Goal: Task Accomplishment & Management: Use online tool/utility

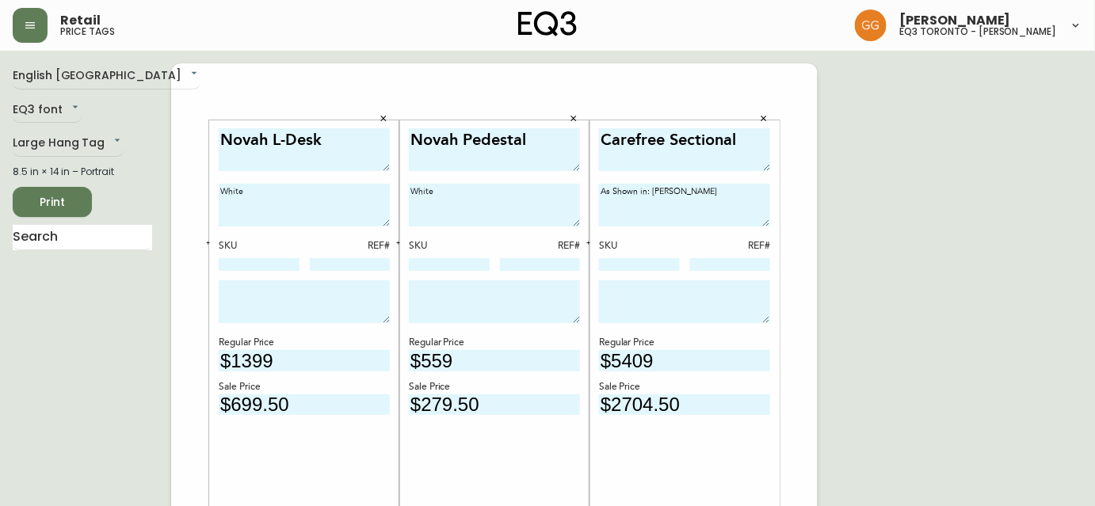
click at [33, 196] on span "Print" at bounding box center [52, 203] width 54 height 20
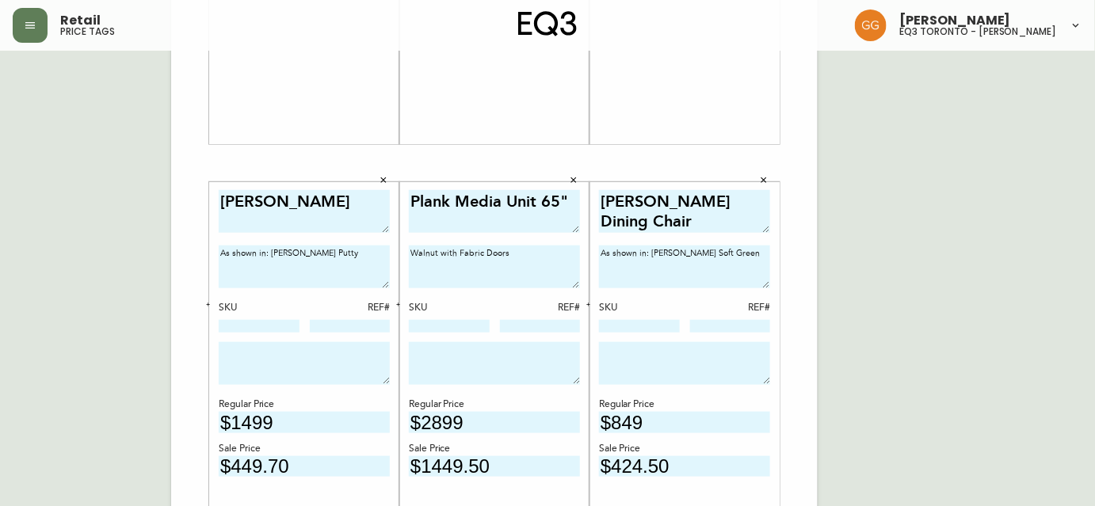
scroll to position [504, 0]
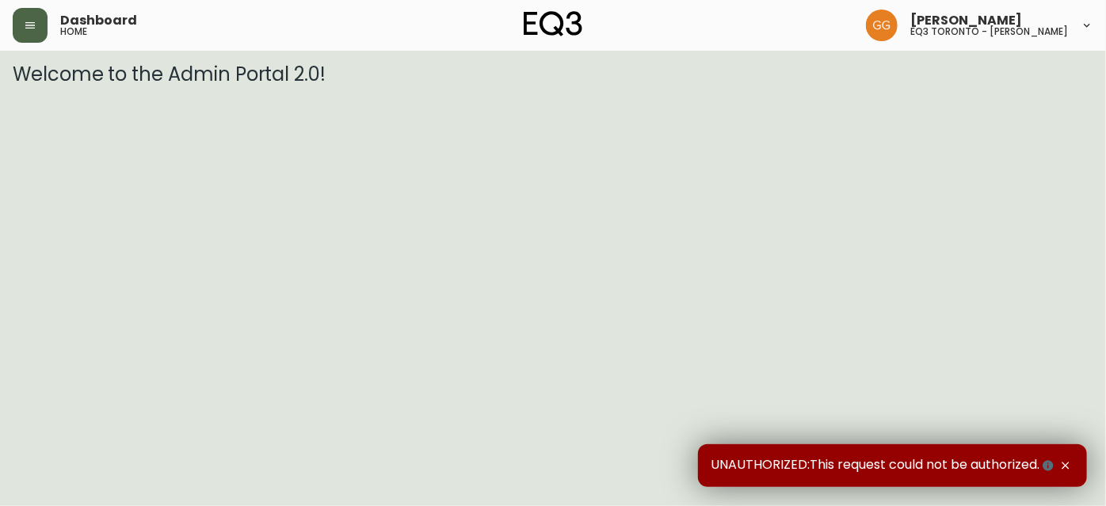
click at [28, 29] on icon "button" at bounding box center [30, 25] width 13 height 13
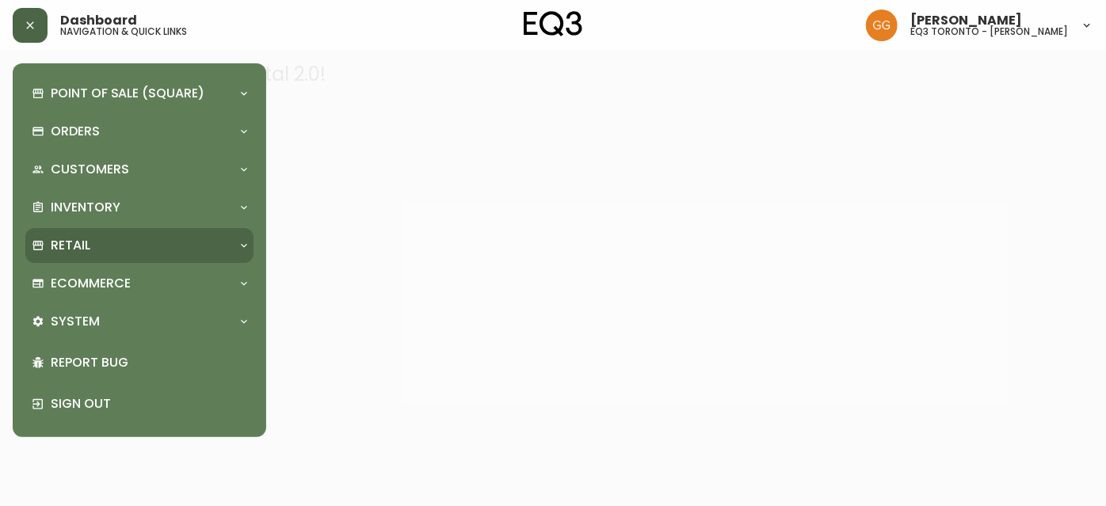
click at [66, 242] on p "Retail" at bounding box center [71, 245] width 40 height 17
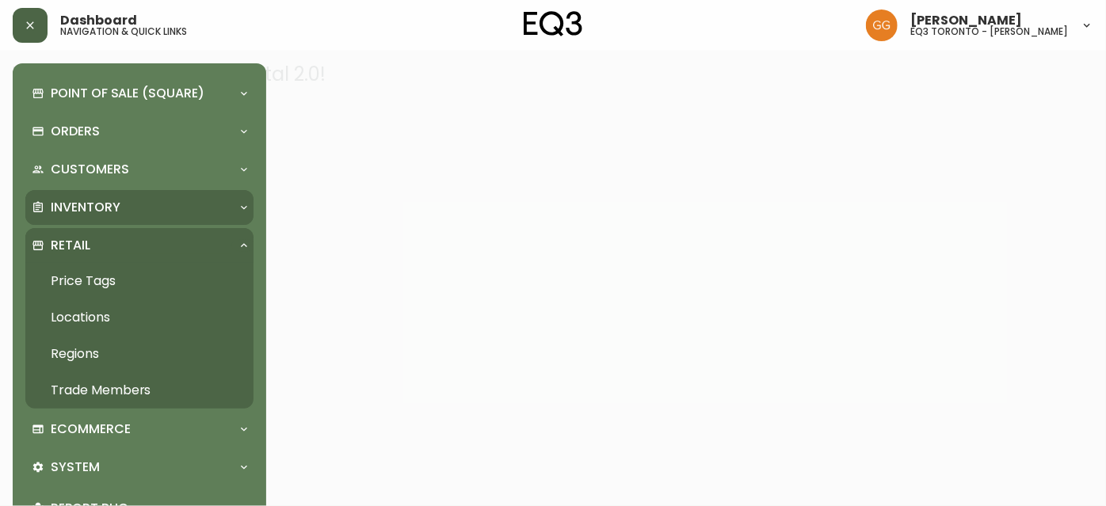
click at [81, 206] on p "Inventory" at bounding box center [86, 207] width 70 height 17
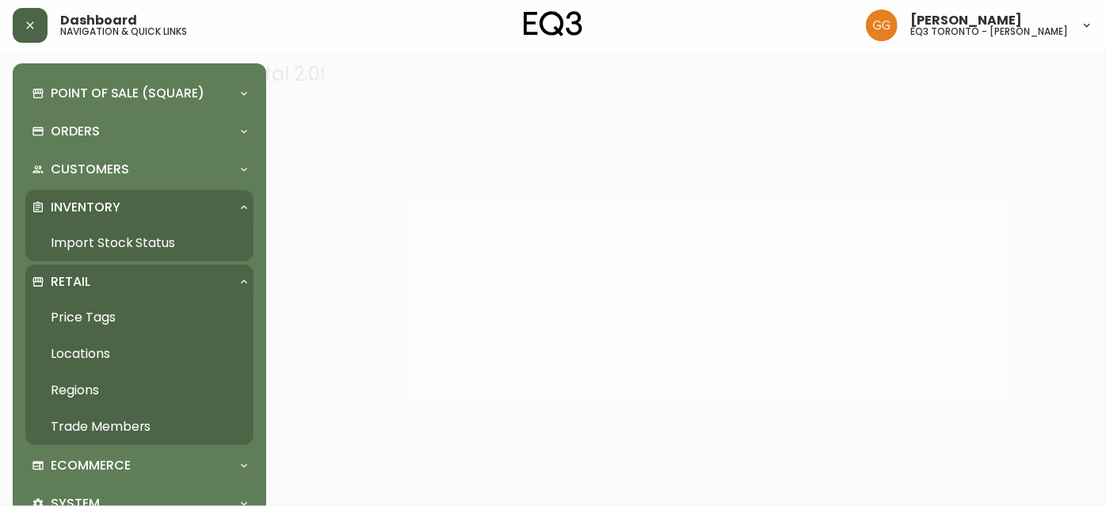
click at [97, 246] on link "Import Stock Status" at bounding box center [139, 243] width 228 height 36
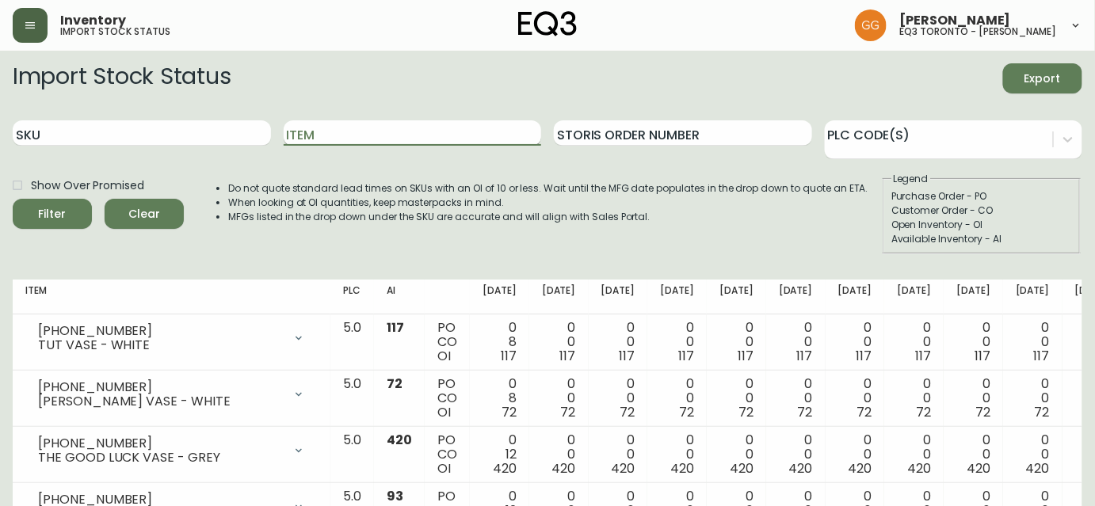
click at [312, 124] on input "Item" at bounding box center [413, 132] width 258 height 25
click at [13, 199] on button "Filter" at bounding box center [52, 214] width 79 height 30
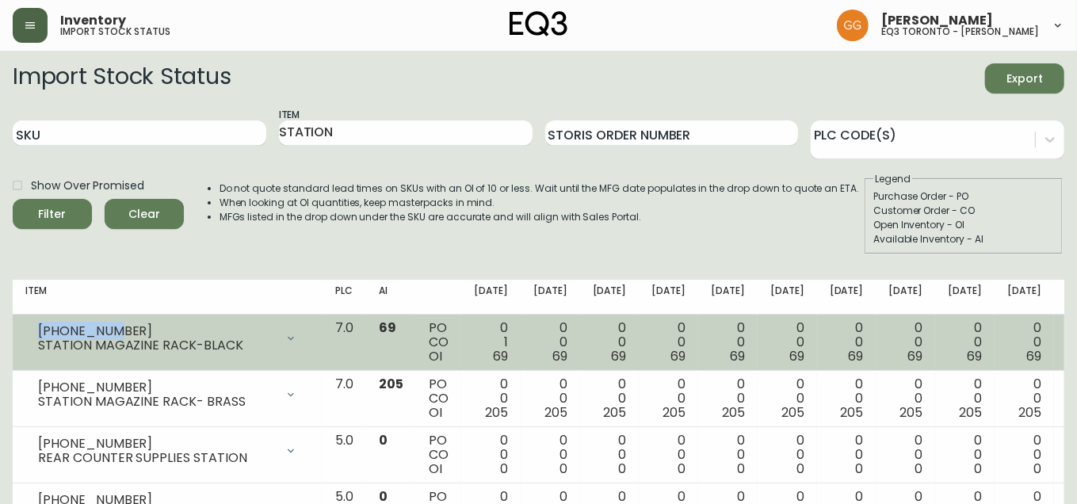
drag, startPoint x: 128, startPoint y: 326, endPoint x: 16, endPoint y: 317, distance: 112.8
click at [16, 317] on td "[PHONE_NUMBER] STATION MAGAZINE RACK-BLACK Opening Balance 70 ( [DATE] ) Custom…" at bounding box center [168, 343] width 310 height 56
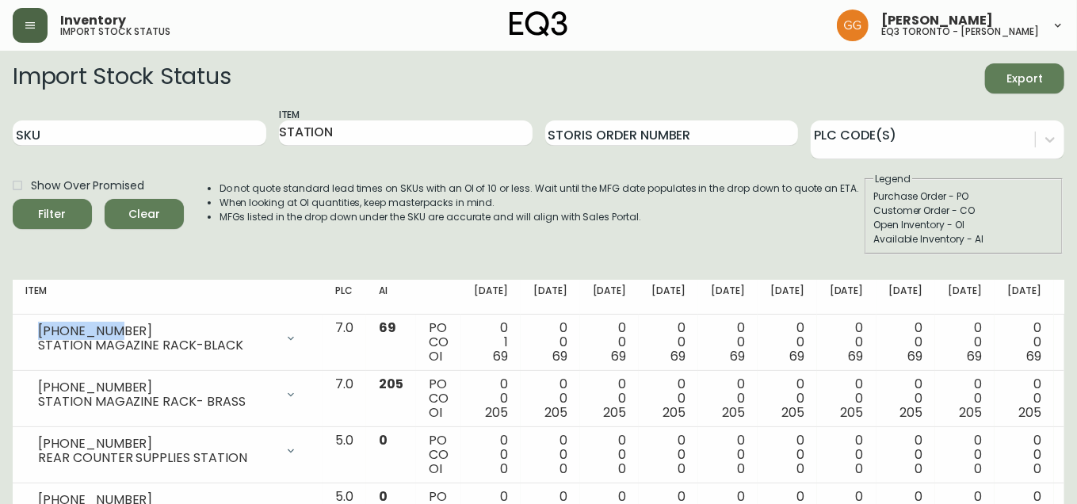
copy div "[PHONE_NUMBER]"
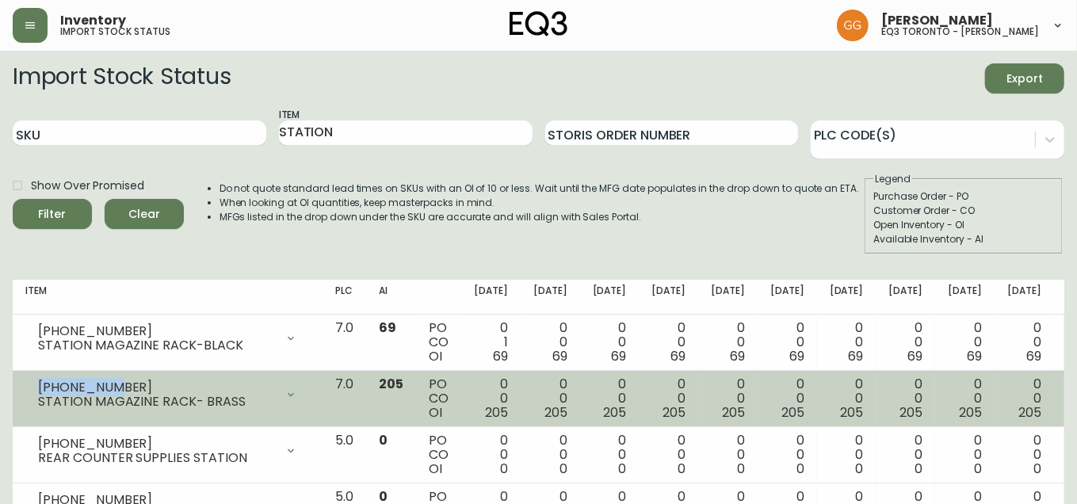
drag, startPoint x: 107, startPoint y: 383, endPoint x: 16, endPoint y: 379, distance: 91.2
click at [16, 379] on td "[PHONE_NUMBER] STATION MAGAZINE RACK- BRASS Opening Balance 205 ( [DATE] ) Avai…" at bounding box center [168, 399] width 310 height 56
copy div "[PHONE_NUMBER]"
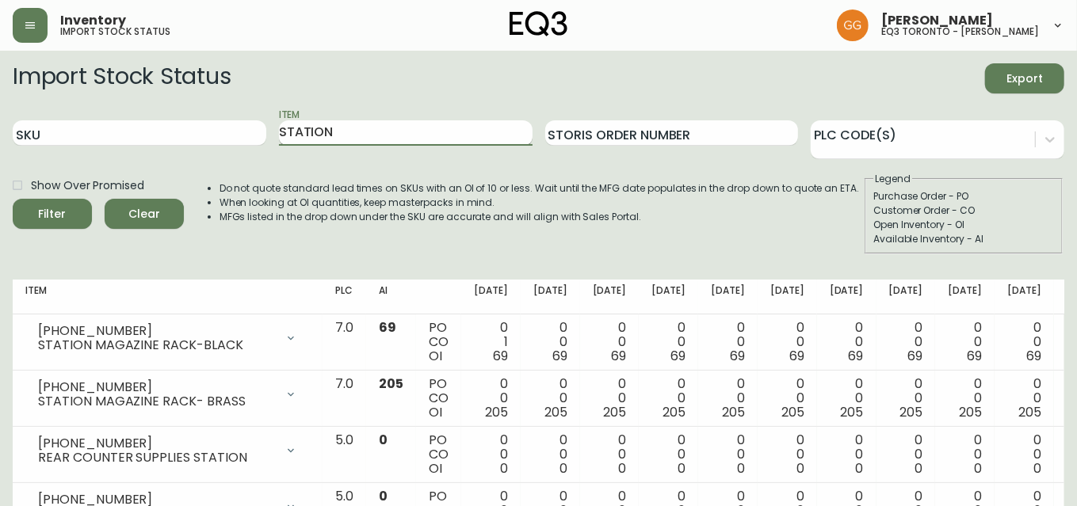
click at [391, 132] on input "STATION" at bounding box center [406, 132] width 254 height 25
click at [13, 199] on button "Filter" at bounding box center [52, 214] width 79 height 30
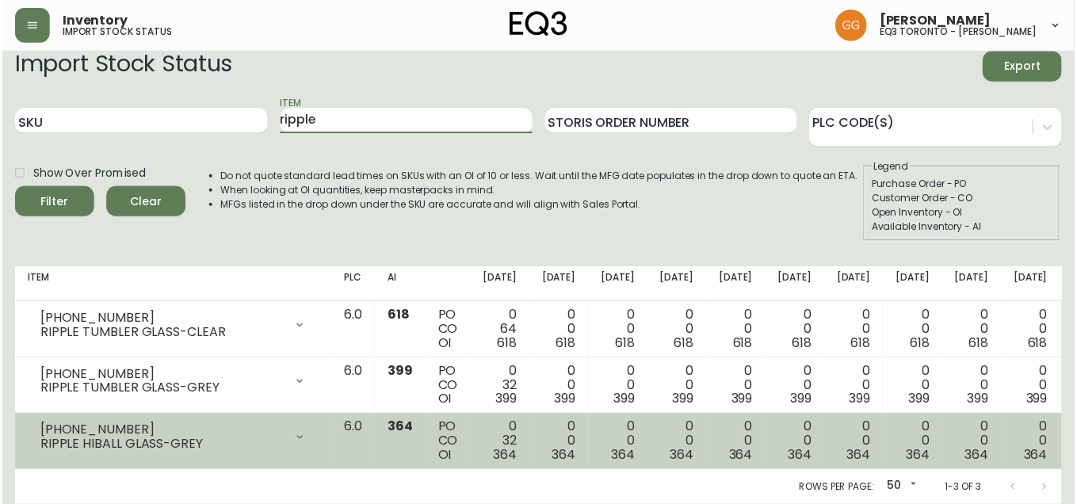
scroll to position [21, 0]
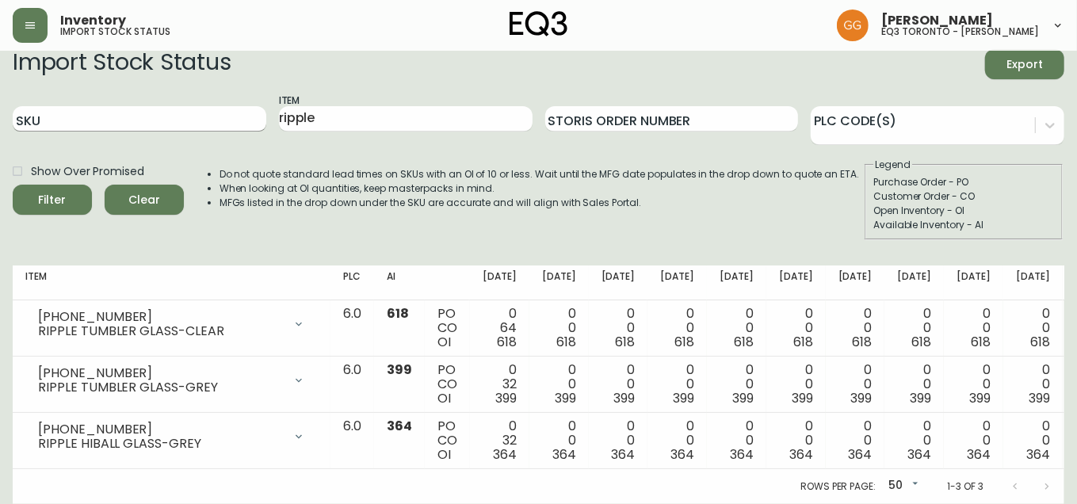
click at [142, 107] on input "SKU" at bounding box center [140, 118] width 254 height 25
click at [337, 108] on input "ripple" at bounding box center [406, 118] width 254 height 25
click at [13, 185] on button "Filter" at bounding box center [52, 200] width 79 height 30
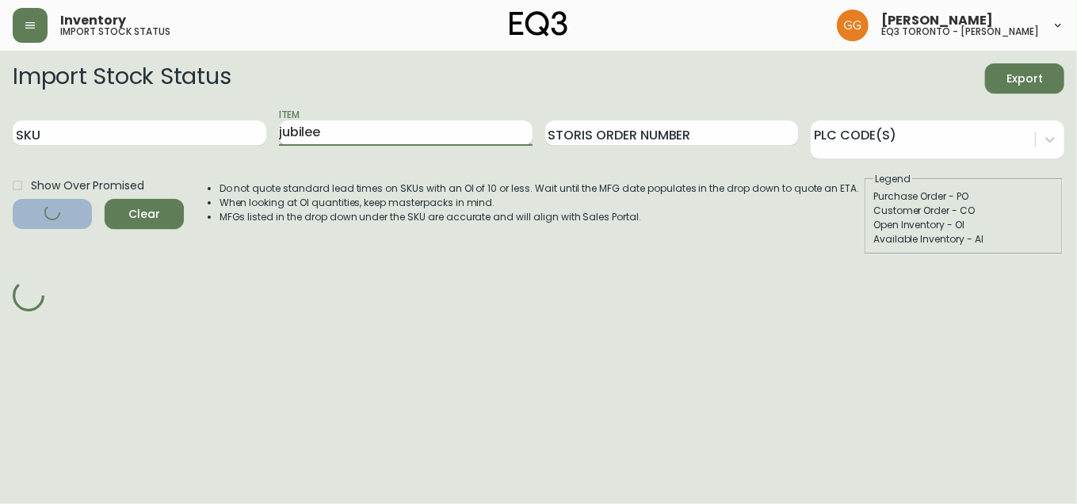
scroll to position [0, 0]
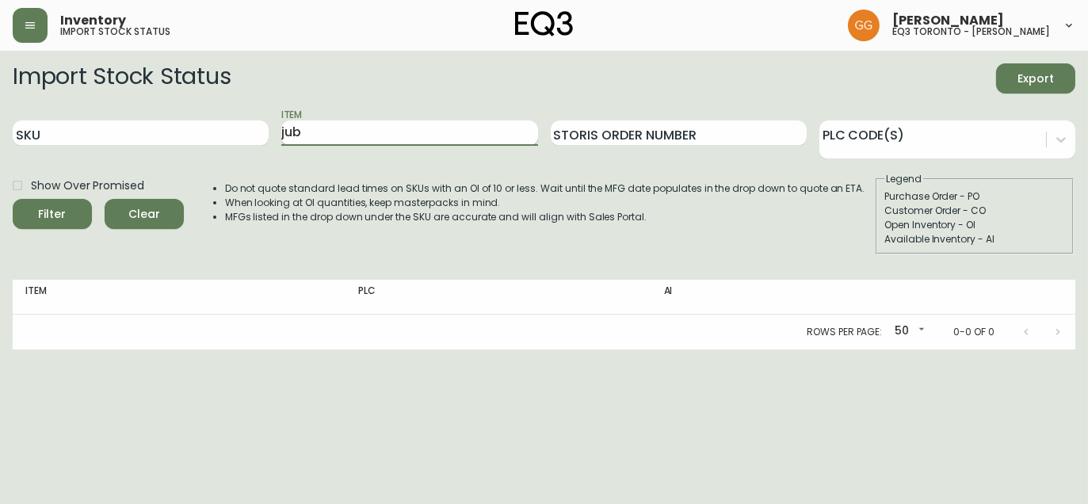
type input "jub"
click at [13, 199] on button "Filter" at bounding box center [52, 214] width 79 height 30
click at [313, 135] on input "jub" at bounding box center [409, 132] width 256 height 25
click at [311, 136] on input "jub" at bounding box center [409, 132] width 256 height 25
click at [311, 137] on input "jub" at bounding box center [409, 132] width 256 height 25
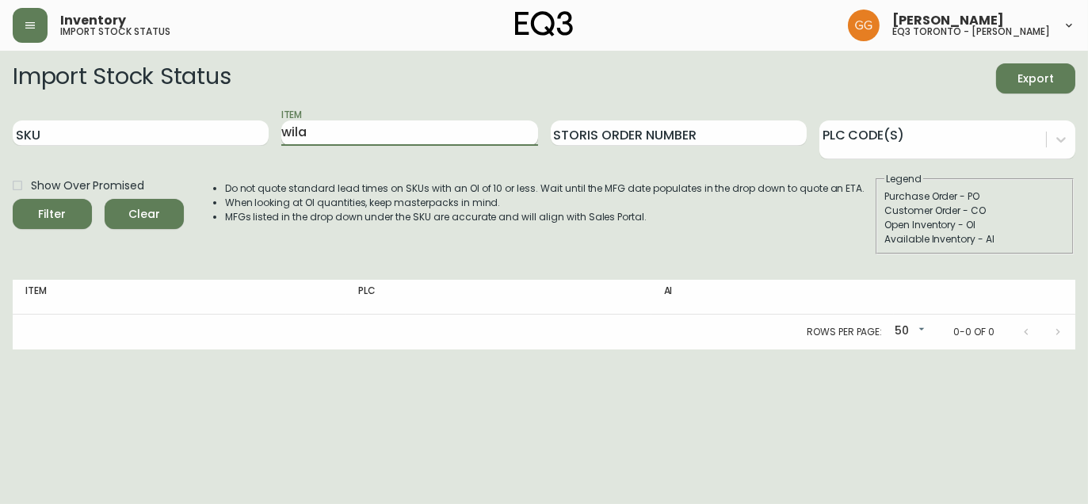
click at [13, 199] on button "Filter" at bounding box center [52, 214] width 79 height 30
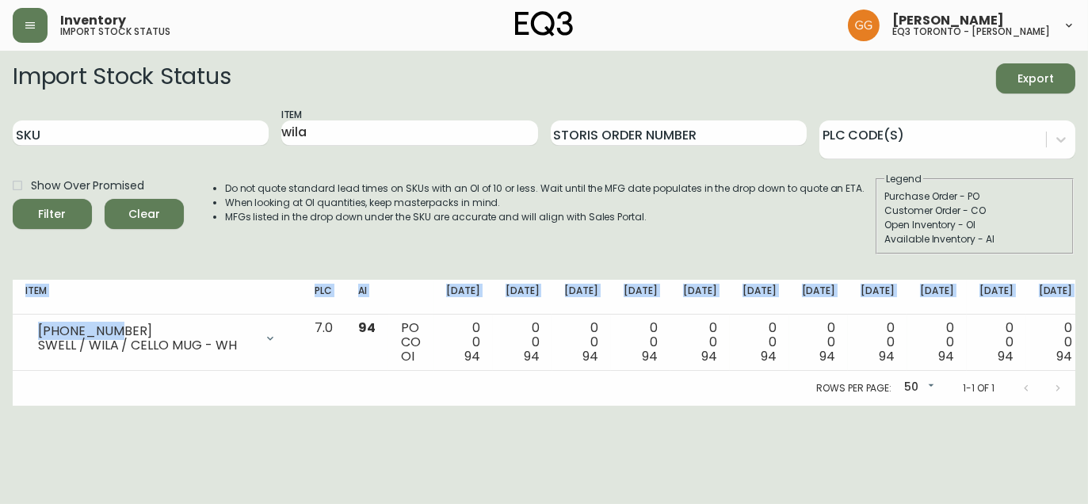
drag, startPoint x: 113, startPoint y: 330, endPoint x: 11, endPoint y: 331, distance: 102.2
click at [11, 331] on main "Import Stock Status Export SKU Item wila Storis Order Number PLC Code(s) Show O…" at bounding box center [544, 228] width 1088 height 355
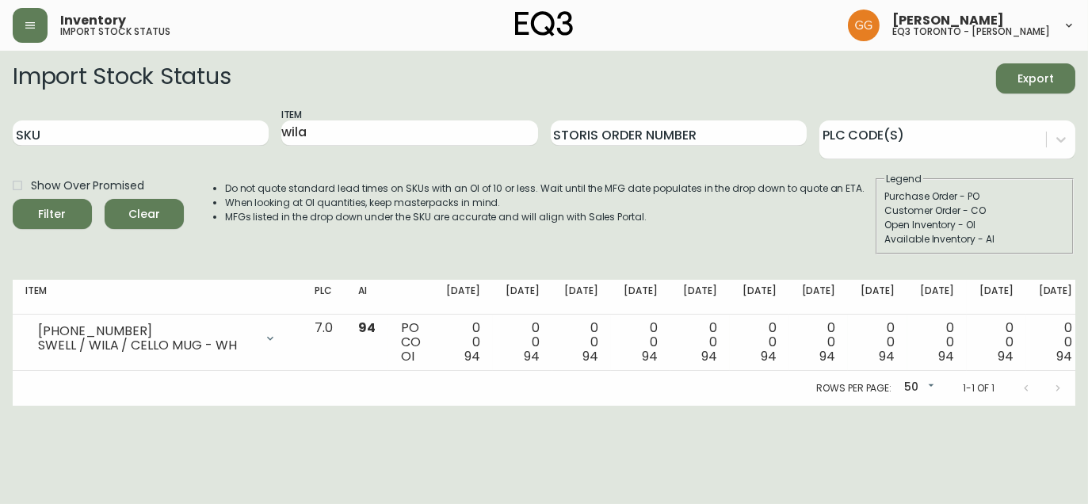
click at [202, 383] on div "Rows per page: 50 50 1-1 of 1" at bounding box center [544, 388] width 1062 height 35
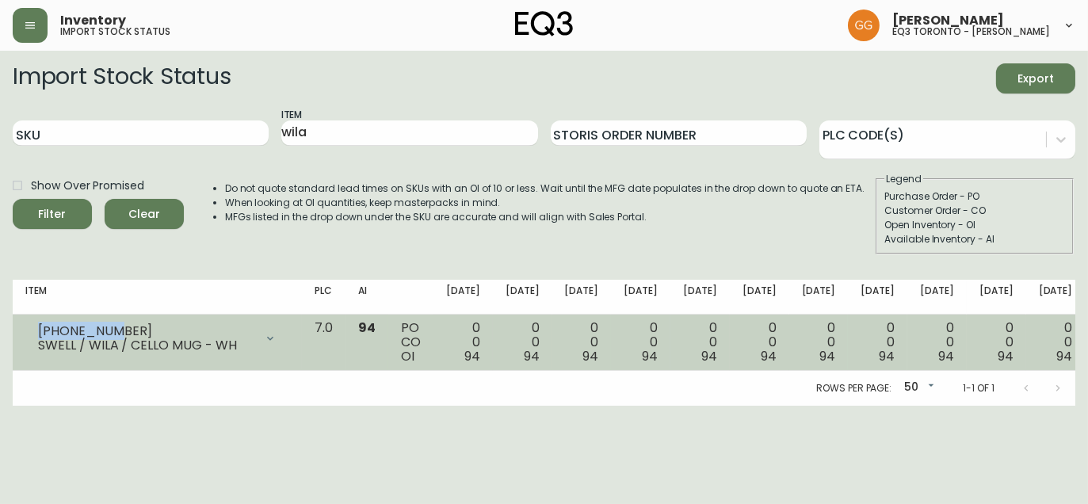
drag, startPoint x: 116, startPoint y: 330, endPoint x: 25, endPoint y: 324, distance: 91.3
click at [25, 324] on td "3110-038-0 SWELL / WILA / CELLO MUG - WH Opening Balance 94 ( Aug 11, 2025 ) Av…" at bounding box center [157, 343] width 289 height 56
copy div "3110-038-0"
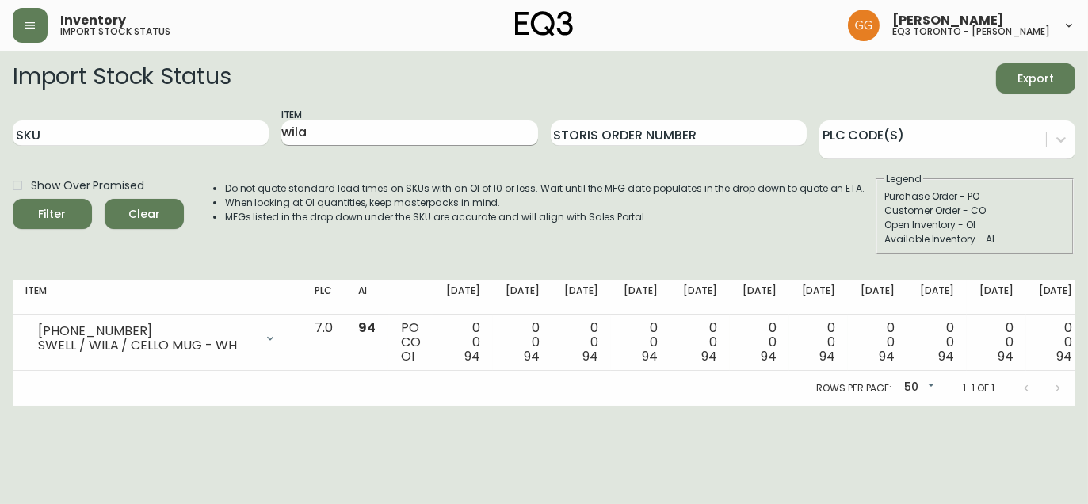
click at [446, 133] on input "wila" at bounding box center [409, 132] width 256 height 25
click at [445, 132] on input "wila" at bounding box center [409, 132] width 256 height 25
type input "hawk"
click at [13, 199] on button "Filter" at bounding box center [52, 214] width 79 height 30
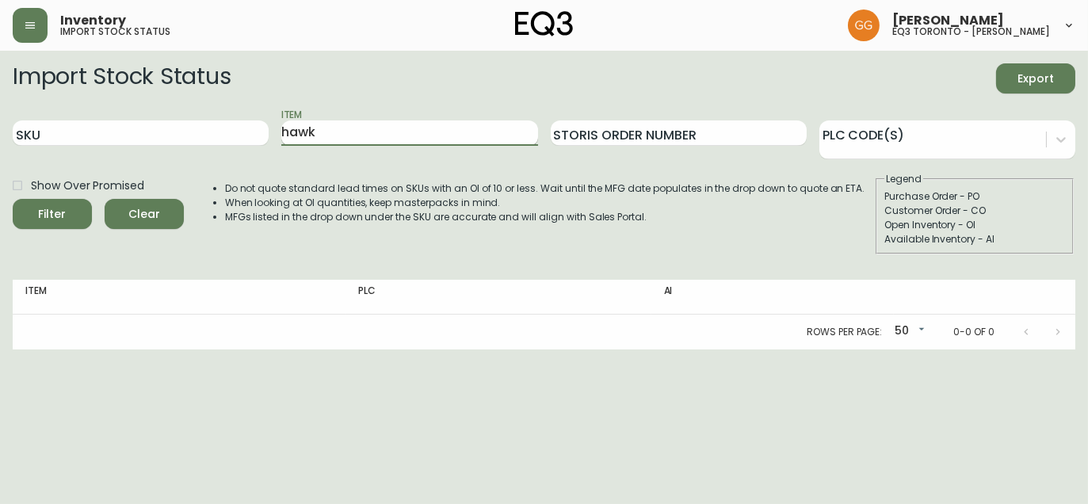
click at [359, 136] on input "hawk" at bounding box center [409, 132] width 256 height 25
click at [245, 134] on input "SKU" at bounding box center [141, 132] width 256 height 25
paste input "3110-523-1"
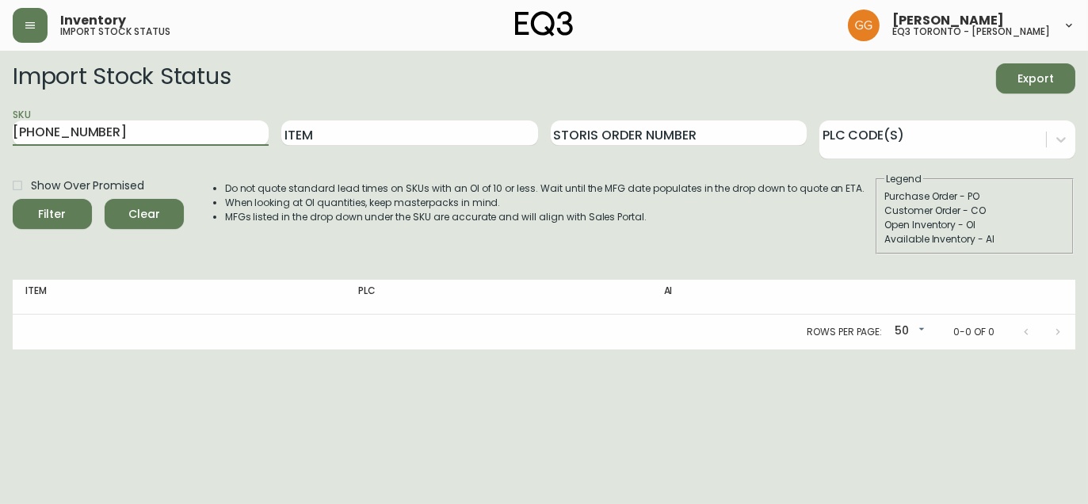
type input "3110-523-1"
click at [13, 199] on button "Filter" at bounding box center [52, 214] width 79 height 30
click at [384, 138] on input "Item" at bounding box center [409, 132] width 256 height 25
click at [383, 137] on input "Item" at bounding box center [409, 132] width 256 height 25
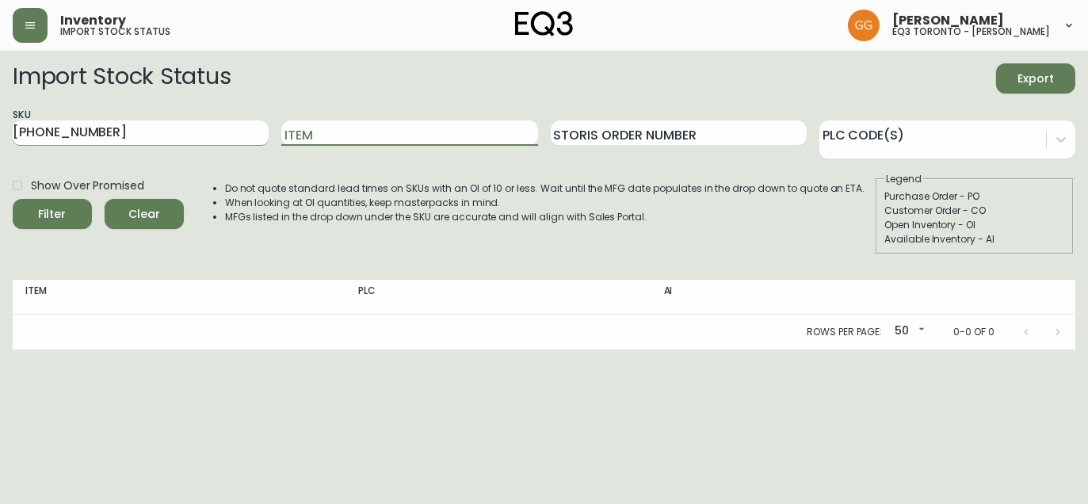
click at [71, 128] on input "3110-523-1" at bounding box center [141, 132] width 256 height 25
drag, startPoint x: 97, startPoint y: 130, endPoint x: -11, endPoint y: 128, distance: 107.8
click at [0, 128] on html "Inventory import stock status Grabielle Graham eq3 toronto - hanna Import Stock…" at bounding box center [544, 174] width 1088 height 349
drag, startPoint x: 337, startPoint y: 129, endPoint x: 327, endPoint y: 128, distance: 10.4
click at [337, 128] on input "Item" at bounding box center [409, 132] width 256 height 25
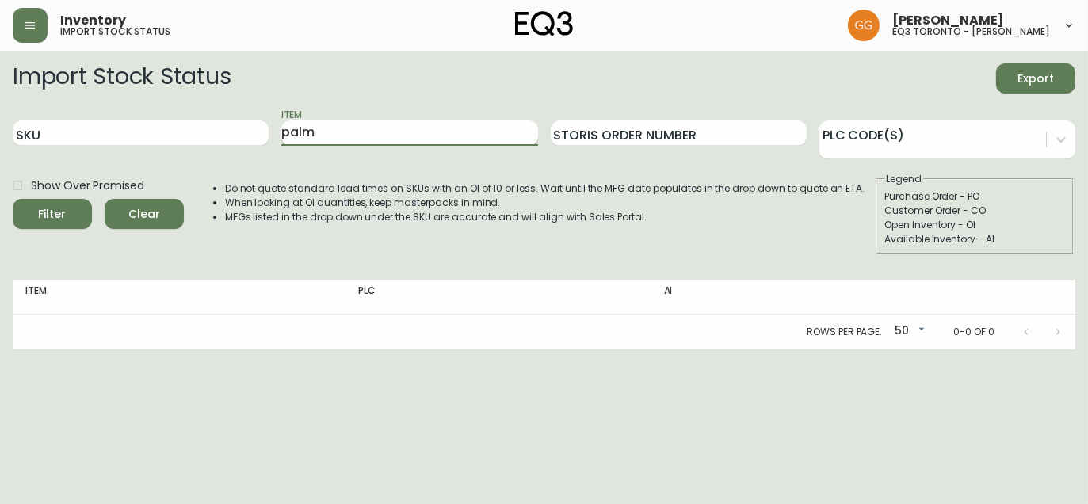
type input "palm"
click at [13, 199] on button "Filter" at bounding box center [52, 214] width 79 height 30
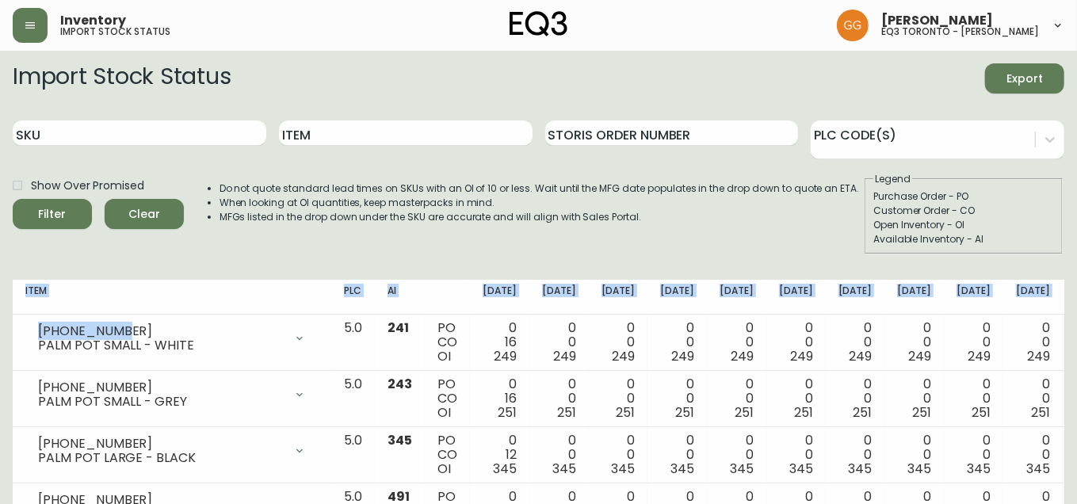
drag, startPoint x: 122, startPoint y: 325, endPoint x: 0, endPoint y: 318, distance: 122.2
click at [6, 315] on main "Import Stock Status Export SKU Item Storis Order Number PLC Code(s) Show Over P…" at bounding box center [538, 425] width 1077 height 749
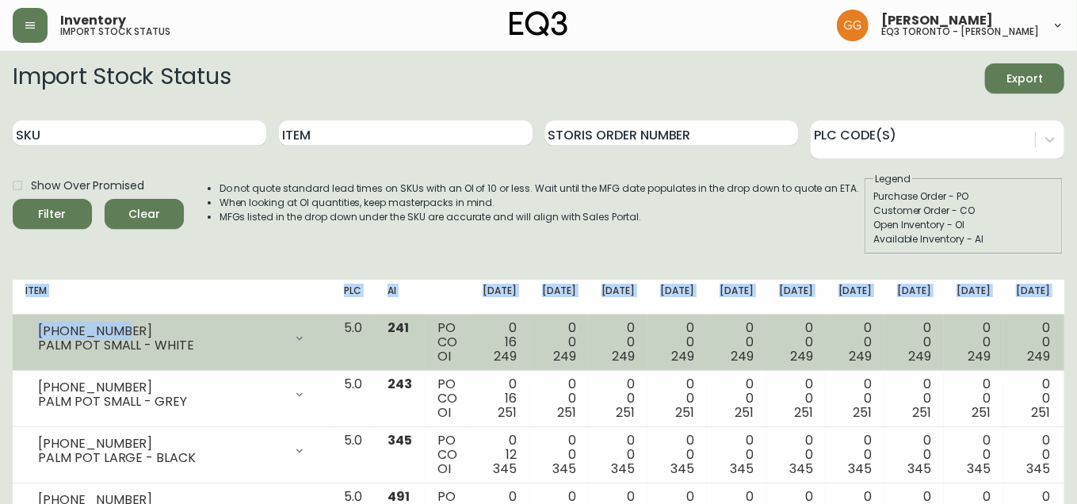
click at [139, 326] on div "3140-9430-0" at bounding box center [161, 331] width 246 height 14
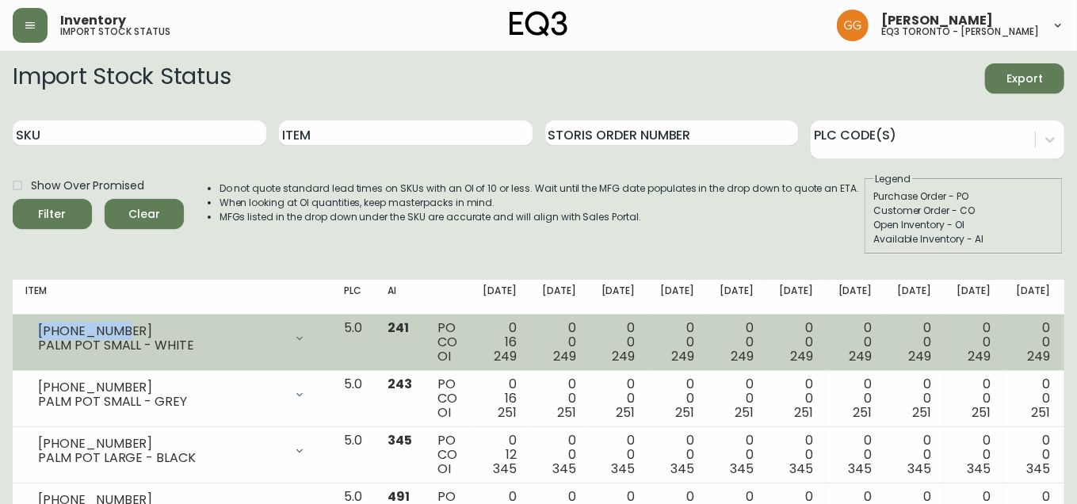
drag, startPoint x: 139, startPoint y: 326, endPoint x: 32, endPoint y: 337, distance: 108.3
click at [32, 337] on div "3140-9430-0 PALM POT SMALL - WHITE" at bounding box center [171, 338] width 293 height 35
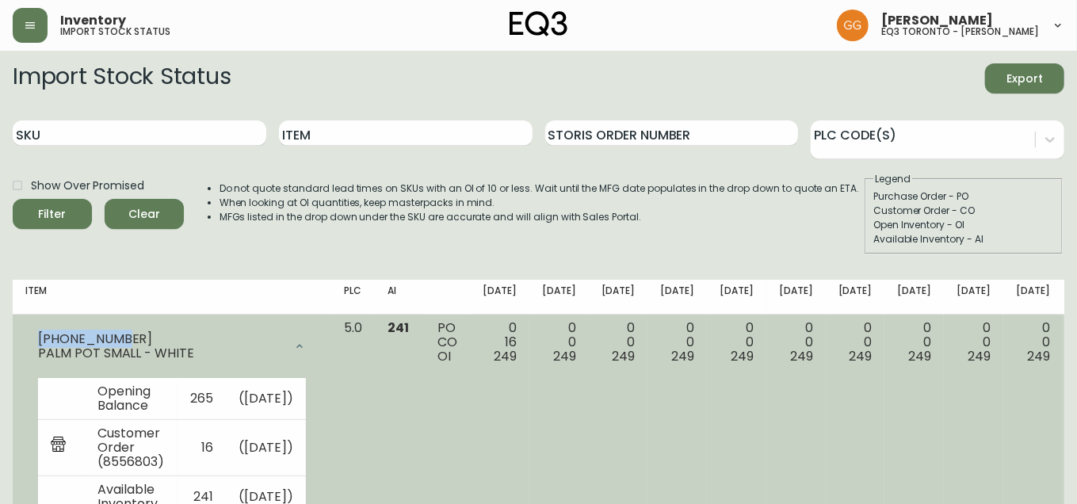
copy div "3140-9430-0"
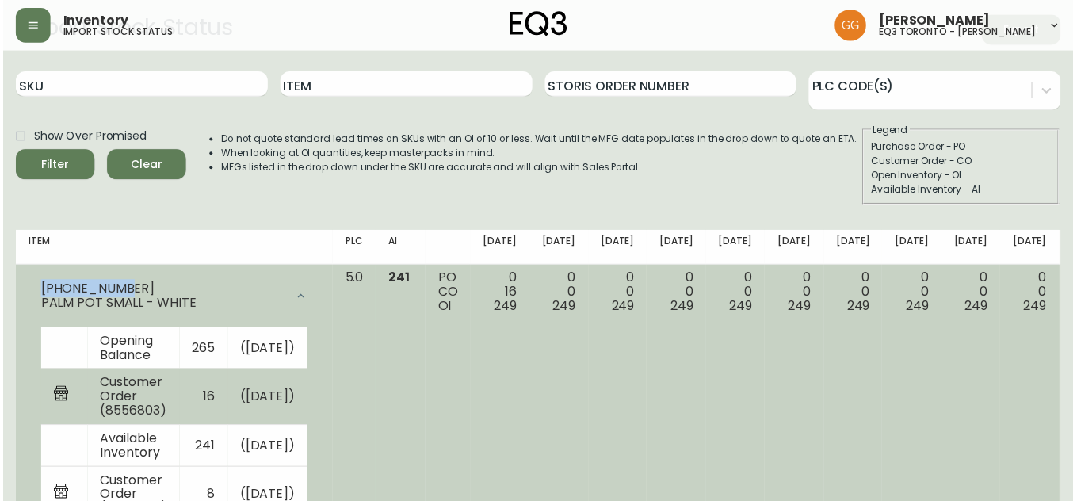
scroll to position [143, 0]
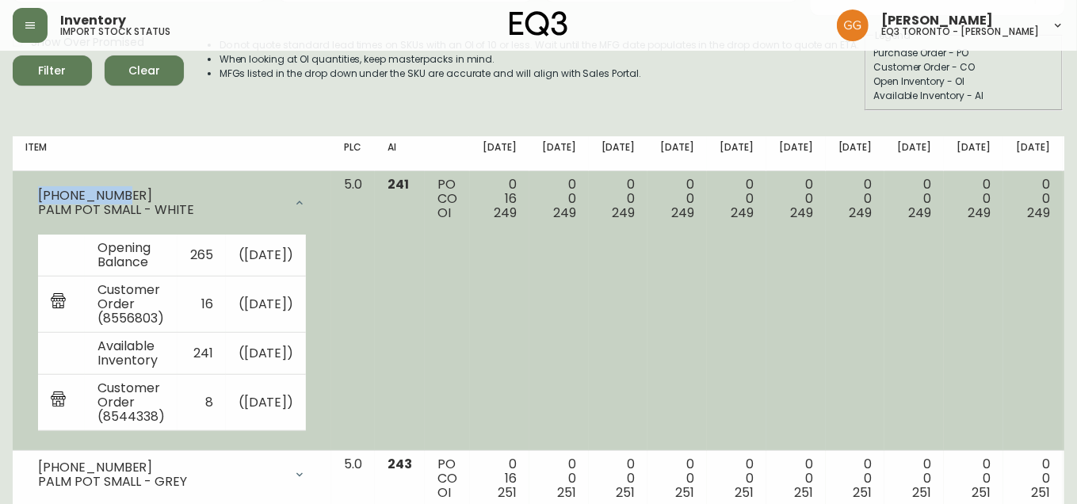
click at [293, 198] on icon at bounding box center [299, 202] width 13 height 13
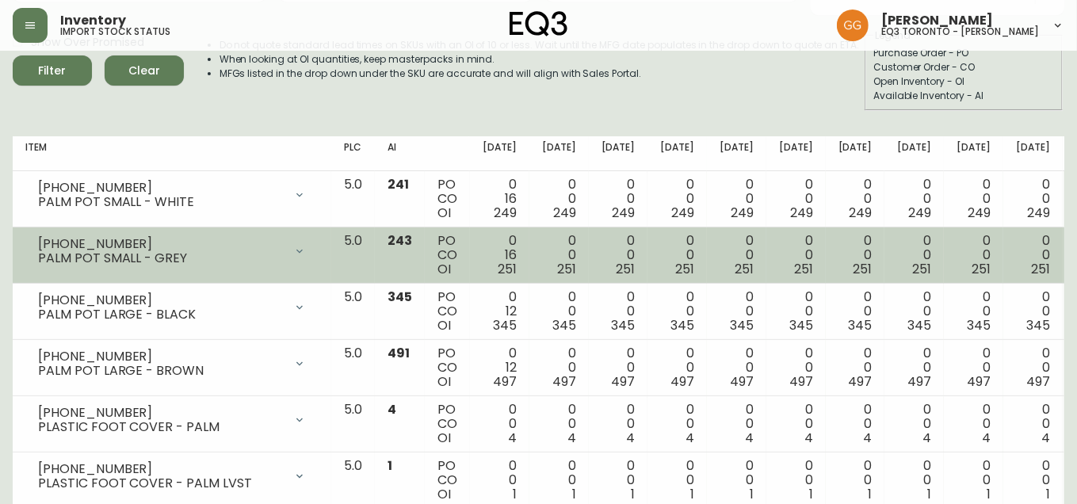
click at [90, 237] on div "3140-9430-7" at bounding box center [161, 244] width 246 height 14
copy div "3140-9430-7"
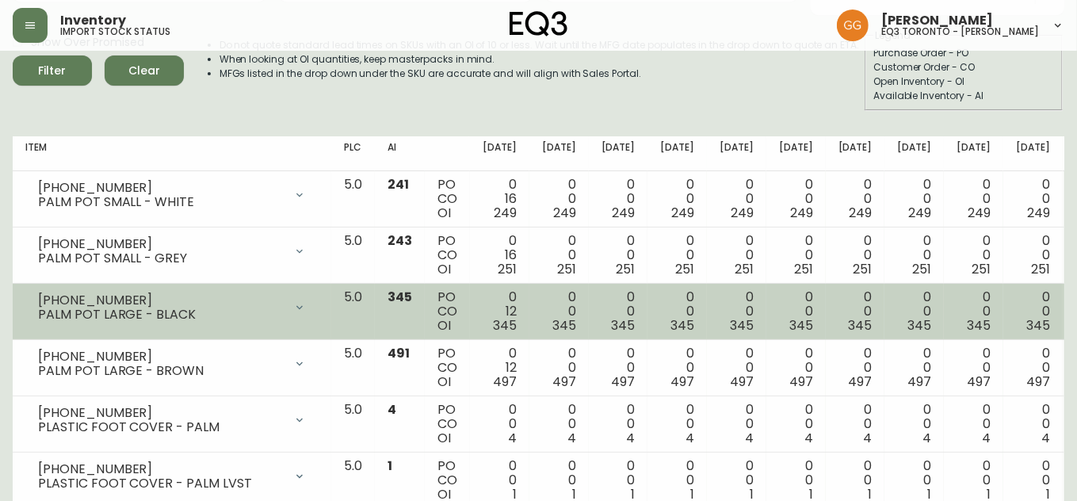
click at [155, 307] on div "PALM POT LARGE - BLACK" at bounding box center [161, 314] width 246 height 14
drag, startPoint x: 131, startPoint y: 295, endPoint x: 38, endPoint y: 288, distance: 92.9
click at [38, 290] on div "3140-9431-1 PALM POT LARGE - BLACK" at bounding box center [171, 307] width 293 height 35
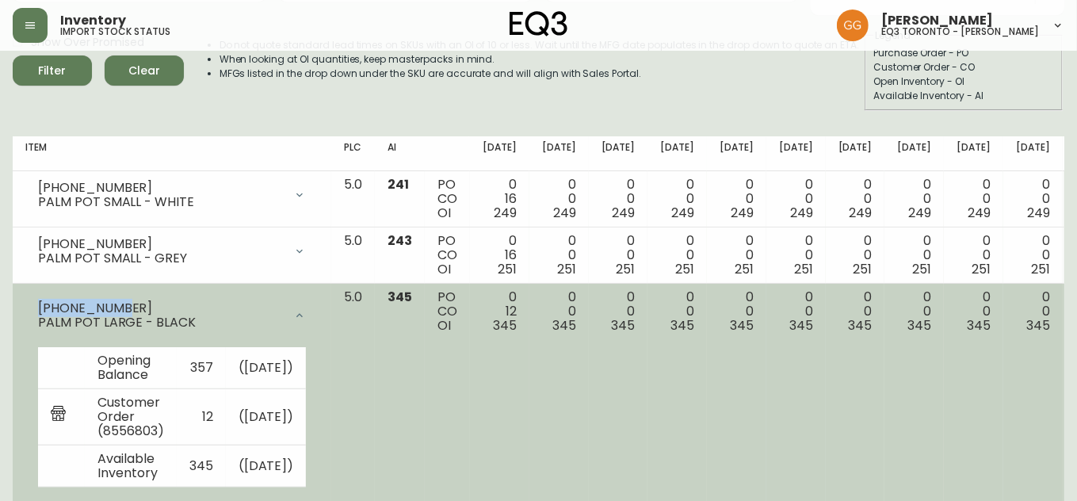
copy div "3140-9431-1"
click at [31, 349] on div "Opening Balance 357 ( Aug 11, 2025 ) Customer Order (8556803) 12 ( Aug 08, 2025…" at bounding box center [171, 420] width 293 height 159
click at [293, 314] on icon at bounding box center [299, 315] width 13 height 13
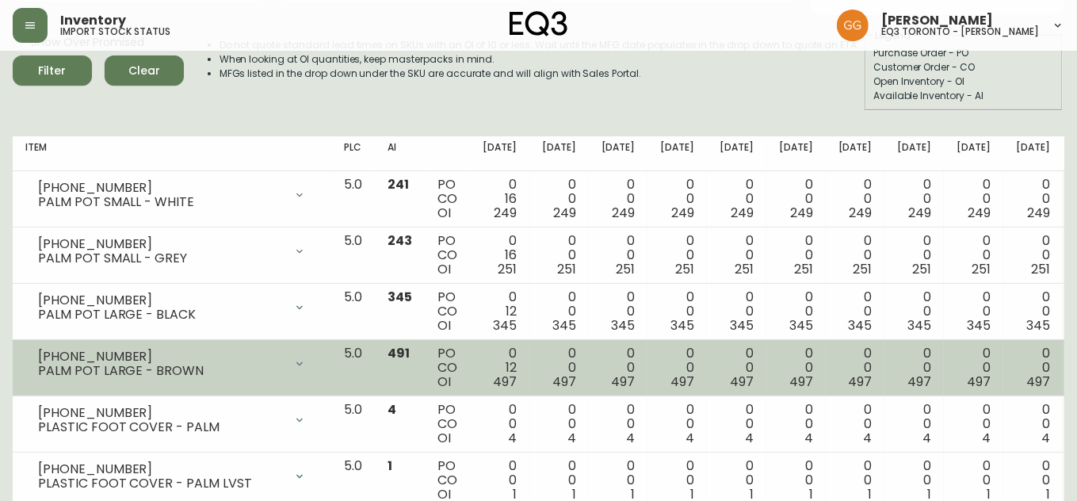
click at [166, 368] on div "PALM POT LARGE - BROWN" at bounding box center [161, 371] width 246 height 14
drag, startPoint x: 121, startPoint y: 350, endPoint x: 40, endPoint y: 347, distance: 80.9
click at [42, 349] on div "3140-9431-8" at bounding box center [161, 356] width 246 height 14
click at [119, 346] on div "3140-9431-8 PALM POT LARGE - BROWN" at bounding box center [171, 363] width 293 height 35
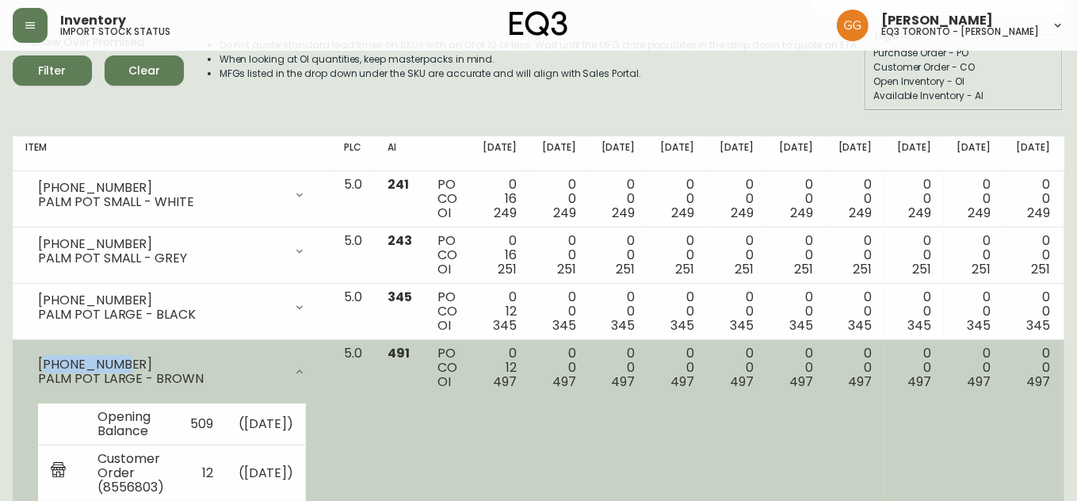
click at [123, 357] on div "3140-9431-8" at bounding box center [161, 364] width 246 height 14
drag, startPoint x: 124, startPoint y: 358, endPoint x: 29, endPoint y: 355, distance: 95.1
click at [29, 355] on div "3140-9431-8 PALM POT LARGE - BROWN" at bounding box center [171, 371] width 293 height 51
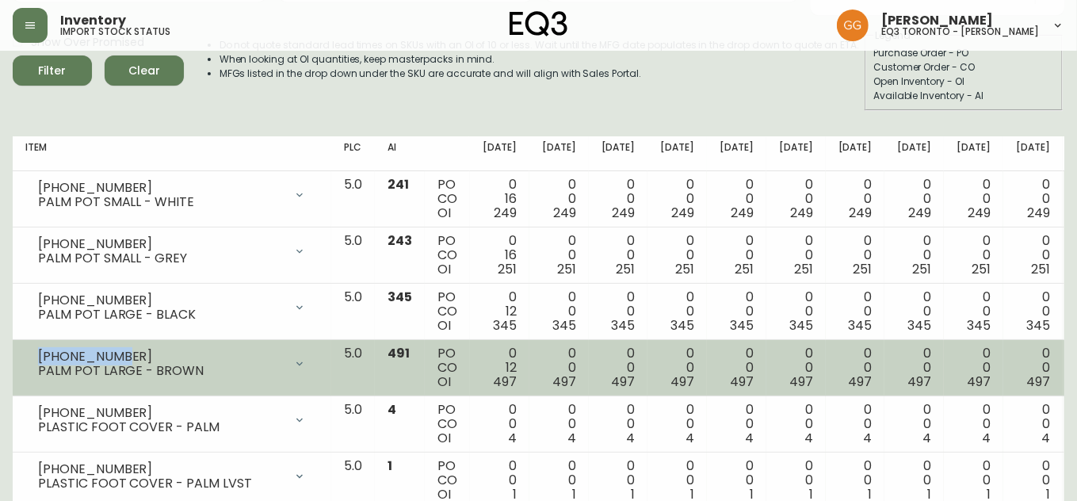
copy div "3140-9431-8"
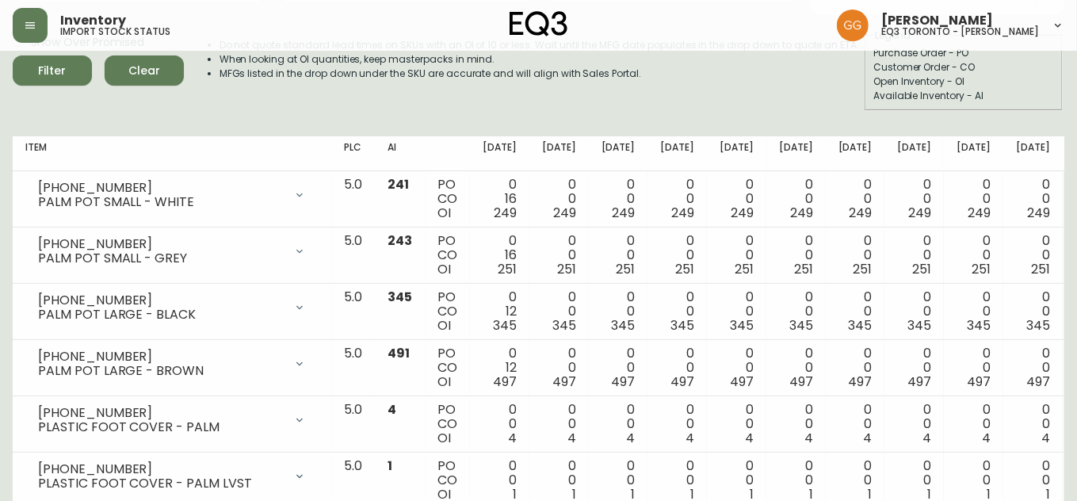
click at [30, 107] on div "Show Over Promised Filter Clear" at bounding box center [98, 70] width 171 height 82
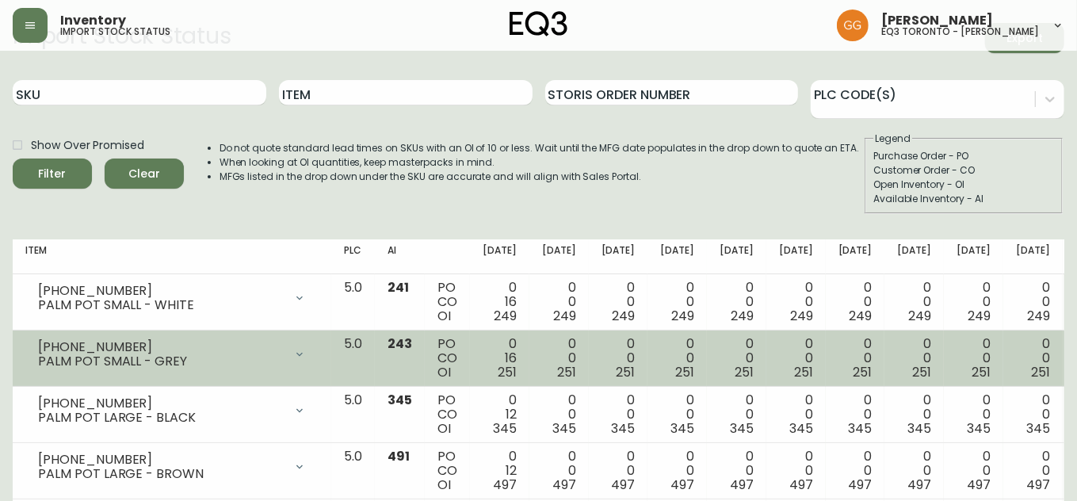
scroll to position [0, 0]
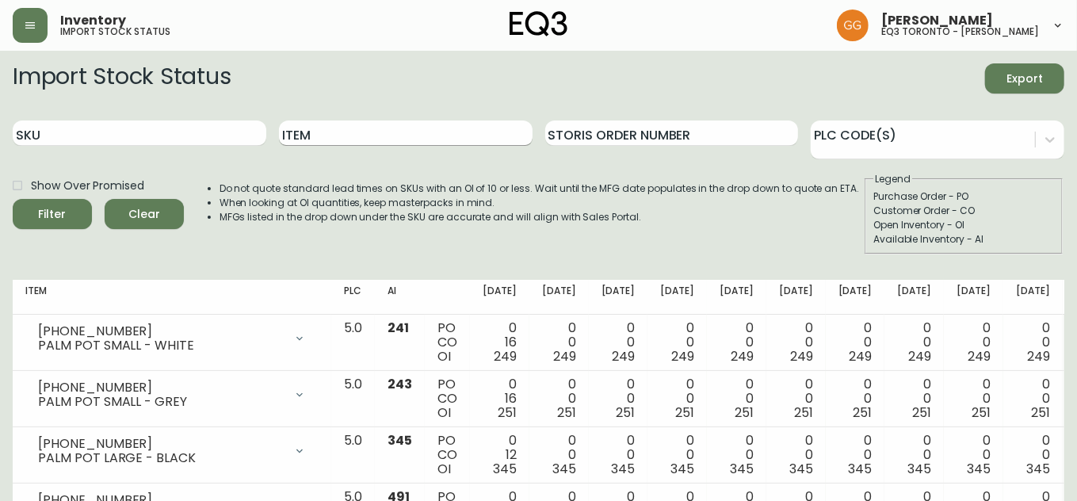
click at [358, 134] on input "Item" at bounding box center [406, 132] width 254 height 25
type input "garrido"
click at [13, 199] on button "Filter" at bounding box center [52, 214] width 79 height 30
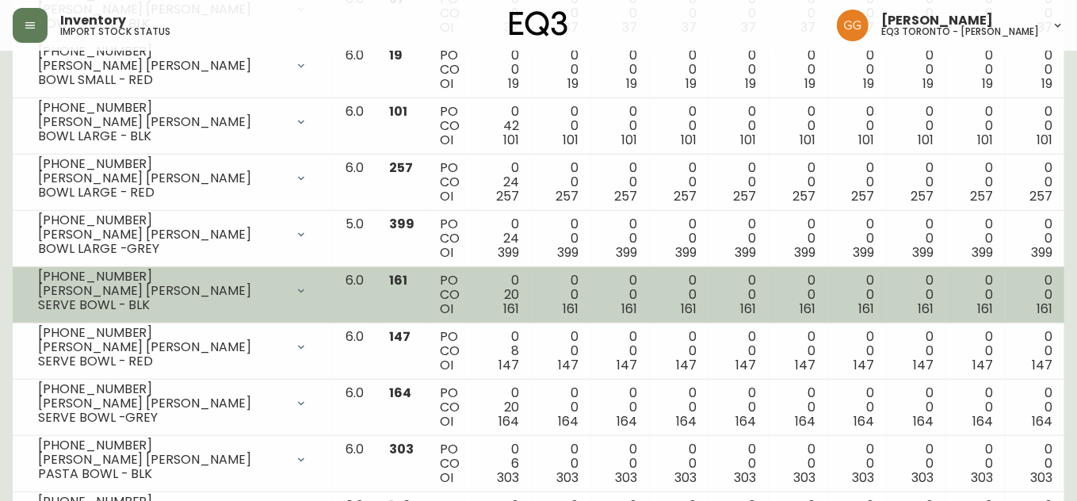
scroll to position [648, 0]
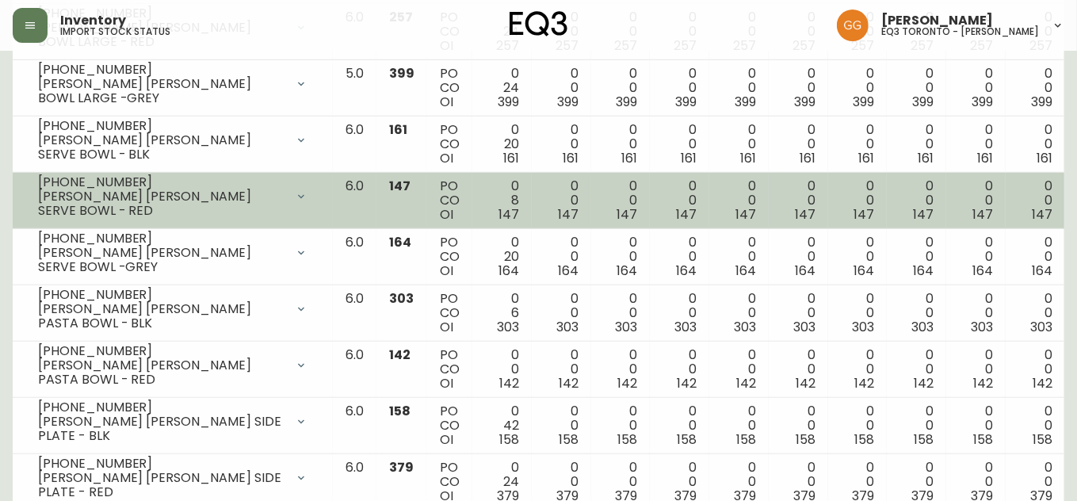
click at [175, 200] on div "GARRIDO STONE SERVE BOWL - RED" at bounding box center [161, 203] width 247 height 29
drag, startPoint x: 112, startPoint y: 180, endPoint x: 27, endPoint y: 185, distance: 85.0
click at [27, 185] on div "3110-250-2 GARRIDO STONE SERVE BOWL - RED" at bounding box center [172, 196] width 295 height 35
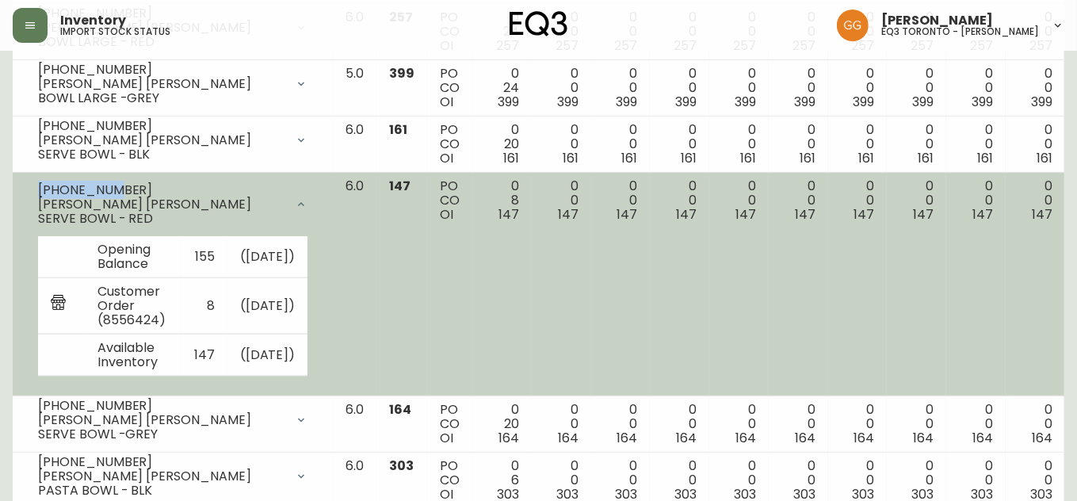
copy div "3110-250-2"
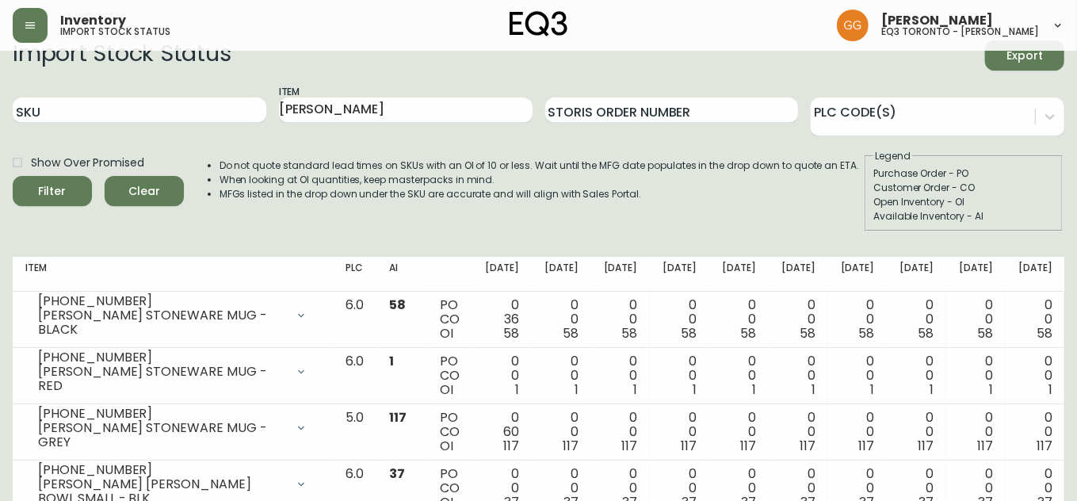
scroll to position [0, 0]
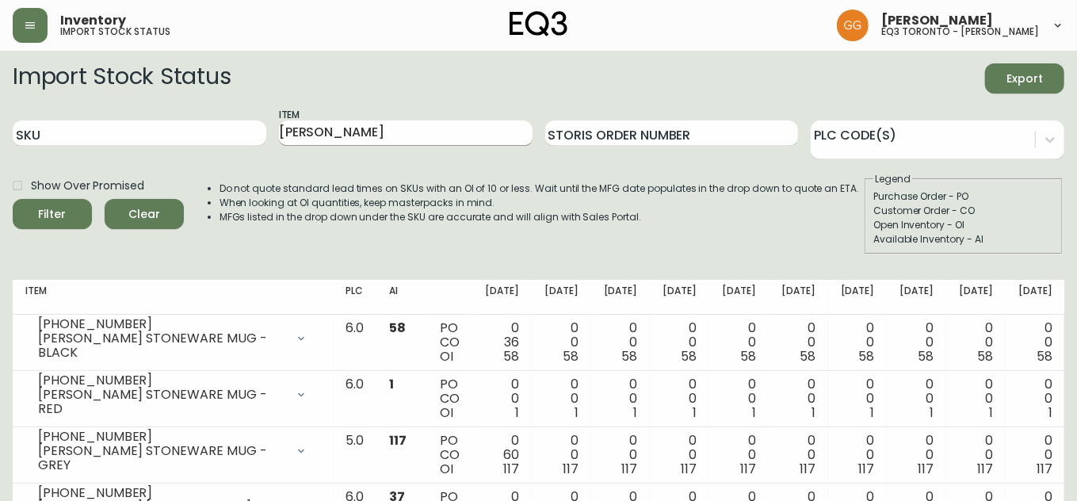
click at [337, 139] on input "garrido" at bounding box center [406, 132] width 254 height 25
click at [337, 138] on input "garrido" at bounding box center [406, 132] width 254 height 25
click at [96, 125] on input "SKU" at bounding box center [140, 132] width 254 height 25
paste input "3180-609-0"
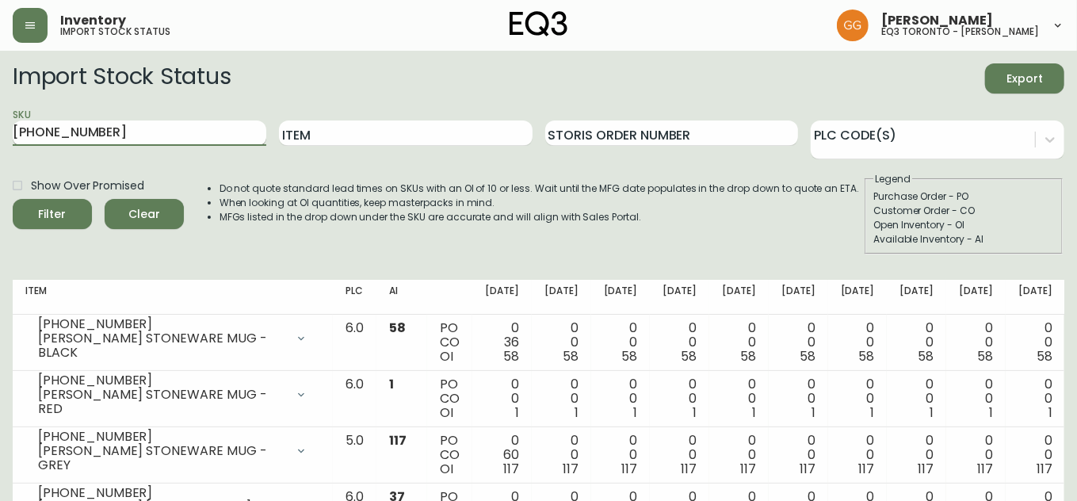
type input "3180-609-0"
click at [13, 199] on button "Filter" at bounding box center [52, 214] width 79 height 30
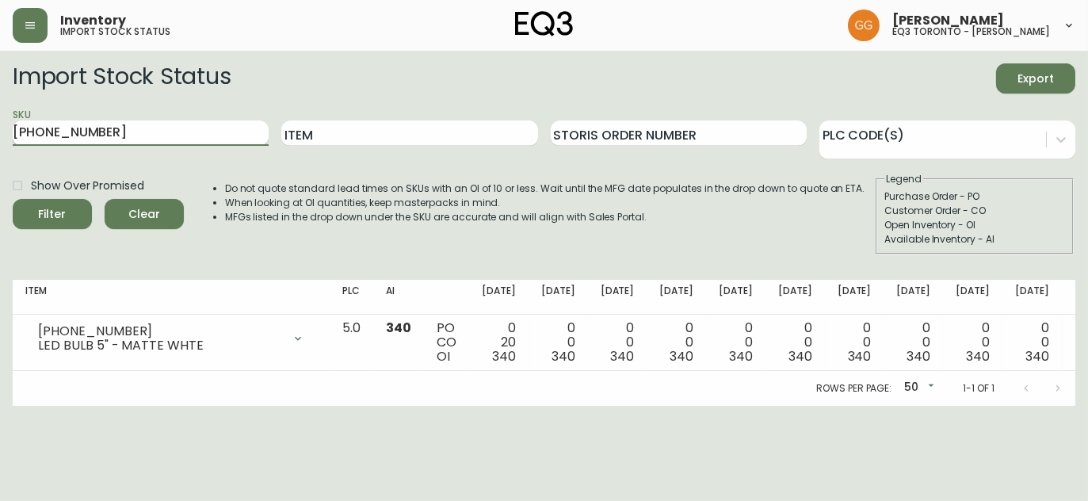
click at [120, 126] on input "3180-609-0" at bounding box center [141, 132] width 256 height 25
click at [318, 132] on input "Item" at bounding box center [409, 132] width 256 height 25
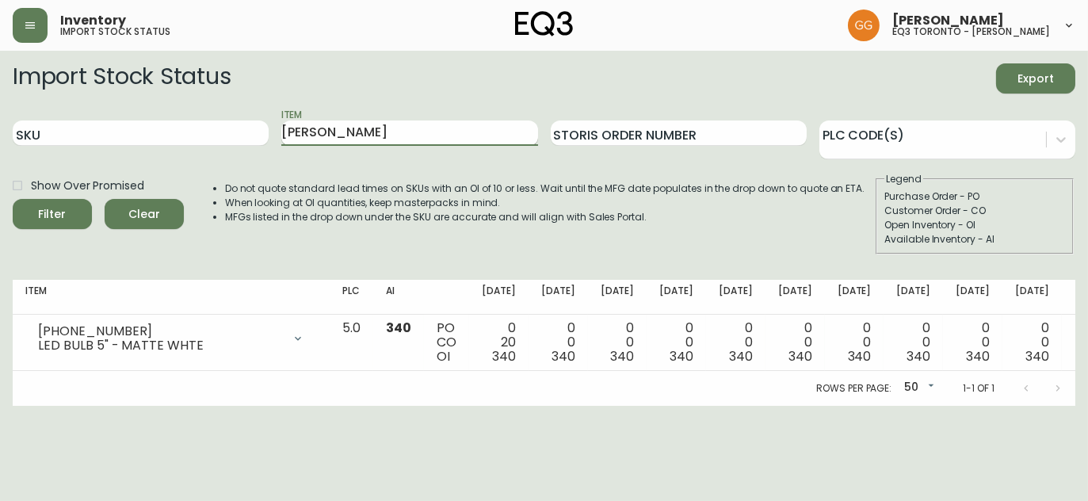
type input "alfred"
click at [13, 199] on button "Filter" at bounding box center [52, 214] width 79 height 30
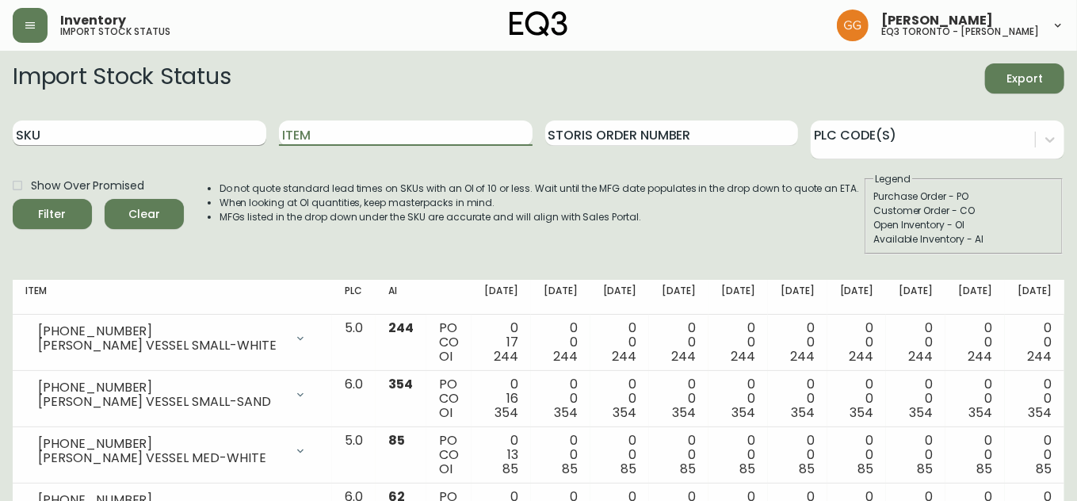
click at [114, 133] on input "SKU" at bounding box center [140, 132] width 254 height 25
paste input "3140-400-0"
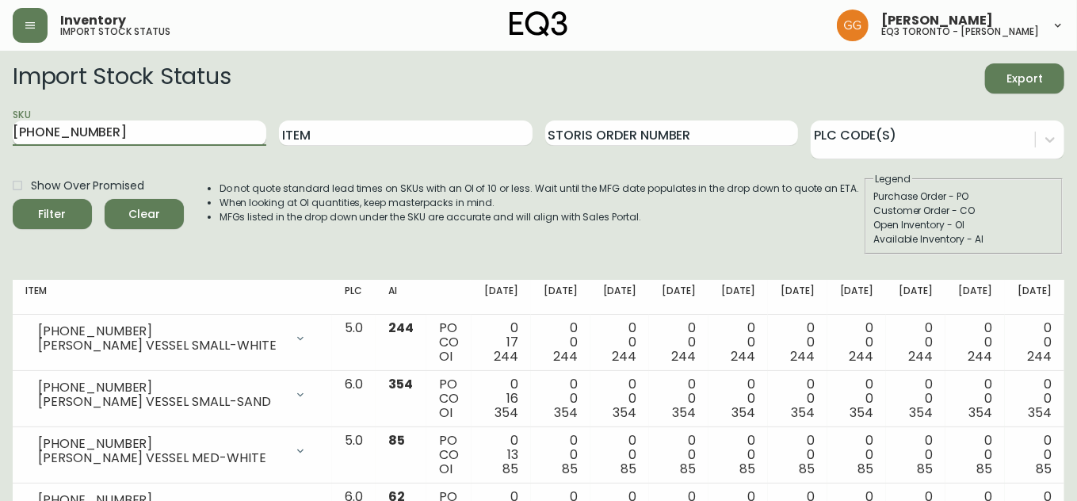
click at [13, 199] on button "Filter" at bounding box center [52, 214] width 79 height 30
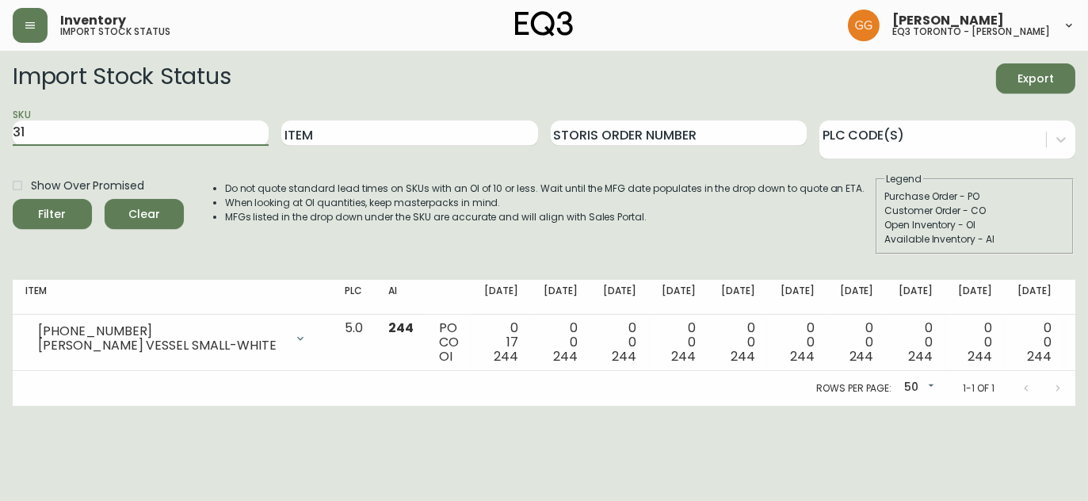
type input "3"
paste input "3140-401-0"
type input "3140-401-0"
click at [13, 199] on button "Filter" at bounding box center [52, 214] width 79 height 30
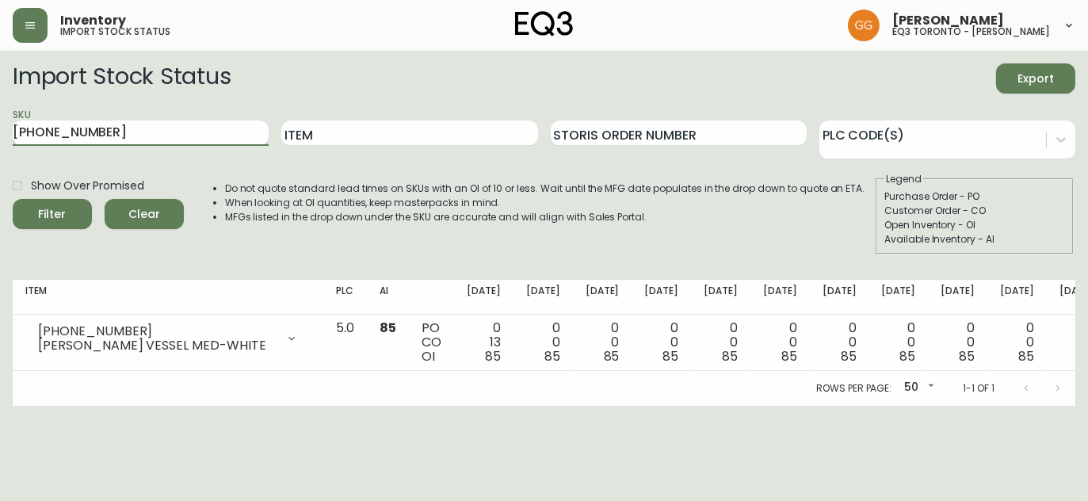
click at [141, 129] on input "3140-401-0" at bounding box center [141, 132] width 256 height 25
click at [132, 128] on input "3140-401-0" at bounding box center [141, 132] width 256 height 25
click at [132, 129] on input "3140-401-0" at bounding box center [141, 132] width 256 height 25
click at [133, 129] on input "3140-401-0" at bounding box center [141, 132] width 256 height 25
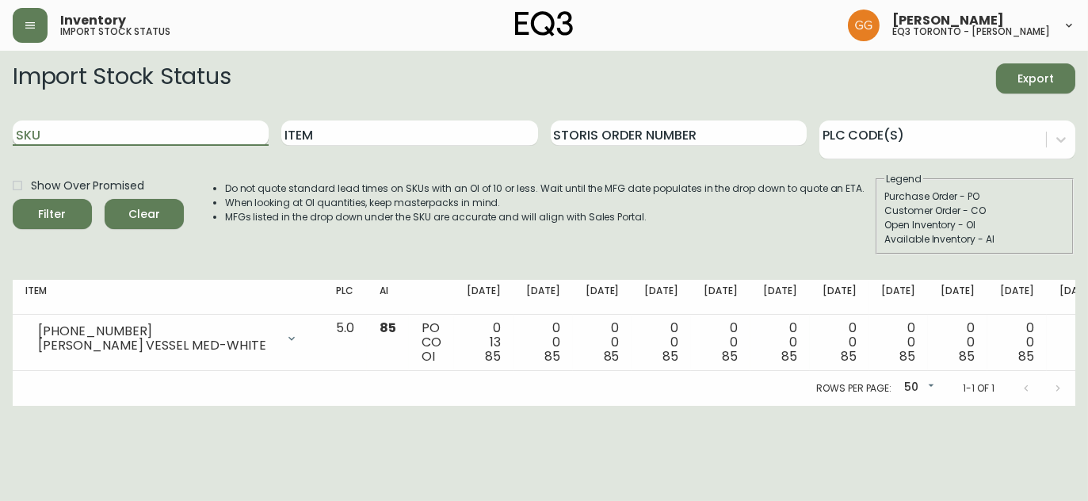
paste input "3140-402-0"
type input "3140-402-0"
click at [13, 199] on button "Filter" at bounding box center [52, 214] width 79 height 30
drag, startPoint x: 130, startPoint y: 132, endPoint x: -11, endPoint y: 142, distance: 141.4
click at [0, 142] on html "Inventory import stock status Grabielle Graham eq3 toronto - hanna Import Stock…" at bounding box center [544, 203] width 1088 height 406
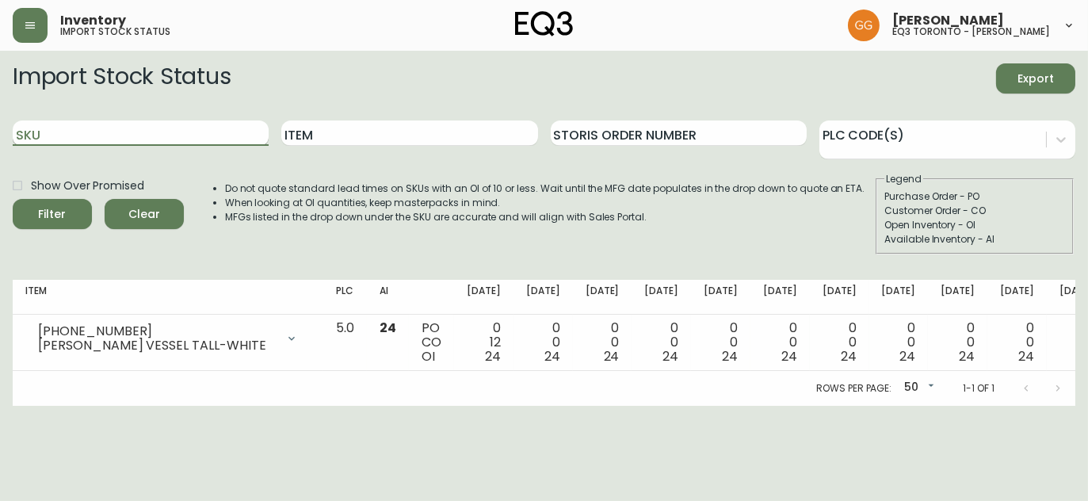
click at [134, 137] on input "SKU" at bounding box center [141, 132] width 256 height 25
click at [224, 128] on input "SKU" at bounding box center [141, 132] width 256 height 25
paste input "3140-402-8"
type input "3140-402-8"
click at [13, 199] on button "Filter" at bounding box center [52, 214] width 79 height 30
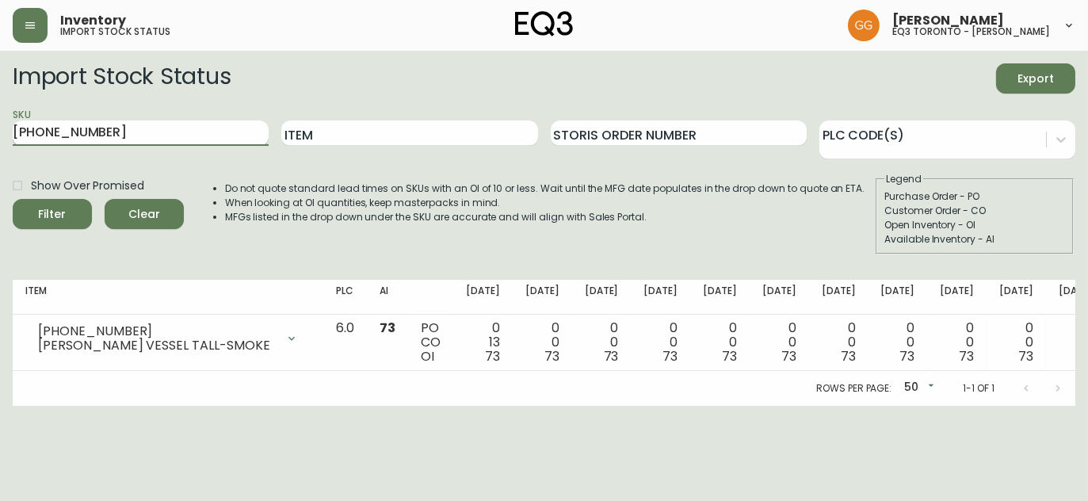
click at [133, 139] on input "3140-402-8" at bounding box center [141, 132] width 256 height 25
paste input "1220-105-4"
type input "1220-105-4"
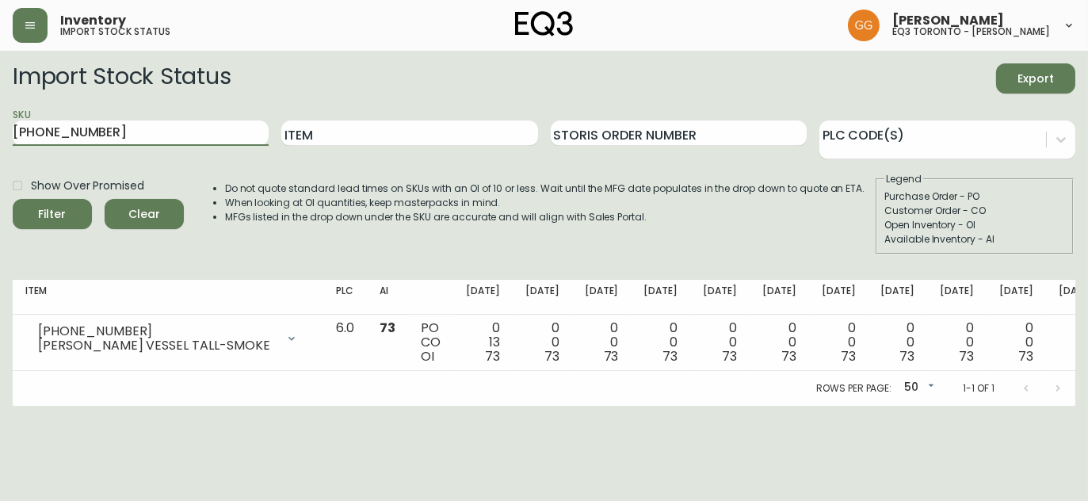
click at [13, 199] on button "Filter" at bounding box center [52, 214] width 79 height 30
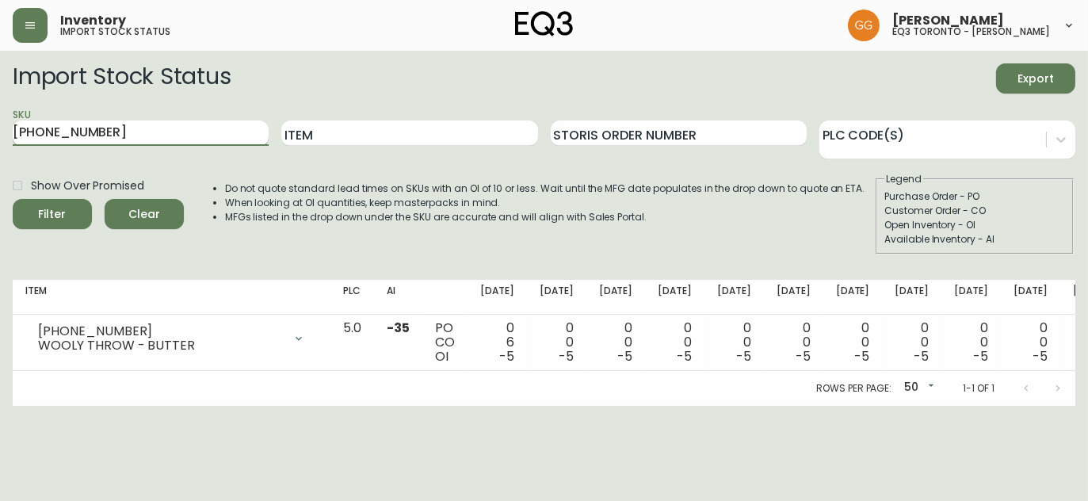
click at [98, 128] on input "1220-105-4" at bounding box center [141, 132] width 256 height 25
click at [79, 127] on input "1220-105-4" at bounding box center [141, 132] width 256 height 25
click at [101, 132] on input "1220-105-4" at bounding box center [141, 132] width 256 height 25
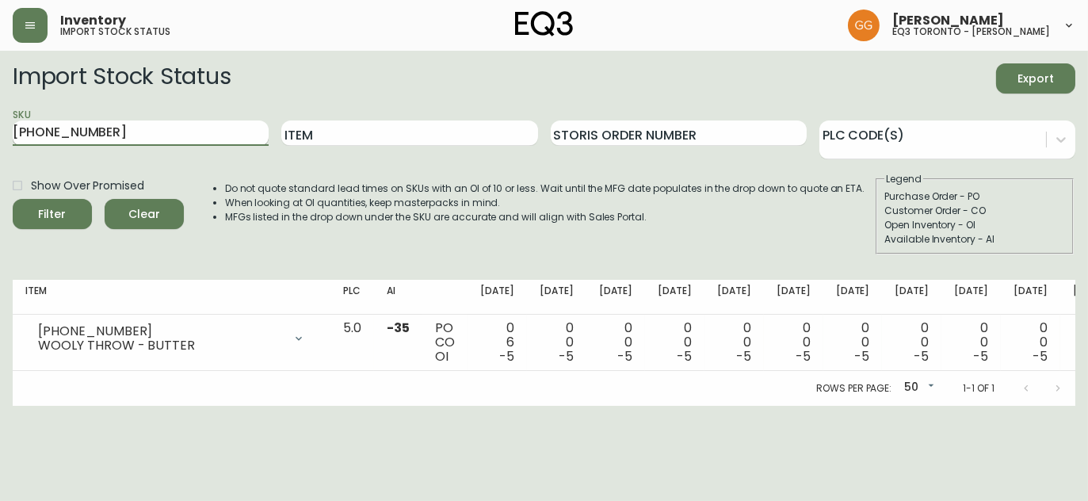
click at [101, 132] on input "1220-105-4" at bounding box center [141, 132] width 256 height 25
paste input "3220-156-0"
type input "3220-156-0"
click at [13, 199] on button "Filter" at bounding box center [52, 214] width 79 height 30
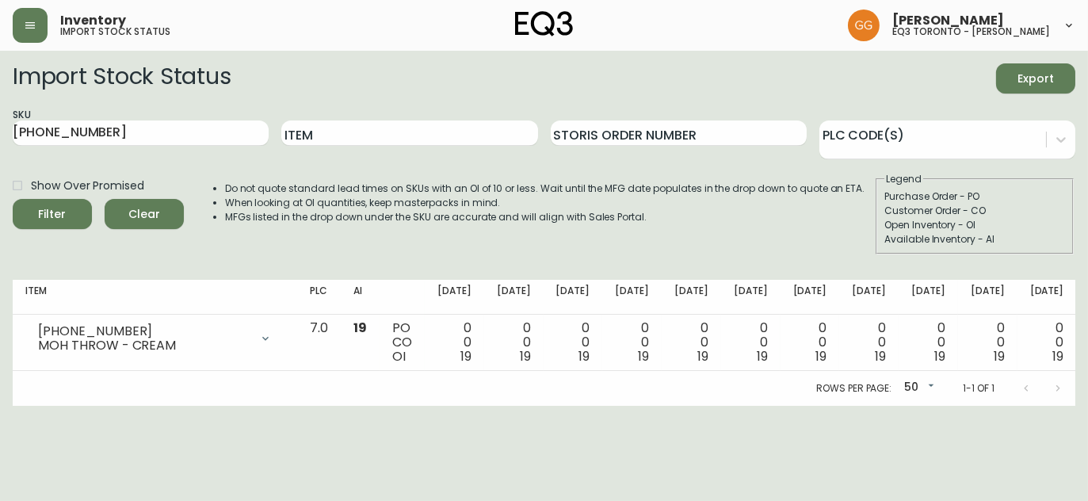
click at [1078, 181] on main "Import Stock Status Export SKU 3220-156-0 Item Storis Order Number PLC Code(s) …" at bounding box center [544, 228] width 1088 height 355
click at [108, 126] on input "3220-156-0" at bounding box center [141, 132] width 256 height 25
paste input "1220-102-9"
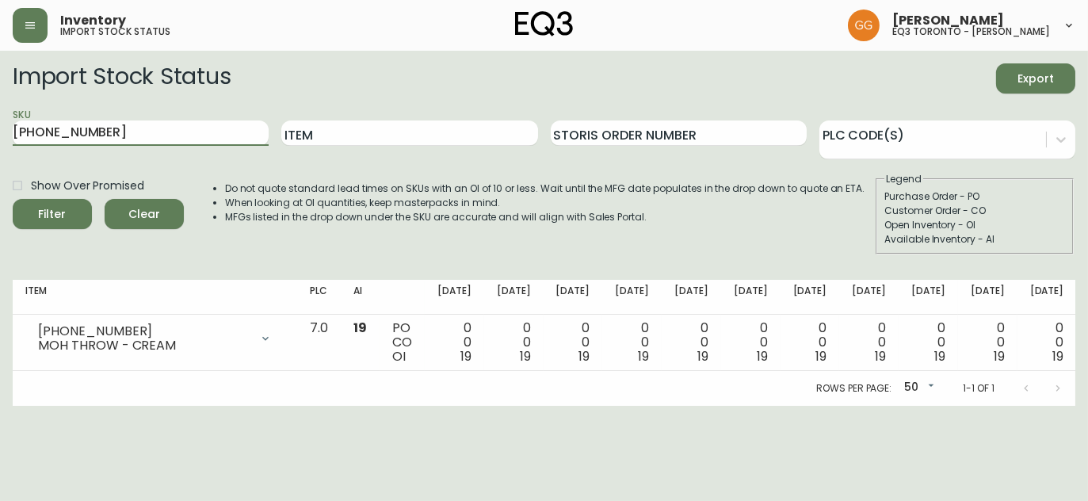
type input "1220-102-9"
click at [13, 199] on button "Filter" at bounding box center [52, 214] width 79 height 30
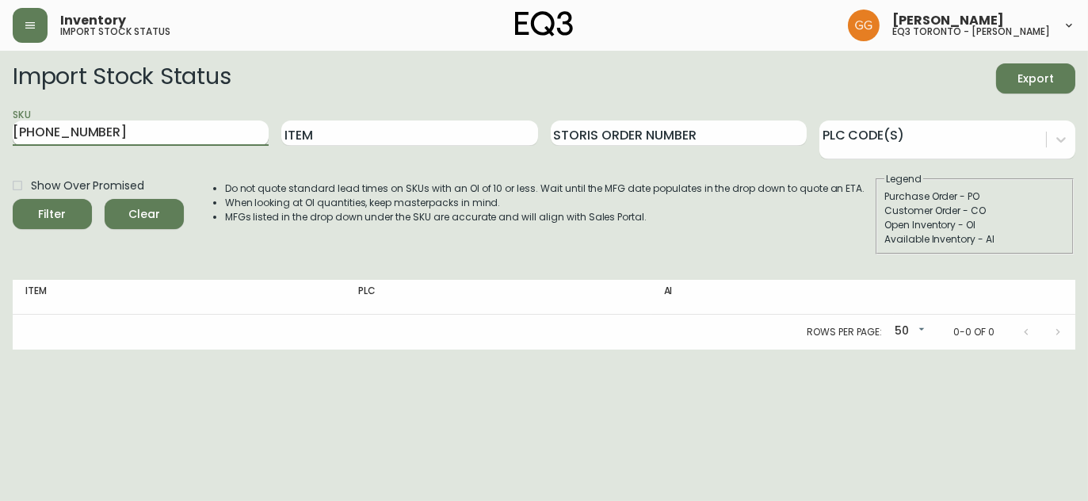
click at [169, 132] on input "1220-102-9" at bounding box center [141, 132] width 256 height 25
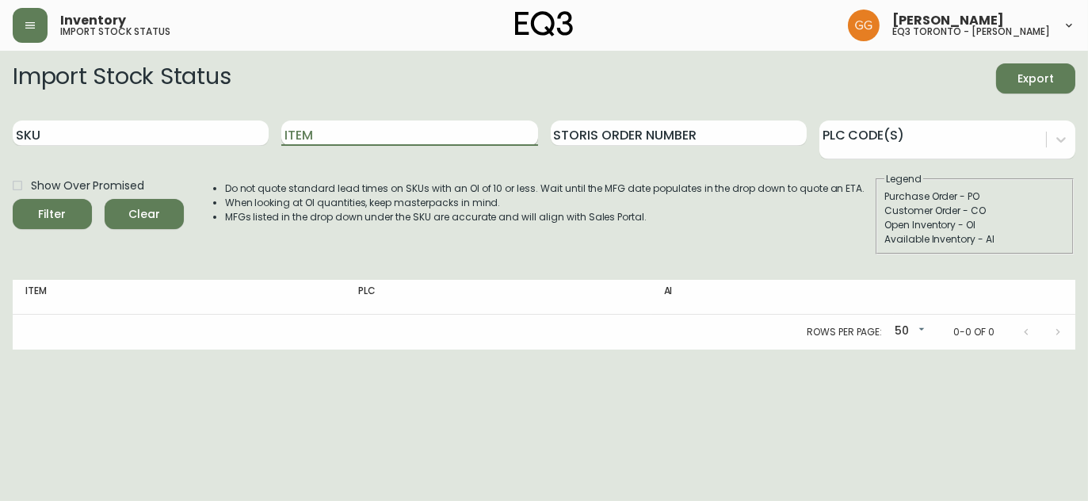
click at [455, 132] on input "Item" at bounding box center [409, 132] width 256 height 25
type input "mille"
click at [13, 199] on button "Filter" at bounding box center [52, 214] width 79 height 30
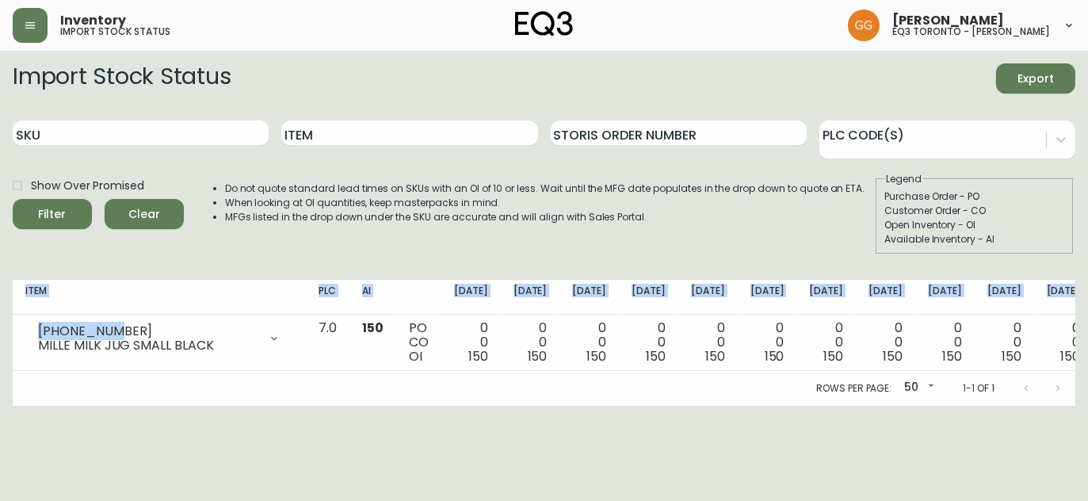
drag, startPoint x: 106, startPoint y: 327, endPoint x: -11, endPoint y: 344, distance: 118.4
click at [0, 344] on html "Inventory import stock status Grabielle Graham eq3 toronto - hanna Import Stock…" at bounding box center [544, 203] width 1088 height 406
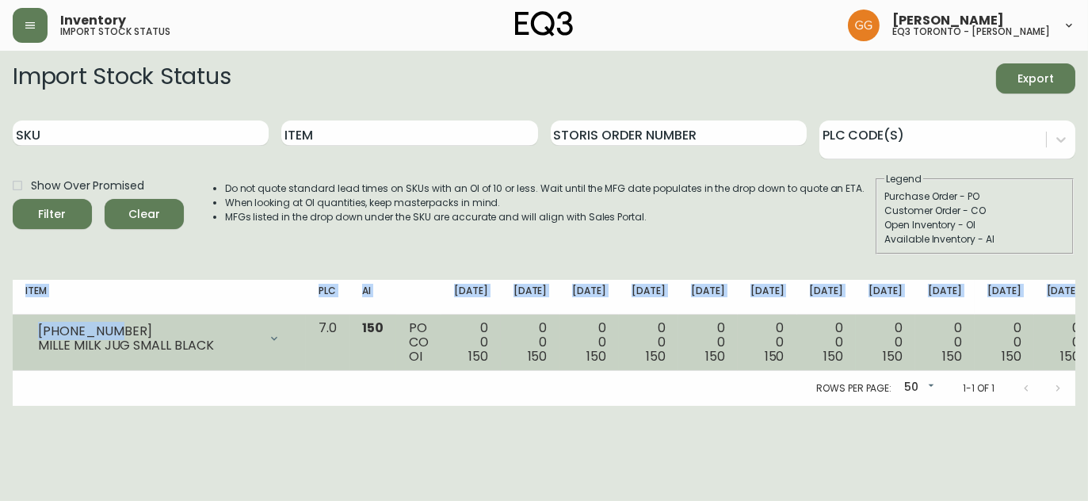
click at [124, 321] on div "3110-733-1 MILLE MILK JUG SMALL BLACK" at bounding box center [159, 338] width 268 height 35
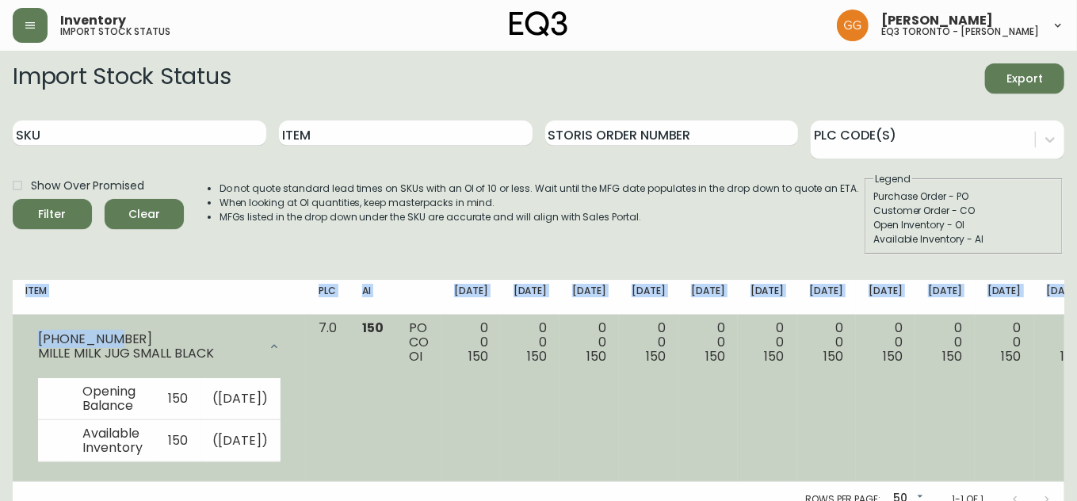
click at [127, 333] on div "3110-733-1" at bounding box center [148, 339] width 220 height 14
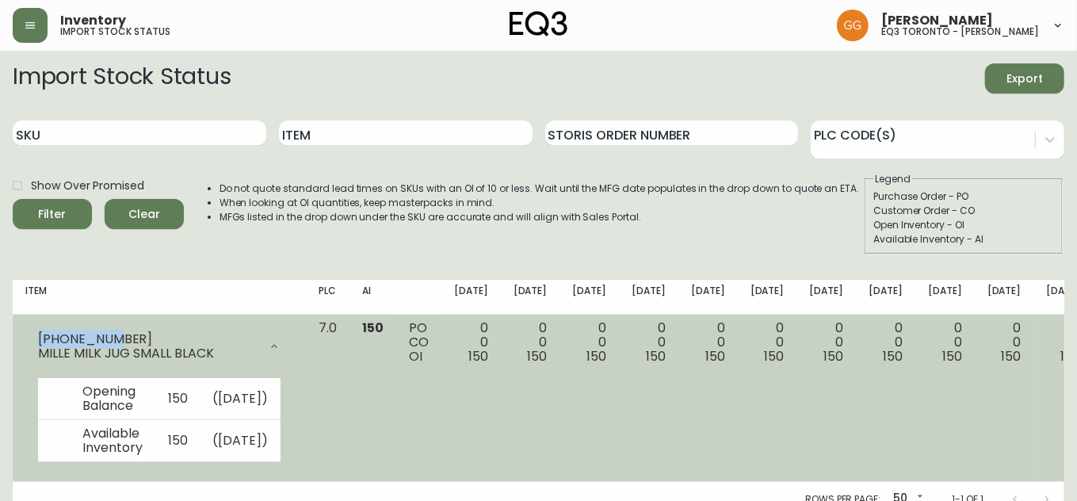
drag, startPoint x: 127, startPoint y: 333, endPoint x: 40, endPoint y: 325, distance: 86.7
click at [40, 325] on div "3110-733-1 MILLE MILK JUG SMALL BLACK" at bounding box center [159, 346] width 268 height 51
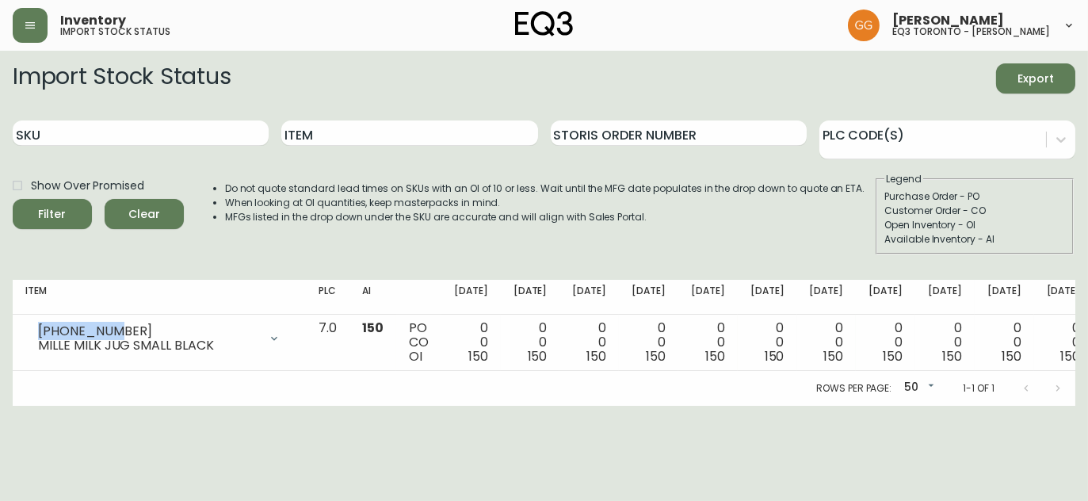
copy div "3110-733-1"
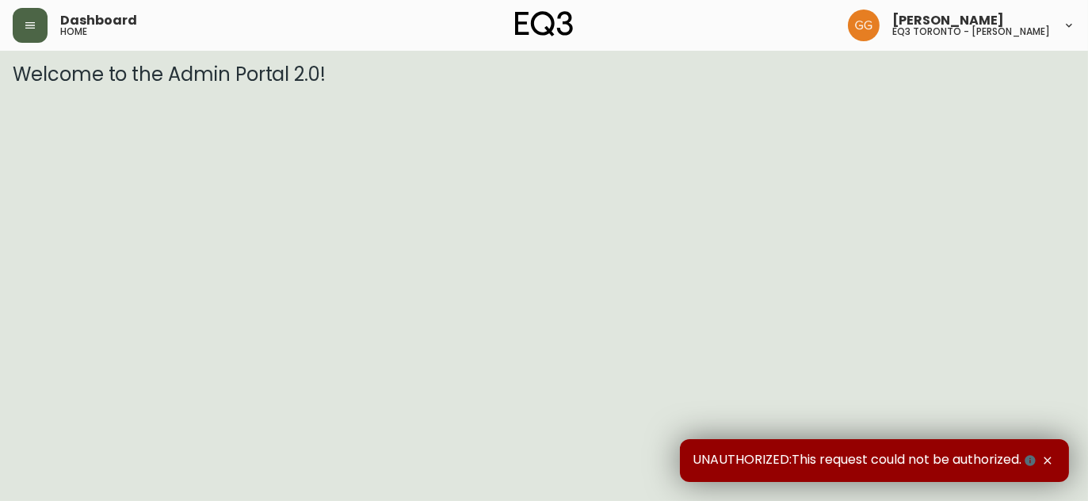
click at [28, 31] on icon "button" at bounding box center [30, 25] width 13 height 13
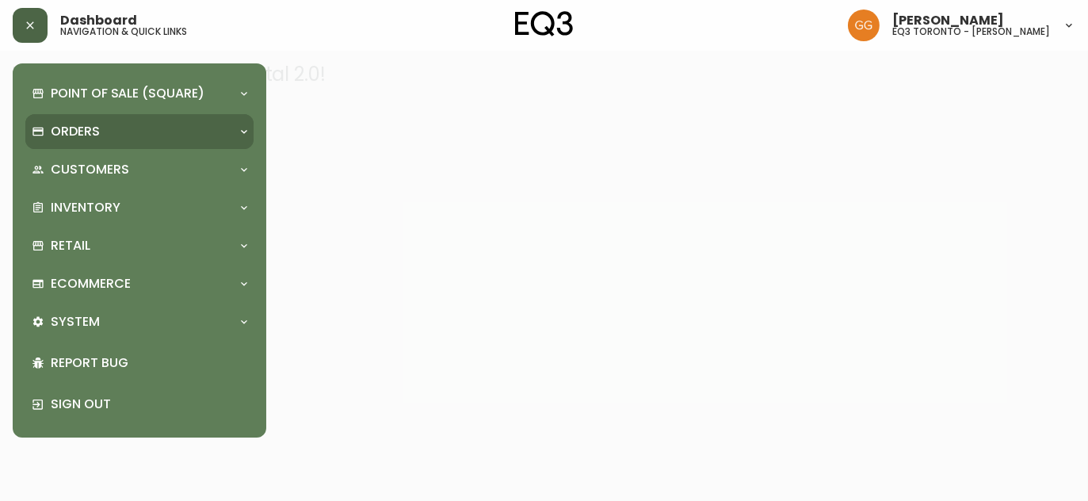
click at [74, 130] on p "Orders" at bounding box center [75, 131] width 49 height 17
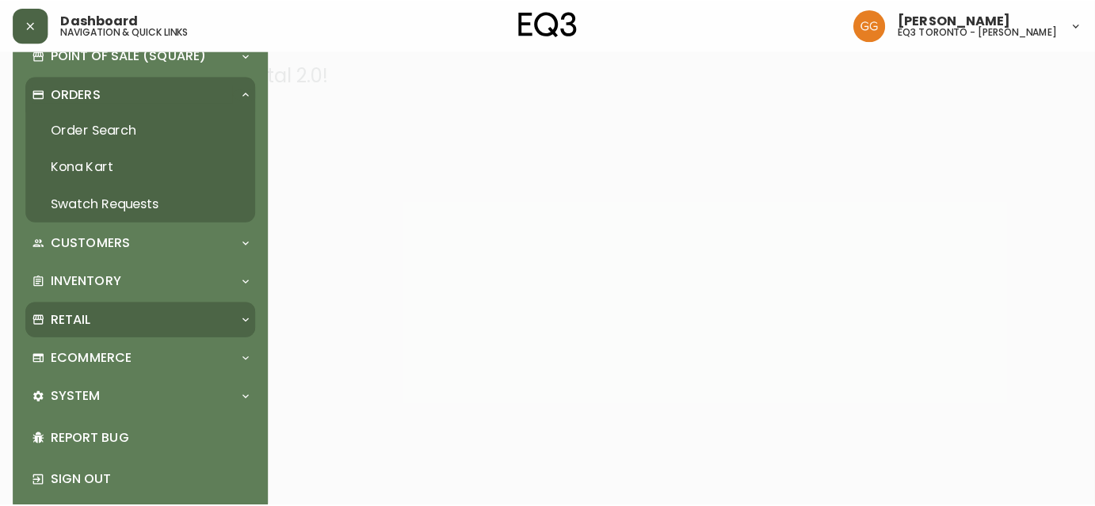
scroll to position [59, 0]
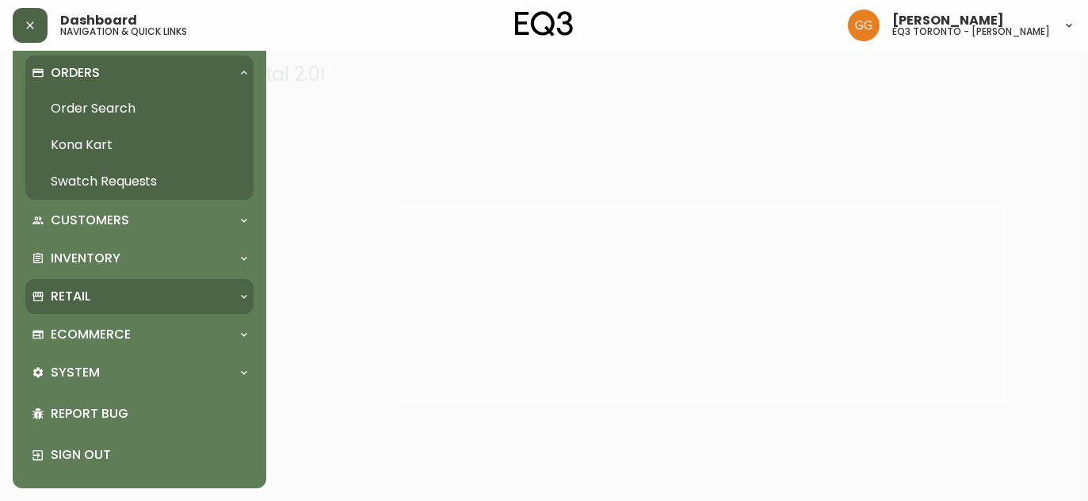
click at [83, 288] on p "Retail" at bounding box center [71, 296] width 40 height 17
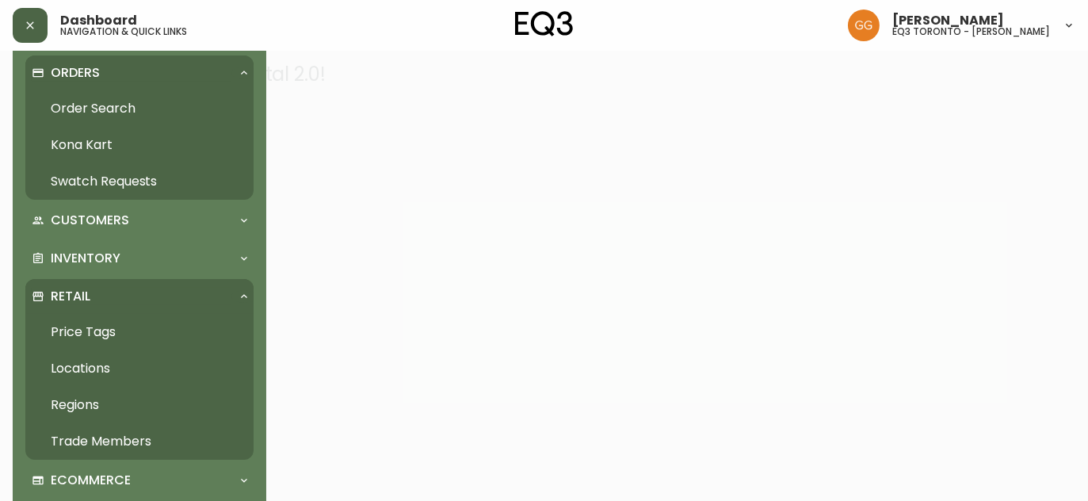
click at [92, 333] on link "Price Tags" at bounding box center [139, 332] width 228 height 36
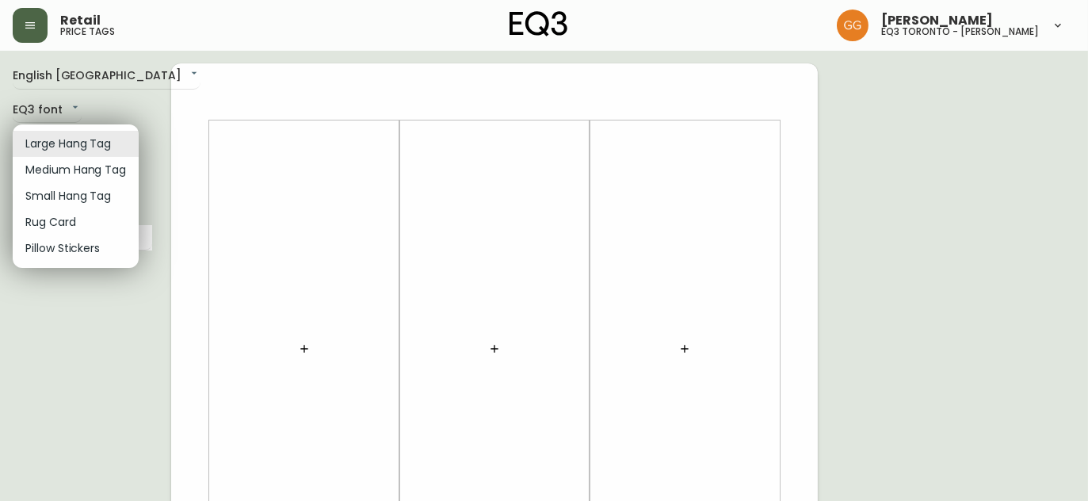
click at [78, 196] on li "Small Hang Tag" at bounding box center [76, 196] width 126 height 26
type input "small"
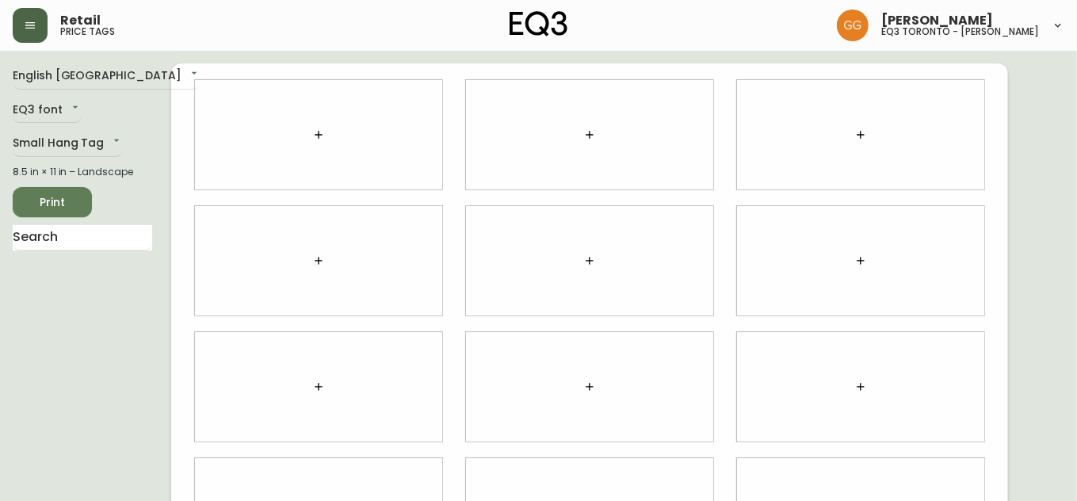
click at [344, 148] on div at bounding box center [318, 134] width 247 height 109
click at [329, 135] on button "button" at bounding box center [319, 135] width 32 height 32
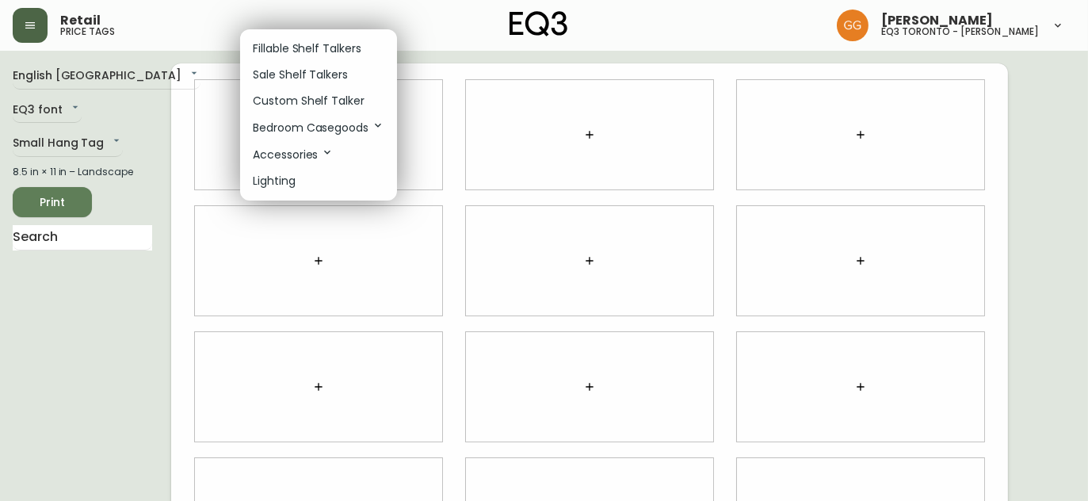
click at [312, 51] on p "Fillable Shelf Talkers" at bounding box center [307, 48] width 109 height 17
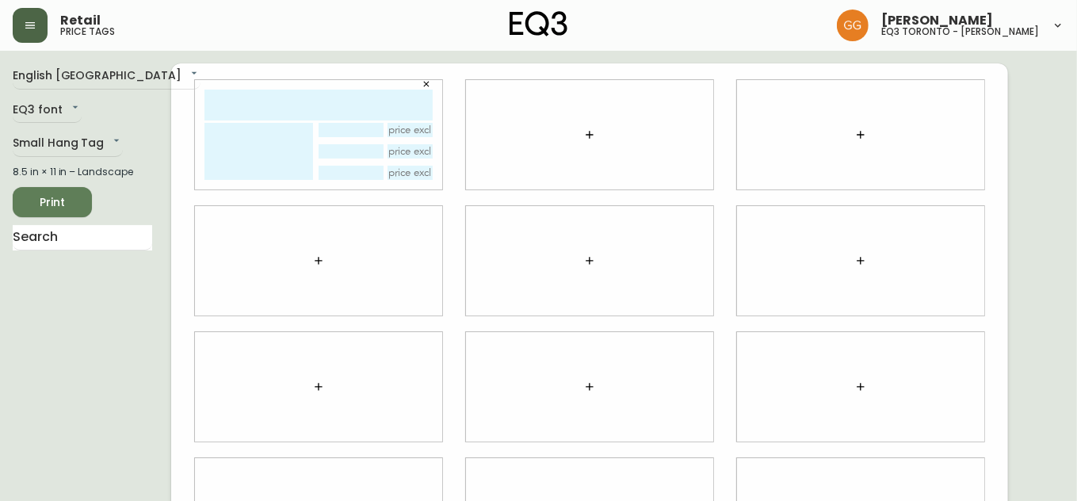
click at [372, 108] on input "text" at bounding box center [318, 105] width 228 height 31
type input "LARGO THROW"
click at [260, 145] on textarea at bounding box center [258, 151] width 109 height 57
type textarea "L"
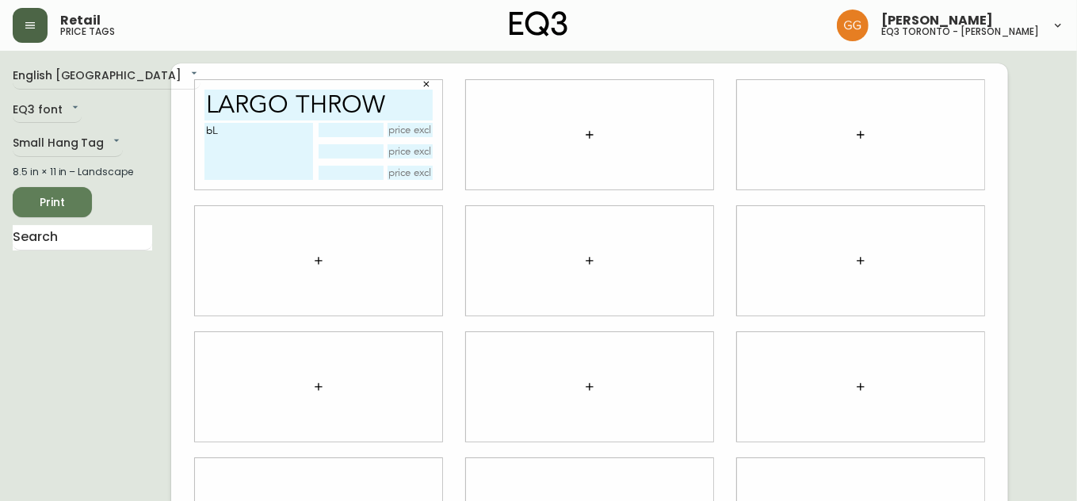
type textarea "b"
type textarea "Black, Mustard"
click at [429, 82] on icon "button" at bounding box center [426, 84] width 10 height 10
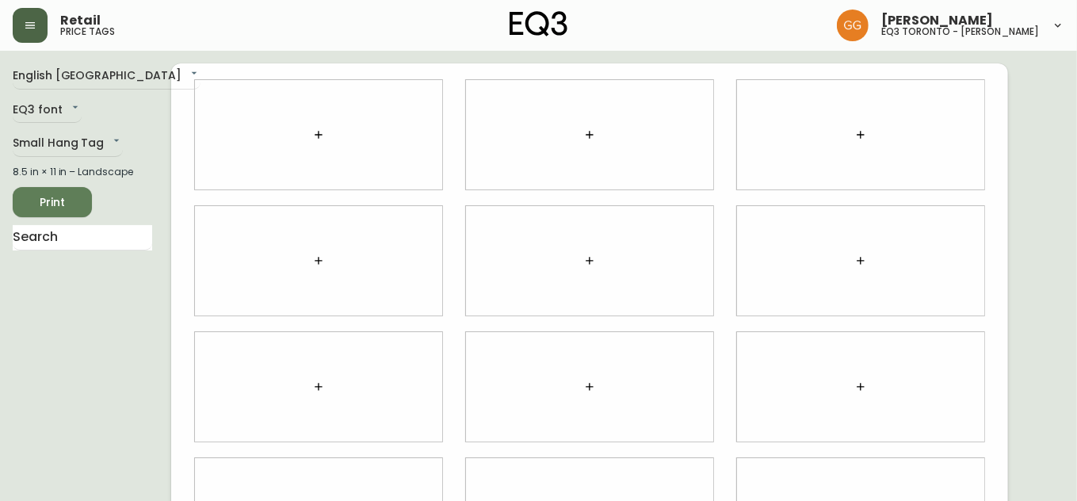
click at [299, 132] on div at bounding box center [318, 134] width 247 height 109
click at [309, 136] on button "button" at bounding box center [319, 135] width 32 height 32
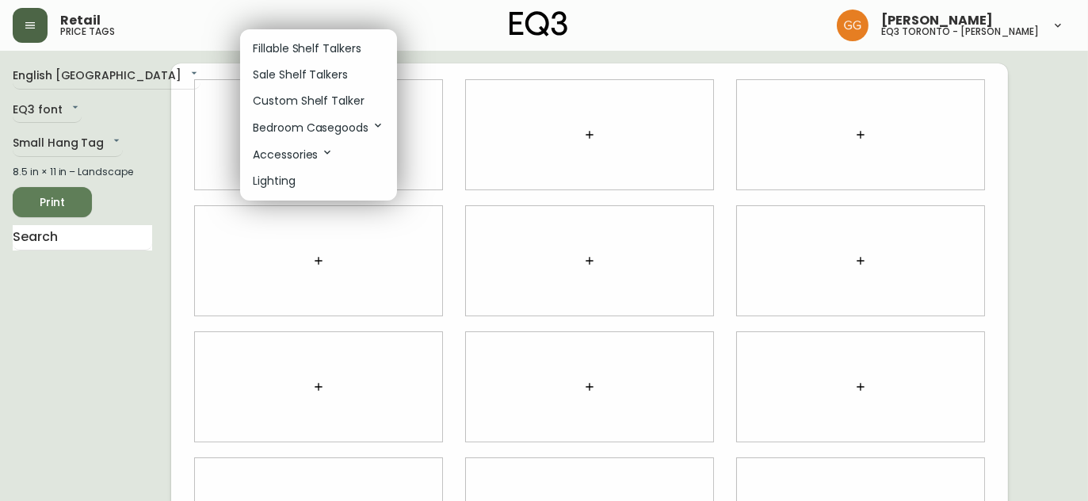
click at [306, 76] on p "Sale Shelf Talkers" at bounding box center [300, 75] width 95 height 17
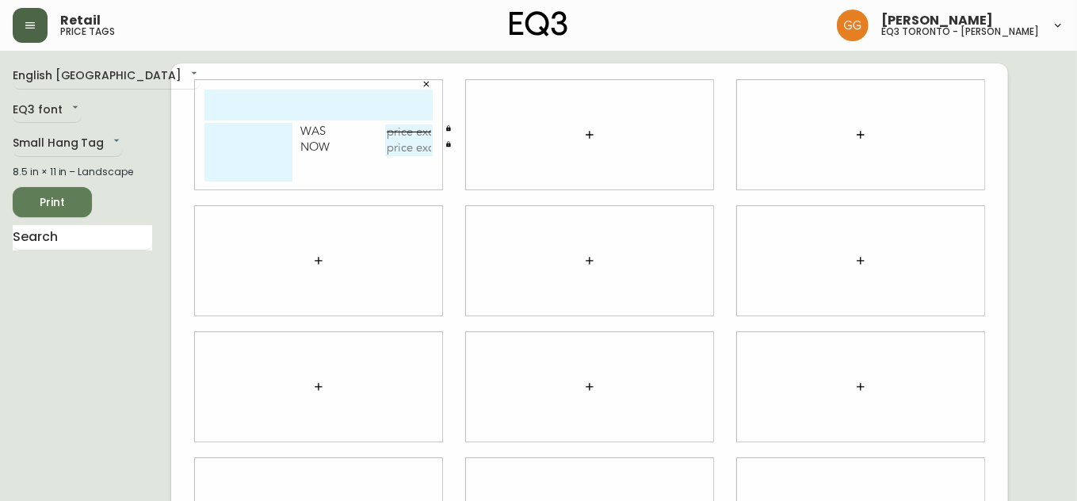
click at [308, 102] on input "text" at bounding box center [318, 105] width 228 height 31
type input "largo throw"
click at [255, 143] on textarea at bounding box center [248, 152] width 88 height 59
type textarea "b"
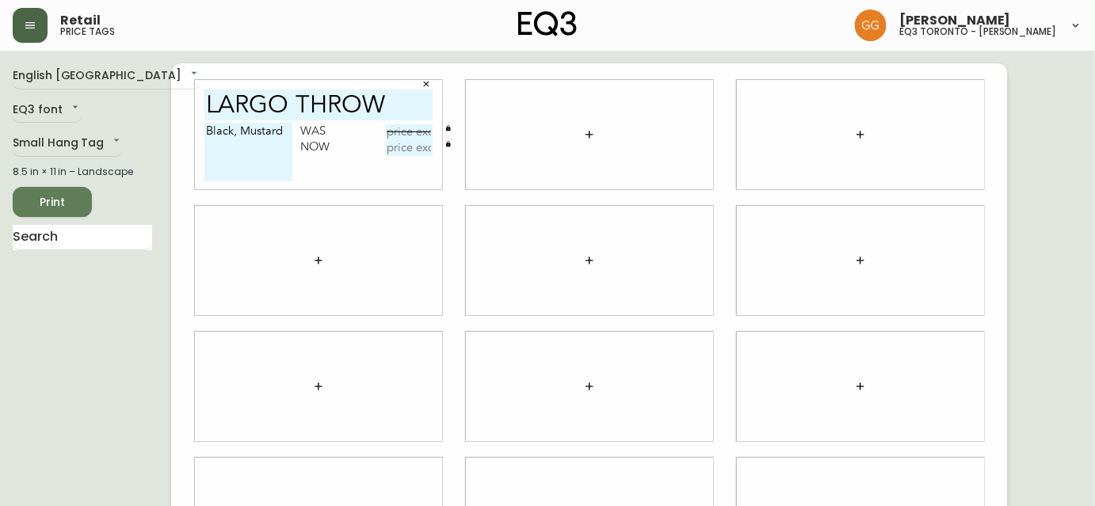
type textarea "Black, Mustard"
click at [406, 148] on input "text" at bounding box center [409, 148] width 48 height 16
type input "$39.95"
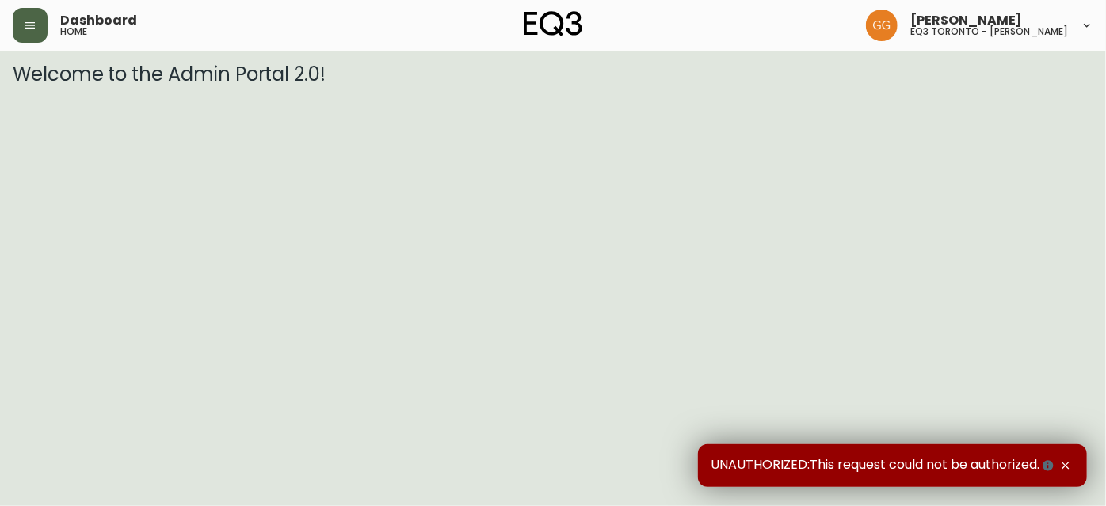
click at [40, 22] on button "button" at bounding box center [30, 25] width 35 height 35
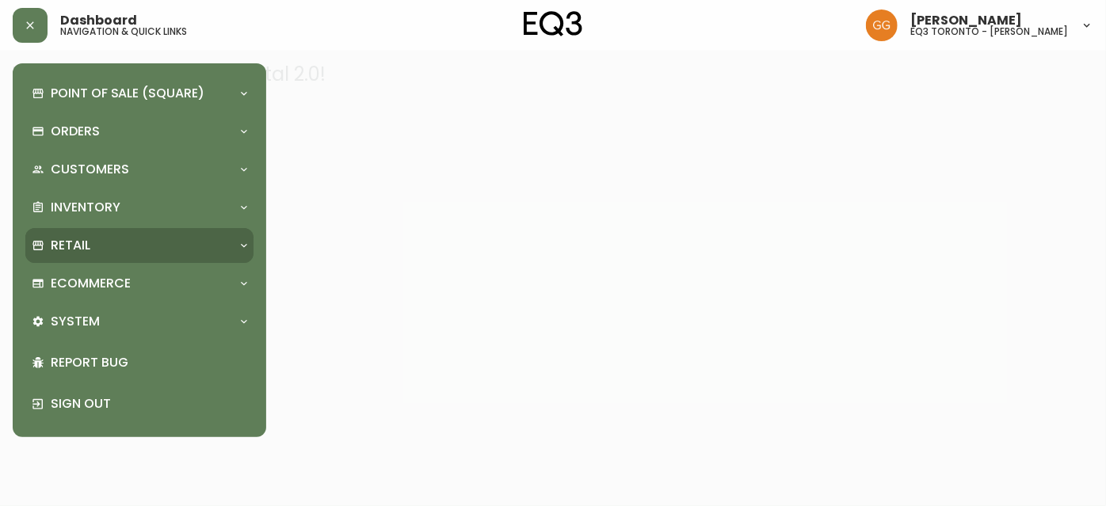
click at [71, 246] on p "Retail" at bounding box center [71, 245] width 40 height 17
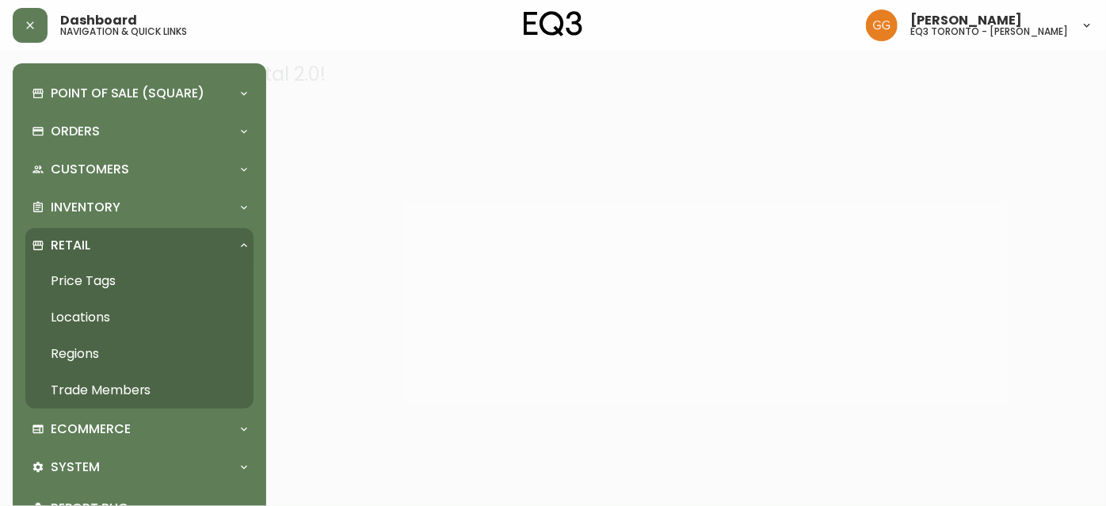
click at [87, 288] on link "Price Tags" at bounding box center [139, 281] width 228 height 36
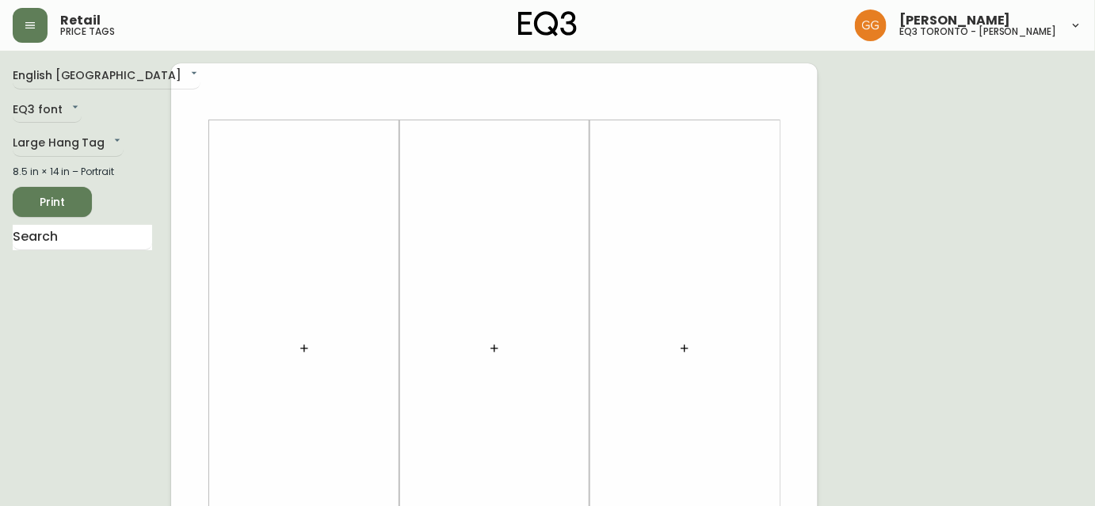
click at [318, 198] on div at bounding box center [304, 348] width 171 height 441
click at [296, 338] on button "button" at bounding box center [304, 349] width 32 height 32
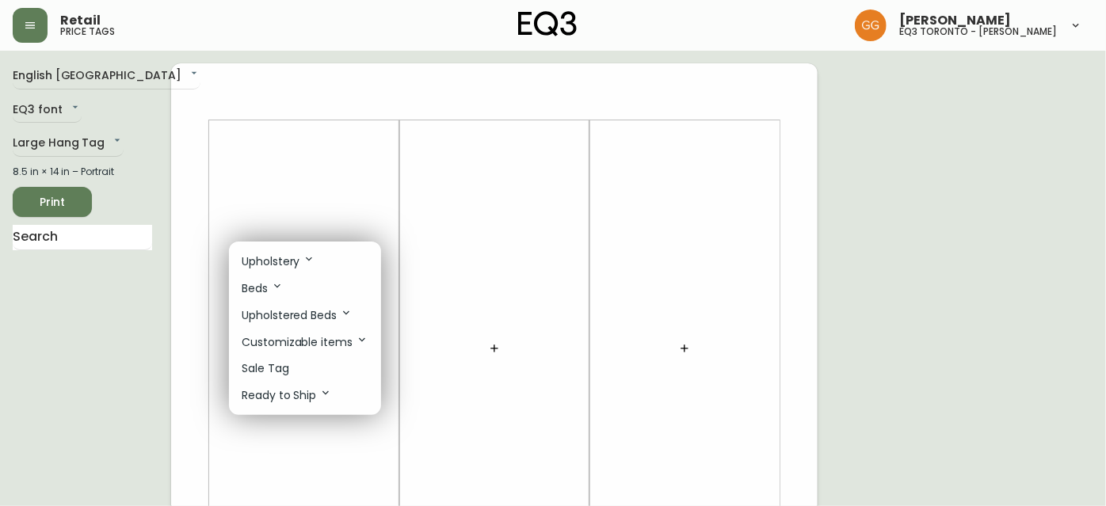
click at [276, 364] on p "Sale Tag" at bounding box center [266, 368] width 48 height 17
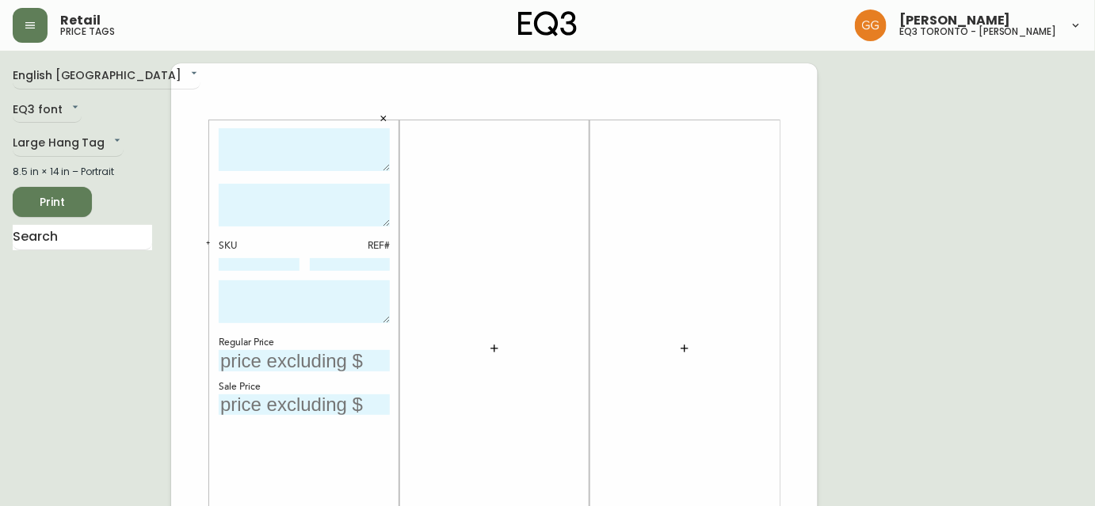
click at [275, 151] on textarea at bounding box center [304, 150] width 171 height 44
type textarea "Orri Lift & Drawer Storage Bed"
click at [242, 205] on textarea at bounding box center [304, 205] width 171 height 43
type textarea "W"
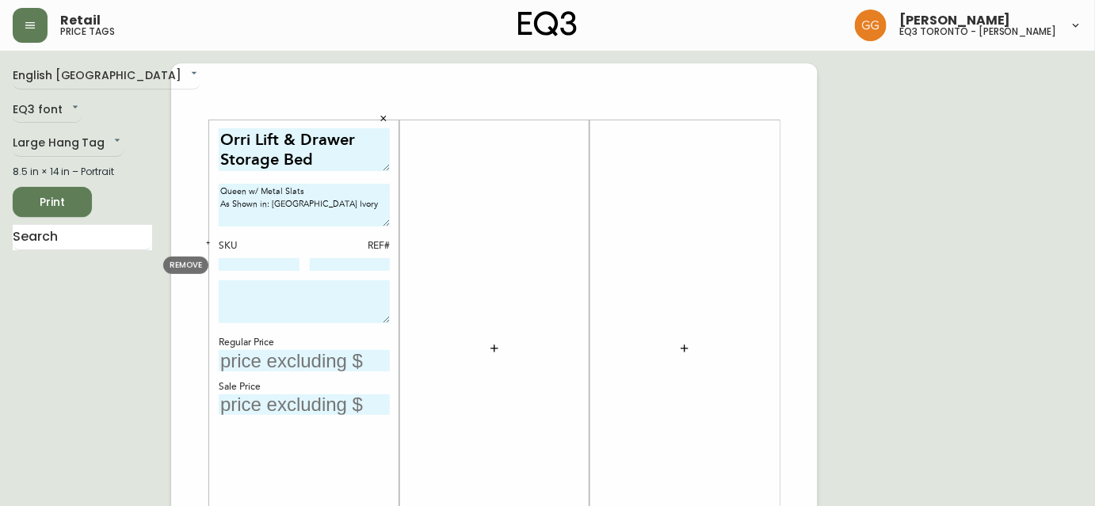
type textarea "Queen w/ Metal Slats As Shown in: Veneto Ivory"
click at [274, 263] on input at bounding box center [259, 264] width 81 height 13
click at [208, 238] on button "button" at bounding box center [208, 243] width 14 height 14
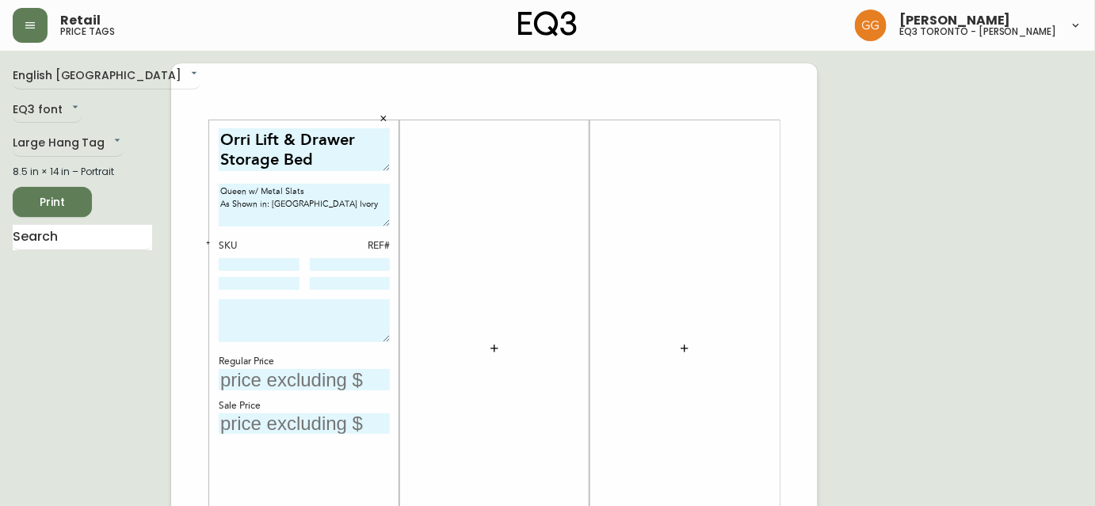
click at [208, 238] on button "button" at bounding box center [208, 243] width 14 height 14
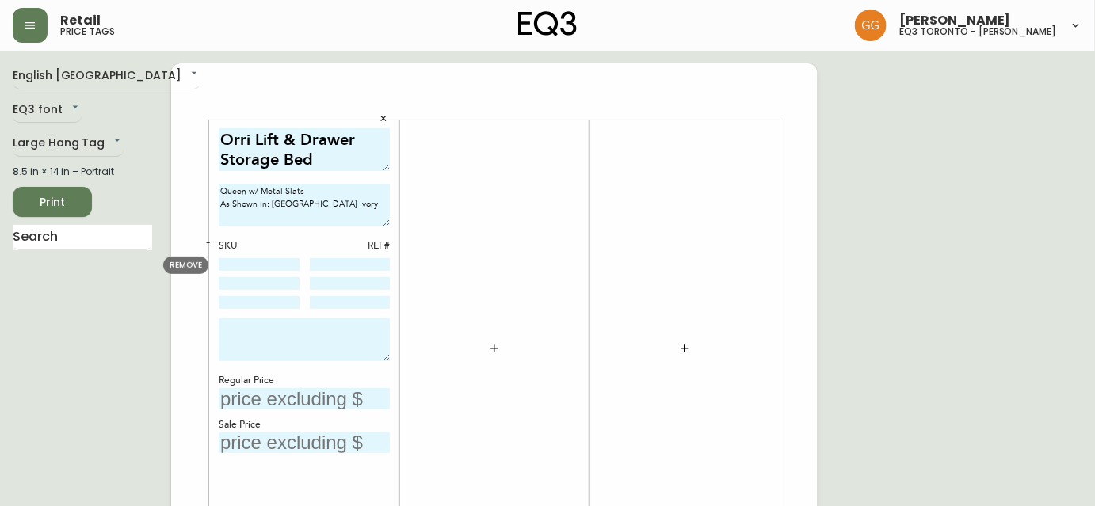
click at [231, 269] on input at bounding box center [259, 264] width 81 height 13
type input "30241-8s"
click at [280, 287] on input at bounding box center [259, 283] width 81 height 13
type input "30241-9"
click at [273, 268] on input "30241-8s" at bounding box center [259, 264] width 81 height 13
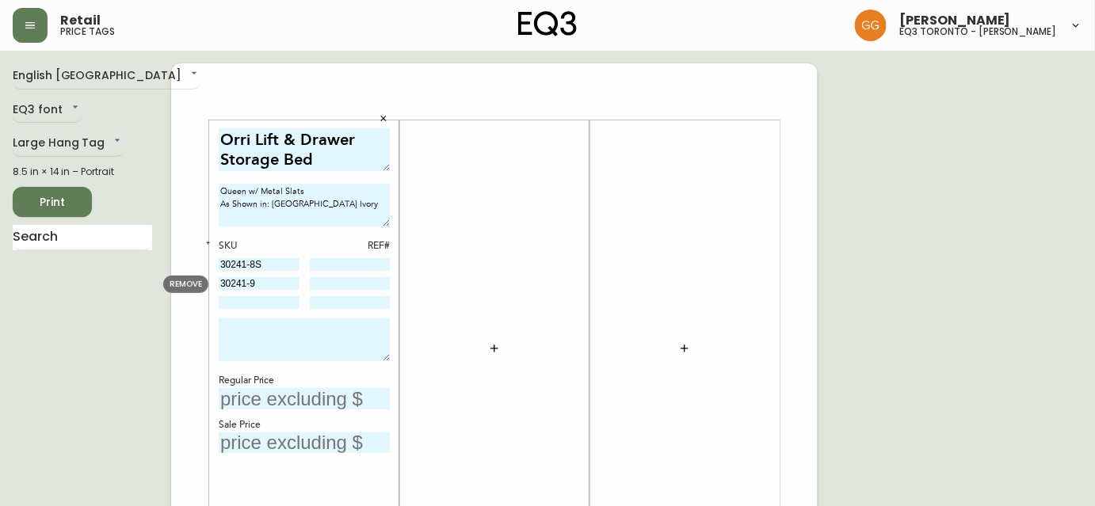
type input "30241-8S"
click at [276, 281] on input "30241-9" at bounding box center [259, 283] width 81 height 13
type input "30241-9M"
click at [245, 297] on input at bounding box center [259, 302] width 81 height 13
type input "3050-453-1"
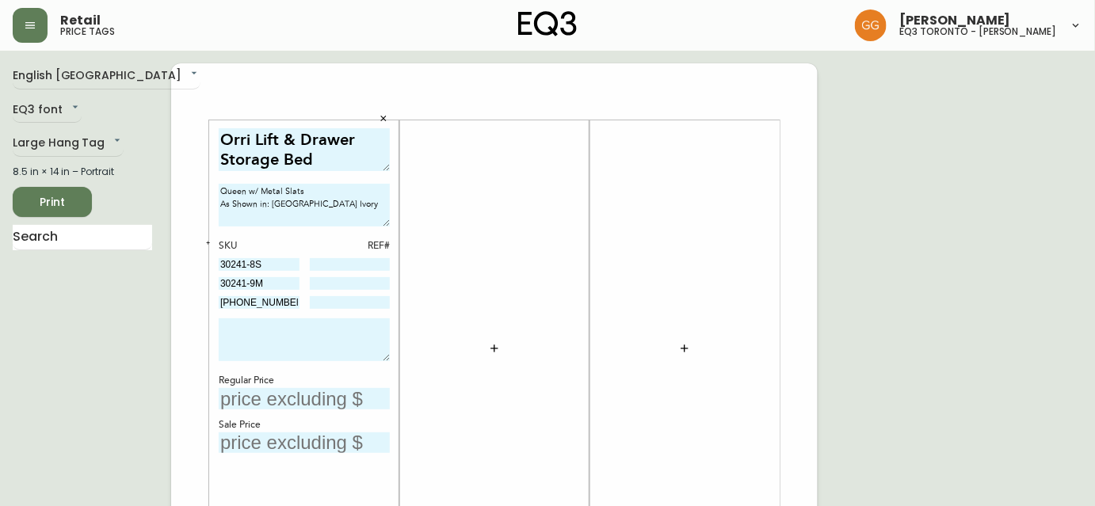
click at [383, 264] on input at bounding box center [350, 264] width 81 height 13
type input "9"
click at [382, 283] on input at bounding box center [350, 283] width 81 height 13
type input "9"
click at [374, 301] on input at bounding box center [350, 302] width 81 height 13
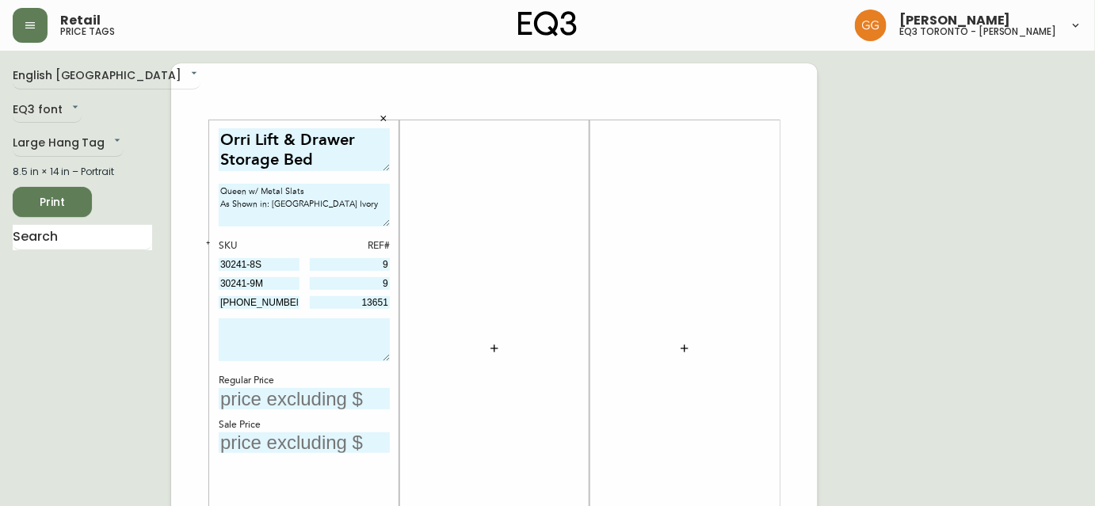
type input "13651"
click at [295, 389] on input "text" at bounding box center [304, 398] width 171 height 21
type input "$4699"
click at [302, 441] on input "text" at bounding box center [304, 443] width 171 height 21
type input "$1644.66"
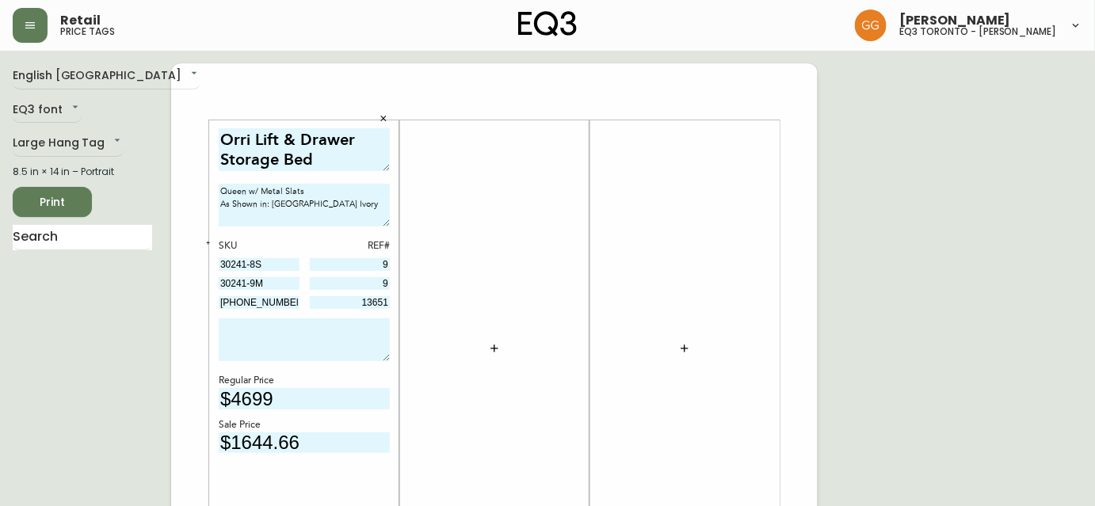
click at [479, 459] on div at bounding box center [494, 348] width 171 height 441
click at [500, 349] on icon "button" at bounding box center [494, 348] width 13 height 13
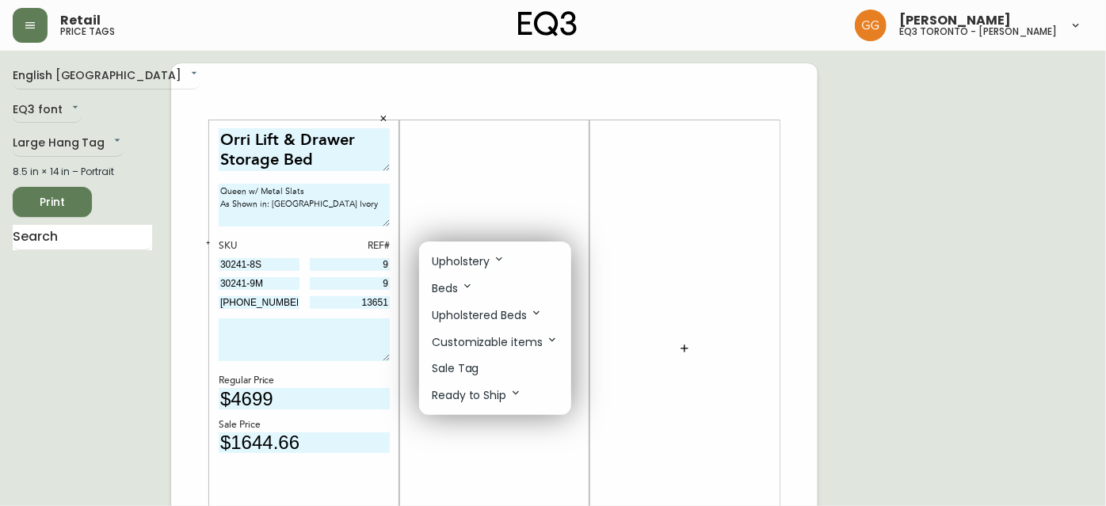
click at [486, 371] on li "Sale Tag" at bounding box center [495, 369] width 152 height 26
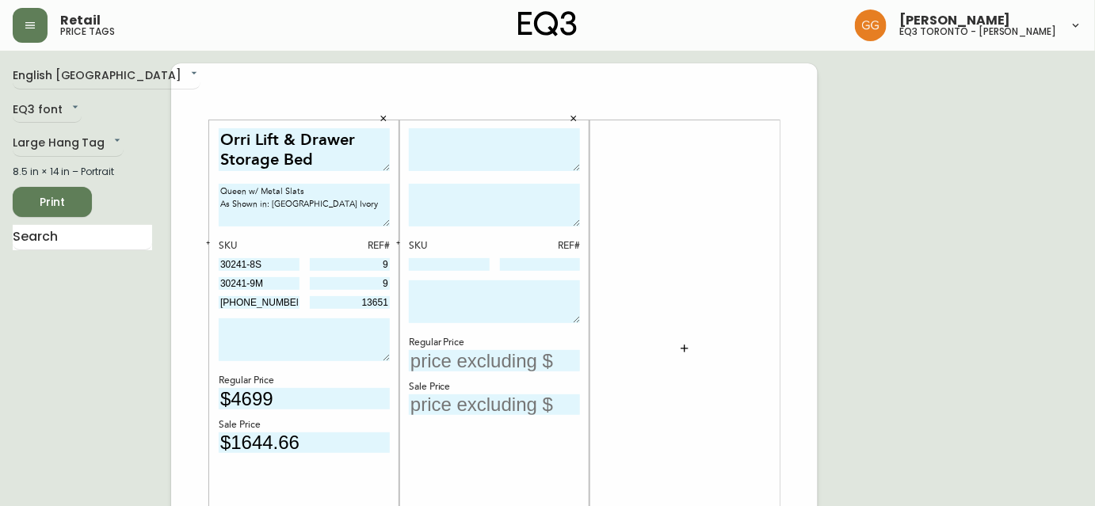
click at [460, 154] on textarea at bounding box center [494, 150] width 171 height 44
click at [558, 134] on textarea "Teak Media Unit" at bounding box center [494, 150] width 171 height 44
click at [496, 139] on textarea "Teak Media Unit" at bounding box center [494, 150] width 171 height 44
click at [410, 139] on textarea "Teak Media Storage Unit" at bounding box center [494, 150] width 171 height 44
type textarea "Reclaimed Teak Media Storage Unit"
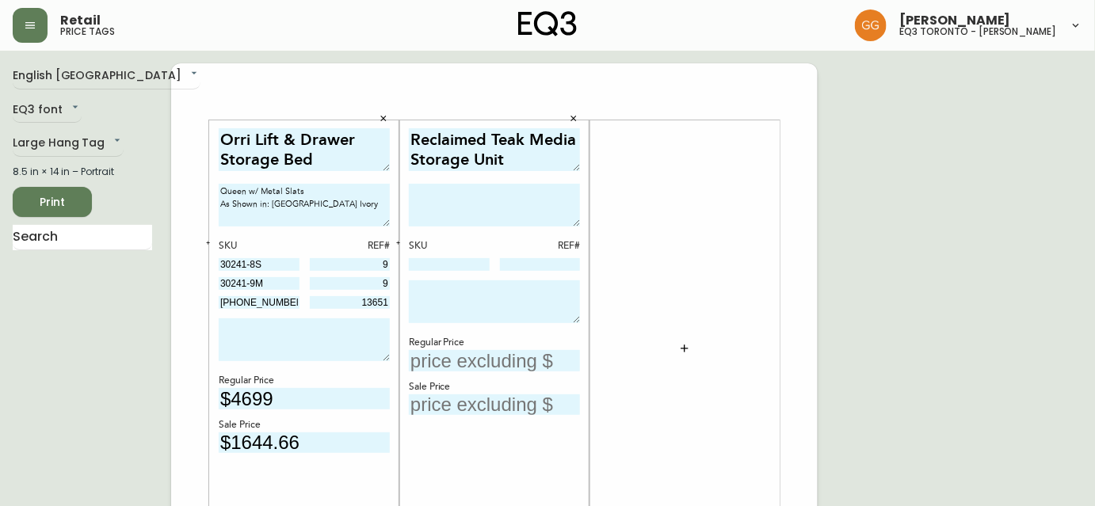
click at [455, 358] on input "text" at bounding box center [494, 360] width 171 height 21
type input "$1499"
click at [492, 401] on input "text" at bounding box center [494, 405] width 171 height 21
type input "$749.50"
click at [684, 470] on div at bounding box center [684, 348] width 171 height 441
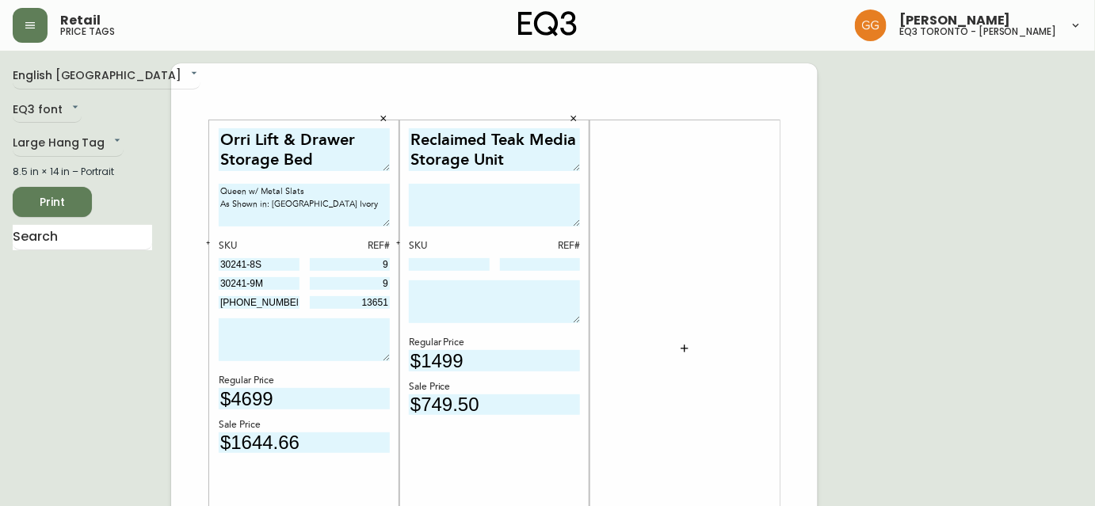
click at [690, 347] on icon "button" at bounding box center [684, 348] width 13 height 13
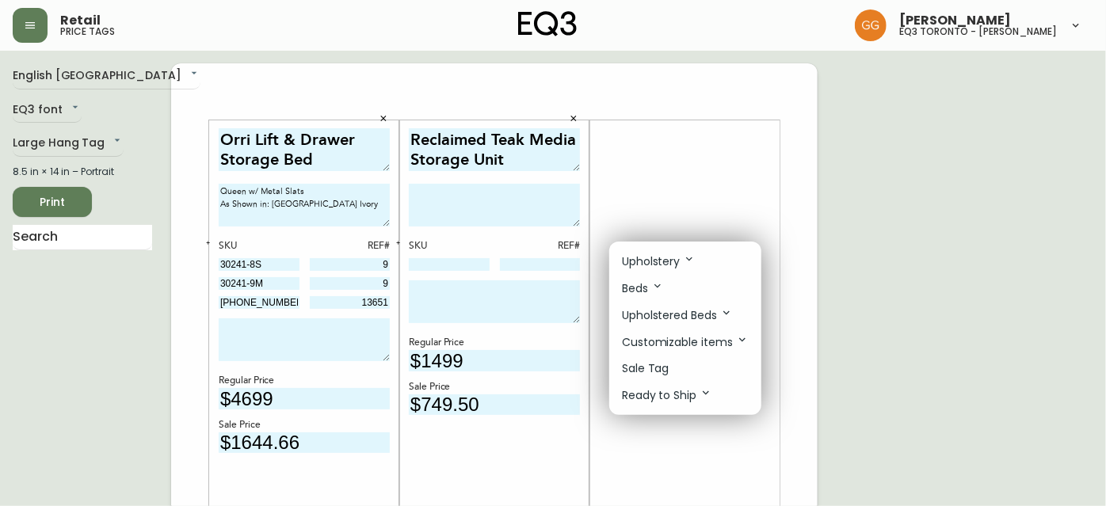
click at [684, 361] on li "Sale Tag" at bounding box center [685, 369] width 152 height 26
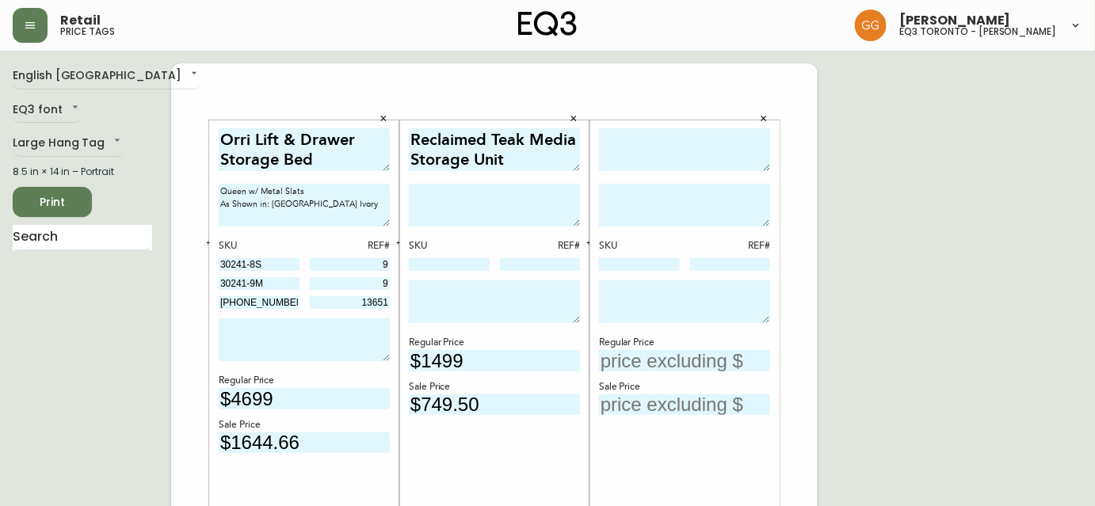
click at [659, 165] on textarea at bounding box center [684, 150] width 171 height 44
type textarea "k"
type textarea "Kendall Custom Bar Table"
click at [688, 184] on textarea at bounding box center [684, 205] width 171 height 43
type textarea "w"
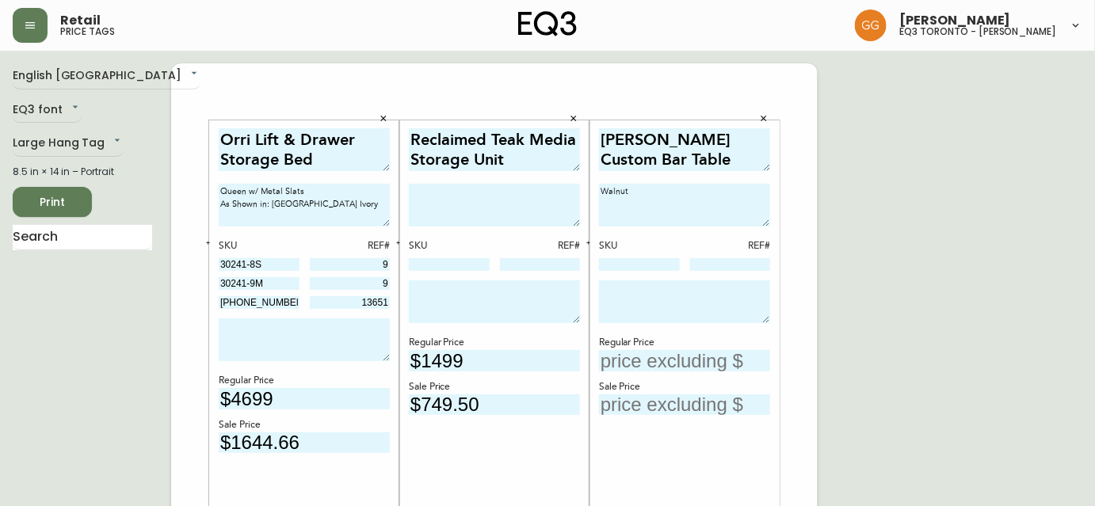
type textarea "Walnut"
click at [631, 368] on input "text" at bounding box center [684, 360] width 171 height 21
type input "$1399"
drag, startPoint x: 735, startPoint y: 445, endPoint x: 719, endPoint y: 422, distance: 27.9
click at [735, 445] on div "Kendall Custom Bar Table Walnut SKU REF# Regular Price $1399 Sale Price" at bounding box center [684, 348] width 171 height 441
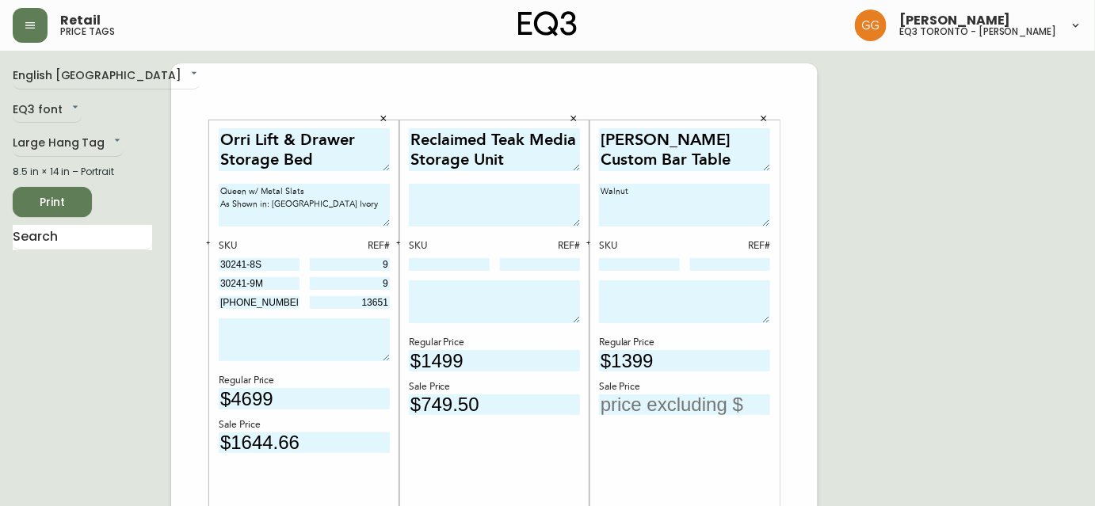
click at [701, 395] on input "text" at bounding box center [684, 405] width 171 height 21
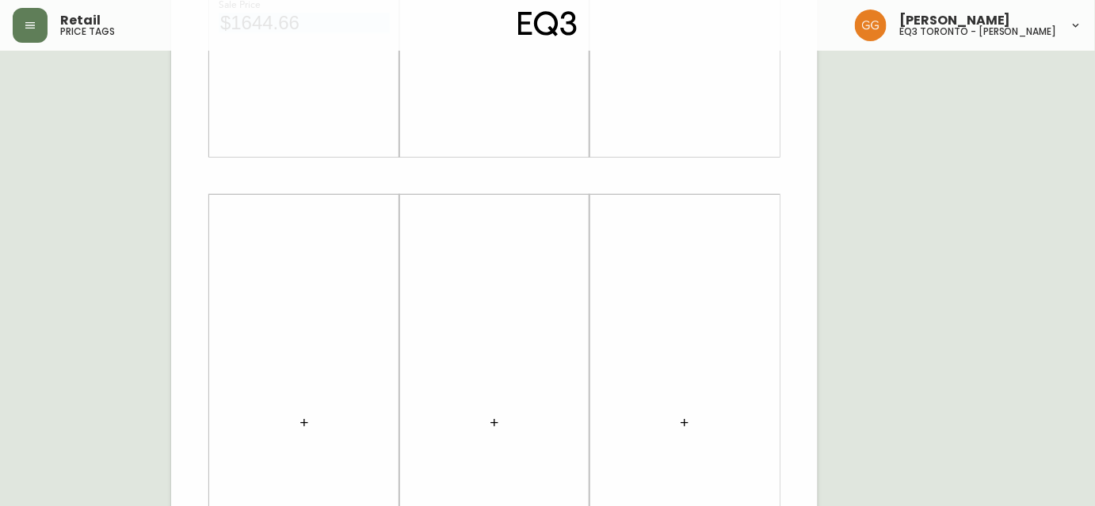
scroll to position [504, 0]
type input "$699.50"
click at [309, 337] on icon "button" at bounding box center [304, 339] width 13 height 13
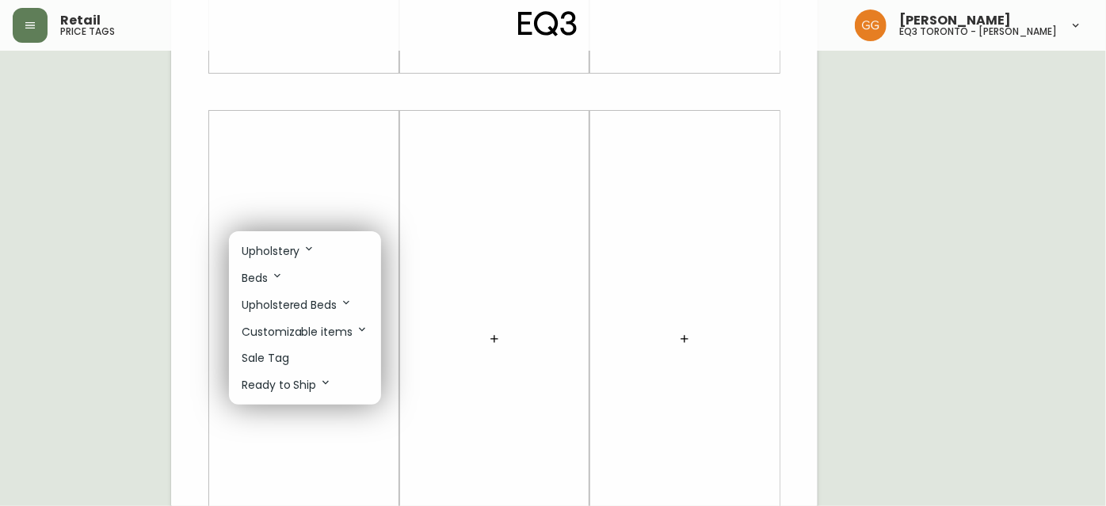
click at [291, 363] on li "Sale Tag" at bounding box center [305, 358] width 152 height 26
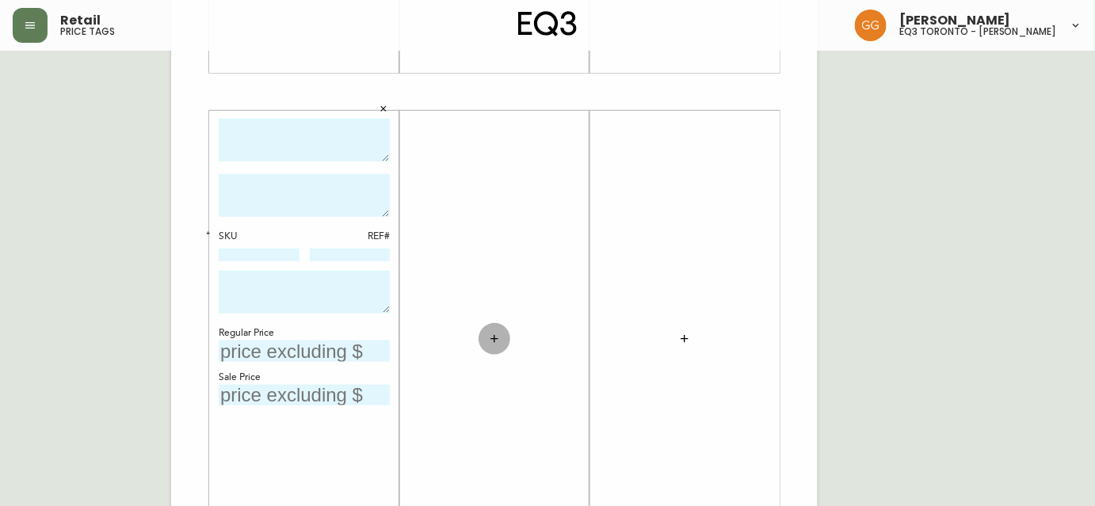
click at [479, 341] on button "button" at bounding box center [495, 339] width 32 height 32
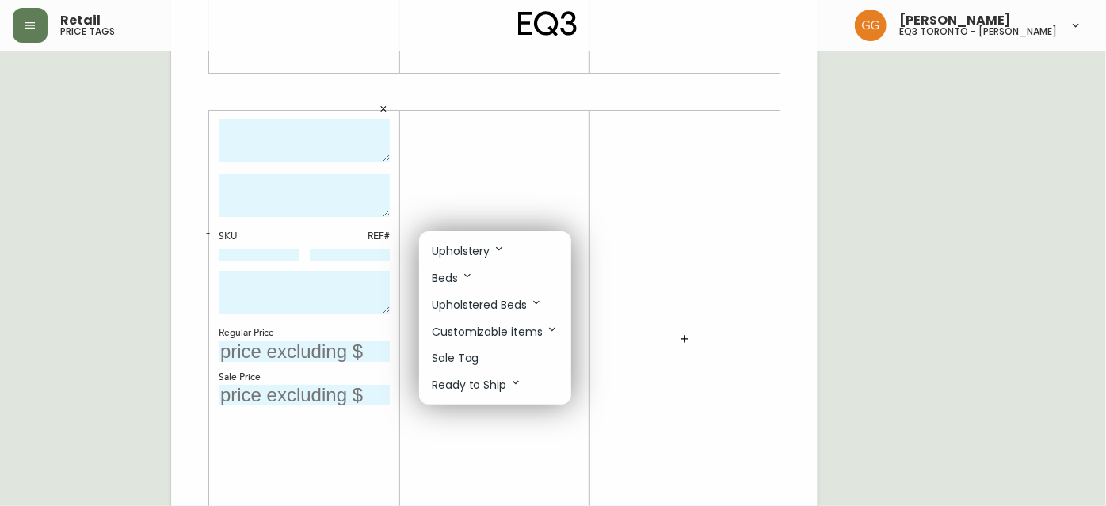
click at [456, 358] on p "Sale Tag" at bounding box center [456, 358] width 48 height 17
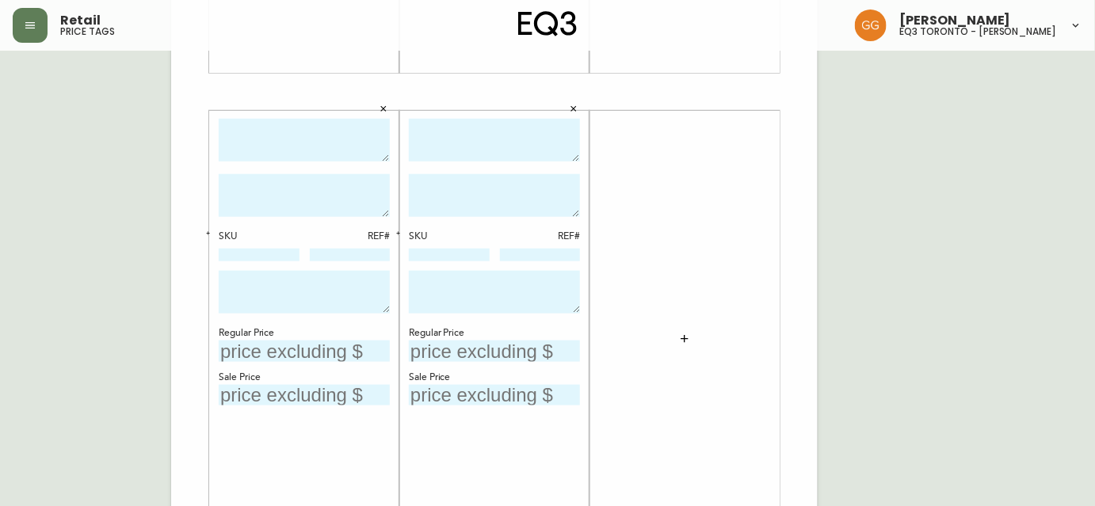
click at [690, 348] on button "button" at bounding box center [685, 339] width 32 height 32
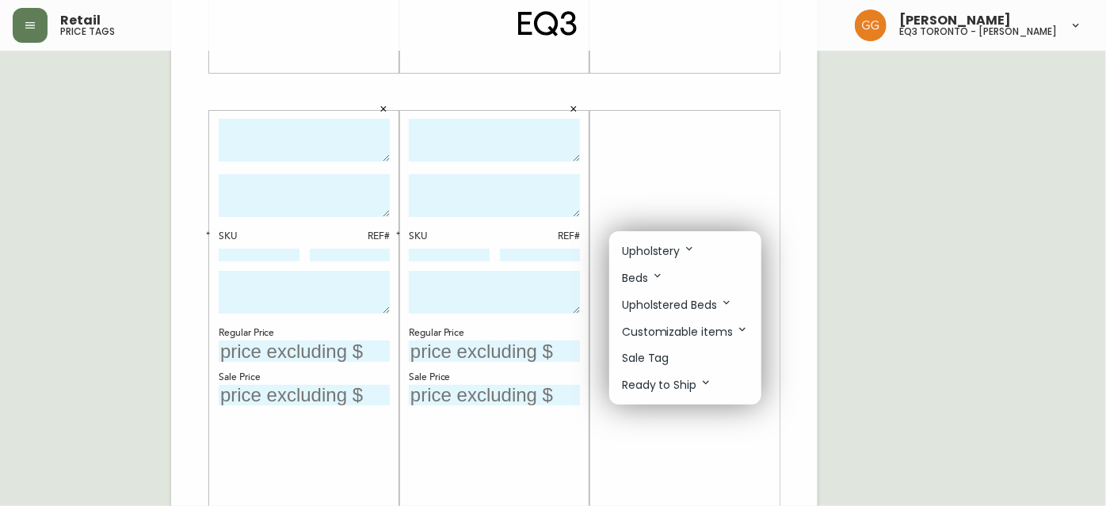
click at [659, 357] on p "Sale Tag" at bounding box center [646, 358] width 48 height 17
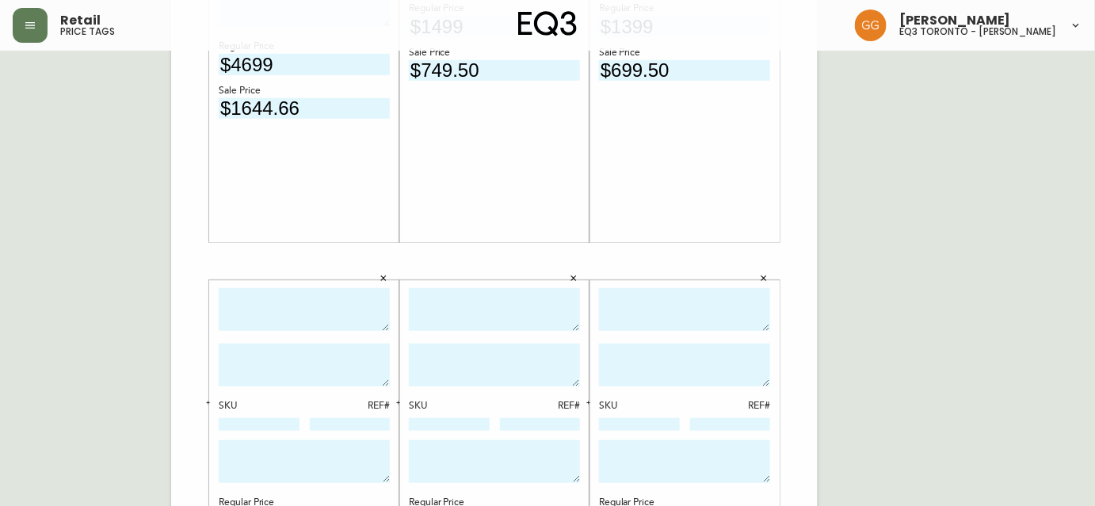
scroll to position [360, 0]
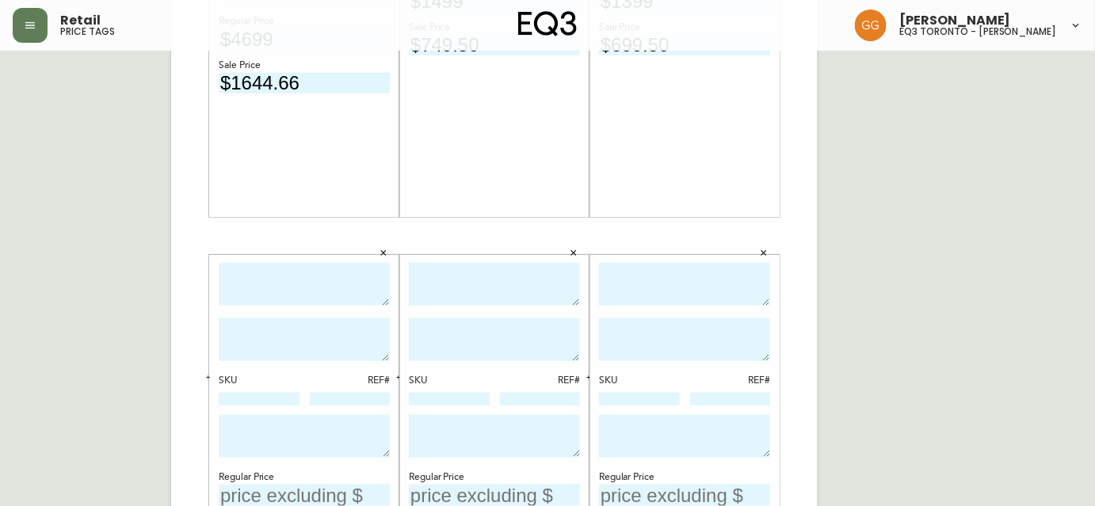
click at [294, 278] on textarea at bounding box center [304, 285] width 171 height 44
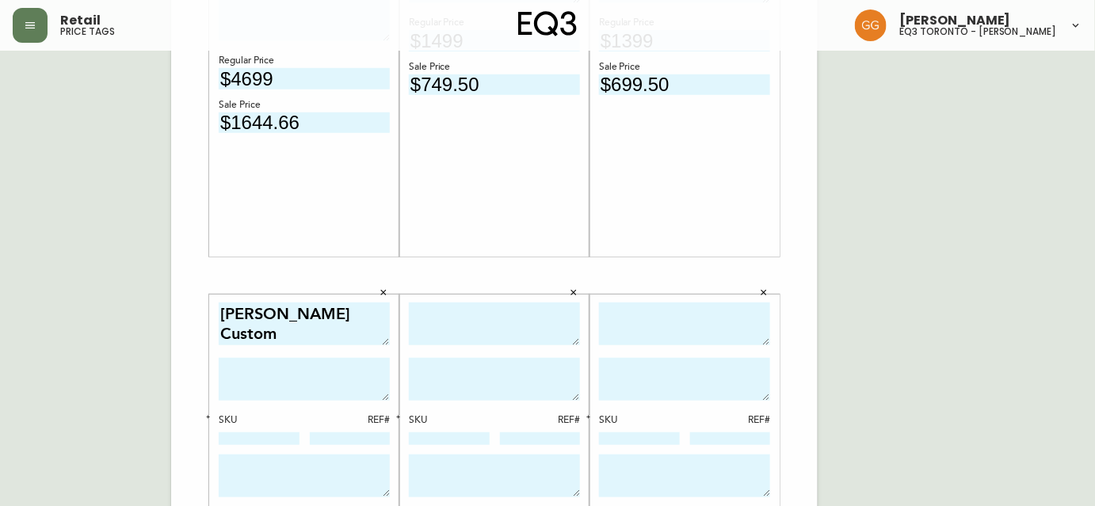
scroll to position [504, 0]
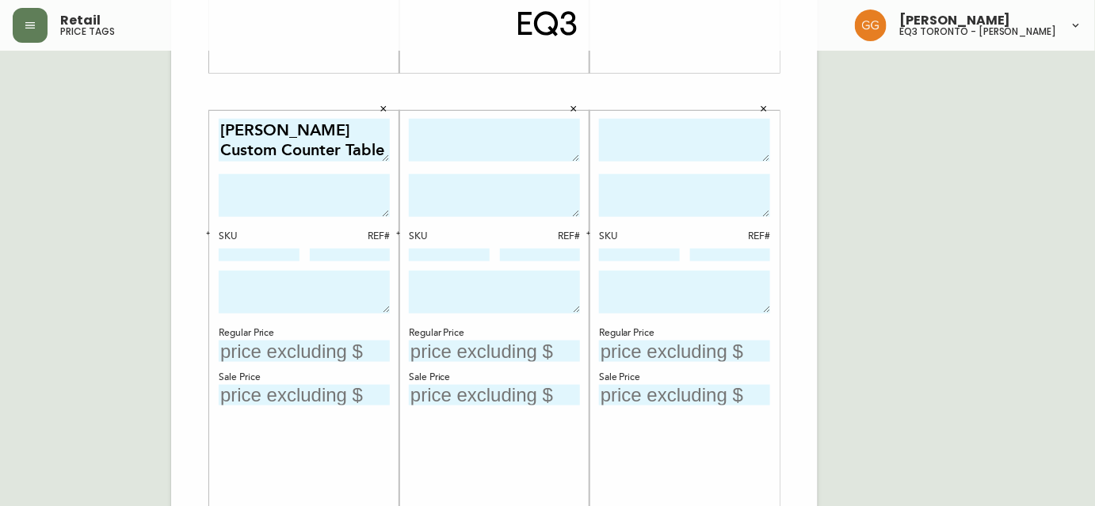
type textarea "Kendall Custom Counter Table"
click at [323, 188] on textarea at bounding box center [304, 195] width 171 height 43
type textarea "White Marble"
click at [310, 353] on input "text" at bounding box center [304, 351] width 171 height 21
type input "$2199"
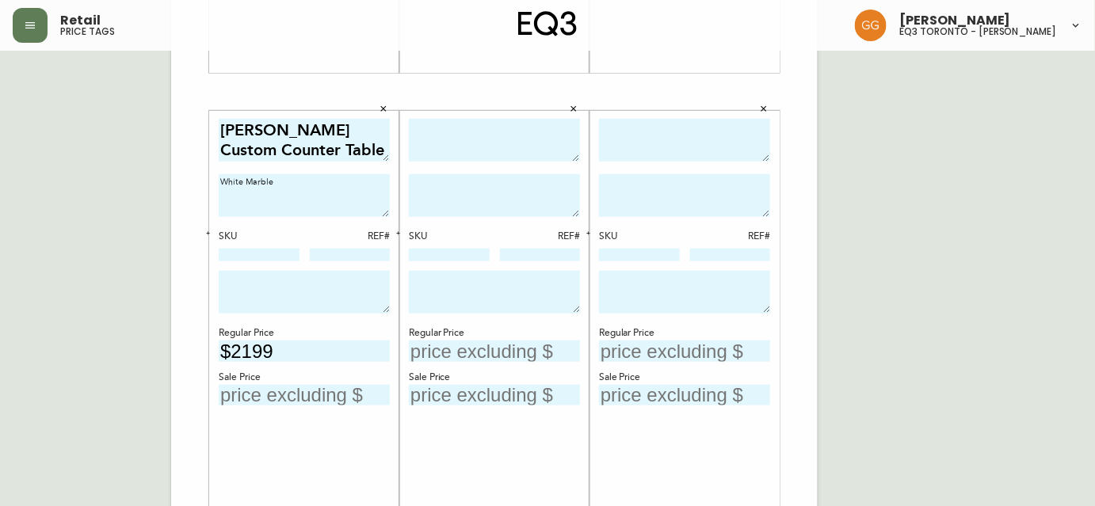
click at [331, 392] on input "text" at bounding box center [304, 395] width 171 height 21
type input "$1099.50"
click at [440, 128] on textarea at bounding box center [494, 141] width 171 height 44
click at [485, 178] on textarea at bounding box center [494, 195] width 171 height 43
drag, startPoint x: 471, startPoint y: 152, endPoint x: 404, endPoint y: 146, distance: 67.6
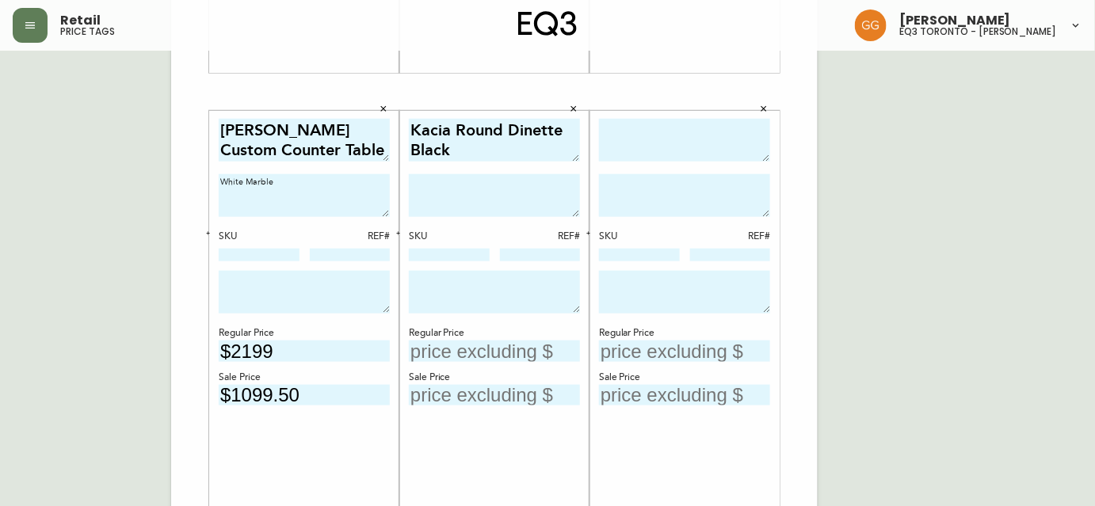
click at [404, 146] on div "Kacia Round Dinette Black SKU REF# Regular Price Sale Price" at bounding box center [494, 339] width 190 height 456
type textarea "Kacia Round Dinette"
click at [463, 185] on textarea at bounding box center [494, 195] width 171 height 43
type textarea "Black"
click at [465, 350] on input "text" at bounding box center [494, 351] width 171 height 21
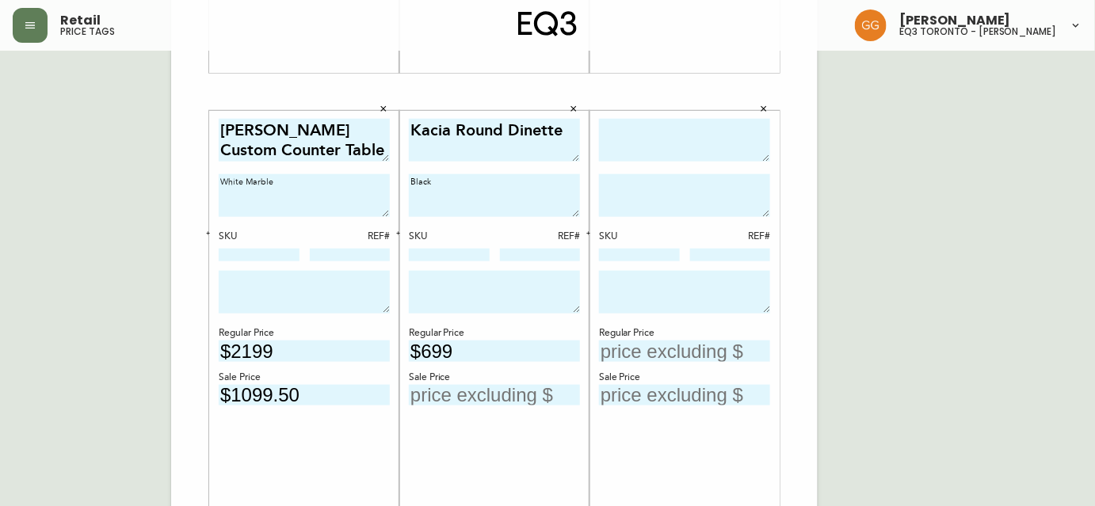
type input "$699"
click at [494, 393] on input "text" at bounding box center [494, 395] width 171 height 21
type input "$349.50"
click at [521, 441] on div "Kacia Round Dinette Black SKU REF# Regular Price $699 Sale Price $349.50" at bounding box center [494, 339] width 171 height 441
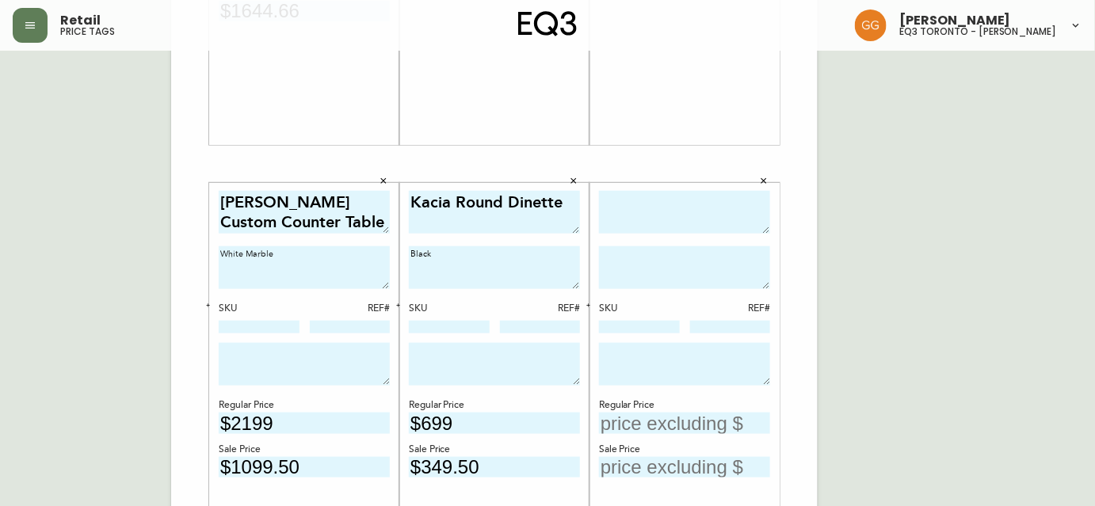
click at [1062, 351] on div "English Canada en_CA EQ3 font EQ3 Large Hang Tag large 8.5 in × 14 in – Portrai…" at bounding box center [548, 164] width 1070 height 1065
click at [619, 201] on textarea at bounding box center [684, 213] width 171 height 44
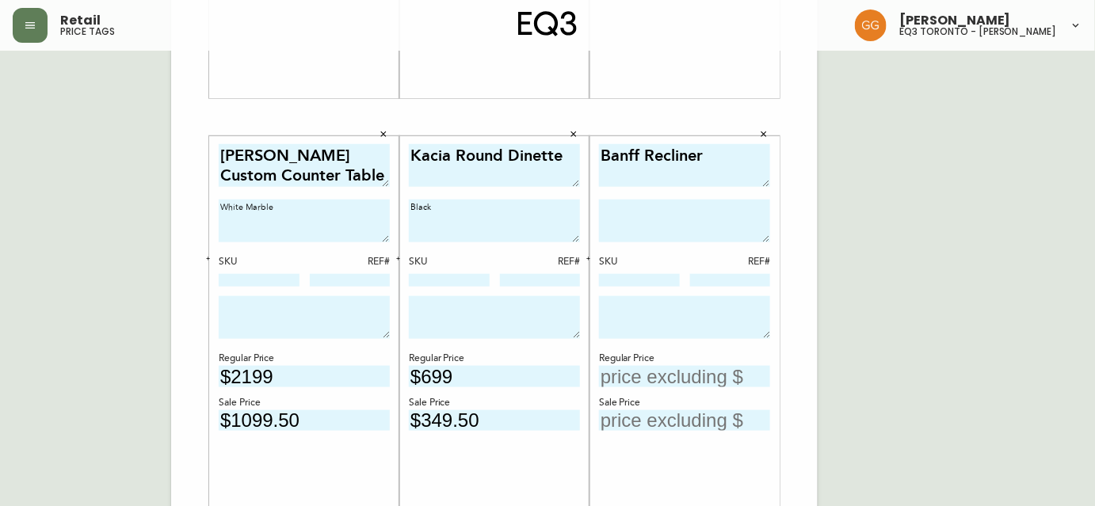
scroll to position [504, 0]
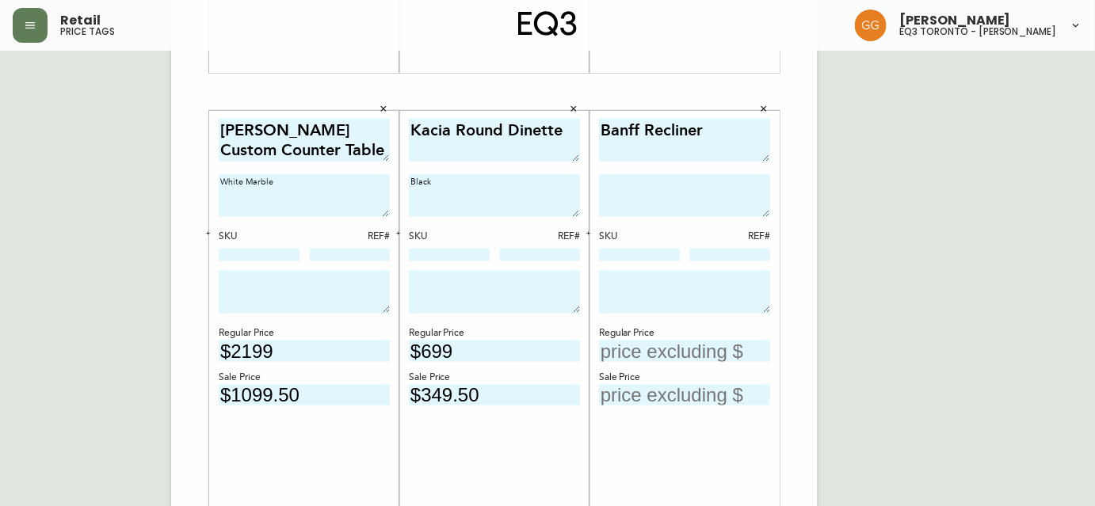
click at [601, 128] on textarea "Banff Recliner" at bounding box center [684, 141] width 171 height 44
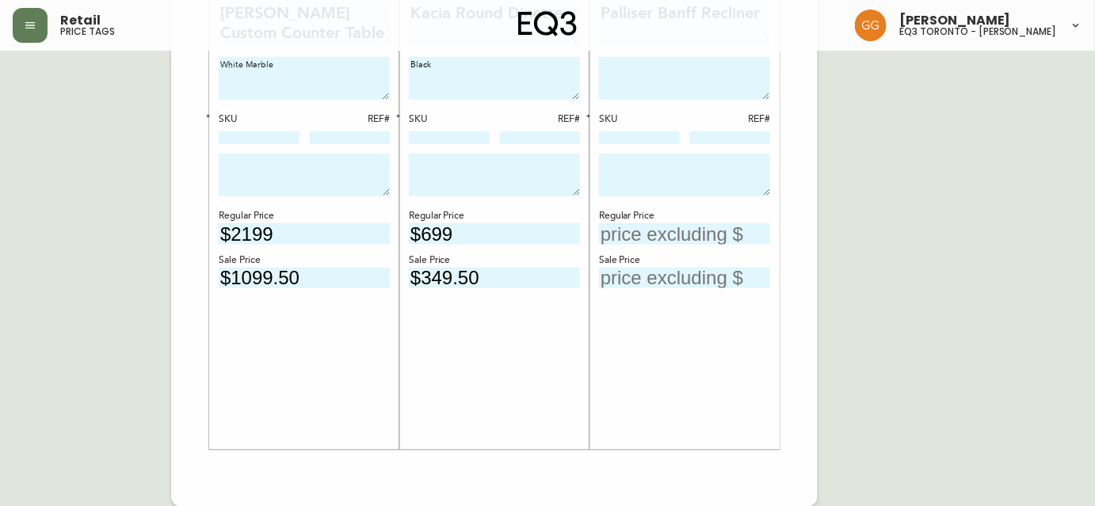
type textarea "Palliser Banff Recliner"
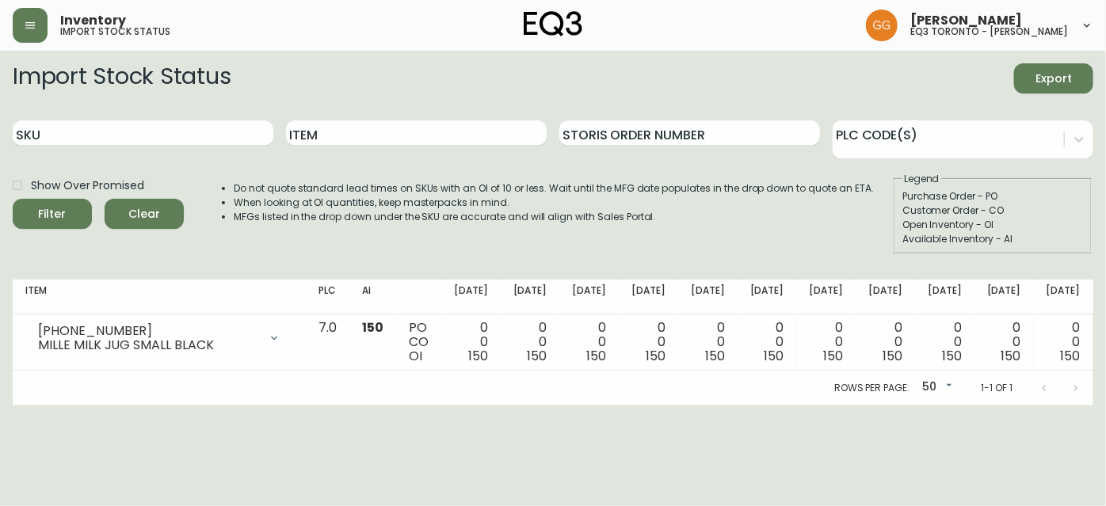
click at [50, 29] on div "Inventory import stock status" at bounding box center [193, 25] width 360 height 35
click at [21, 25] on button "button" at bounding box center [30, 25] width 35 height 35
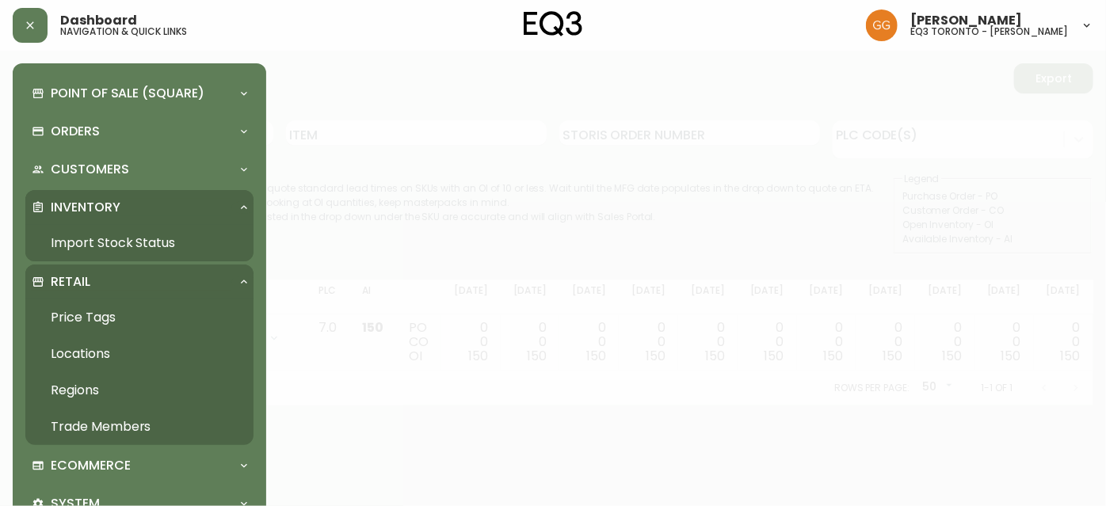
click at [81, 319] on link "Price Tags" at bounding box center [139, 317] width 228 height 36
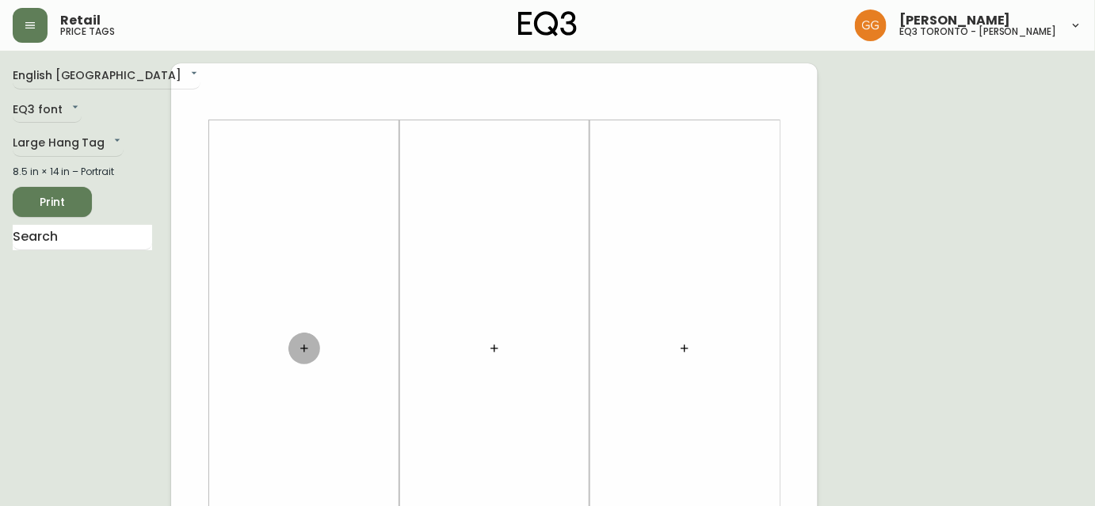
click at [315, 357] on button "button" at bounding box center [304, 349] width 32 height 32
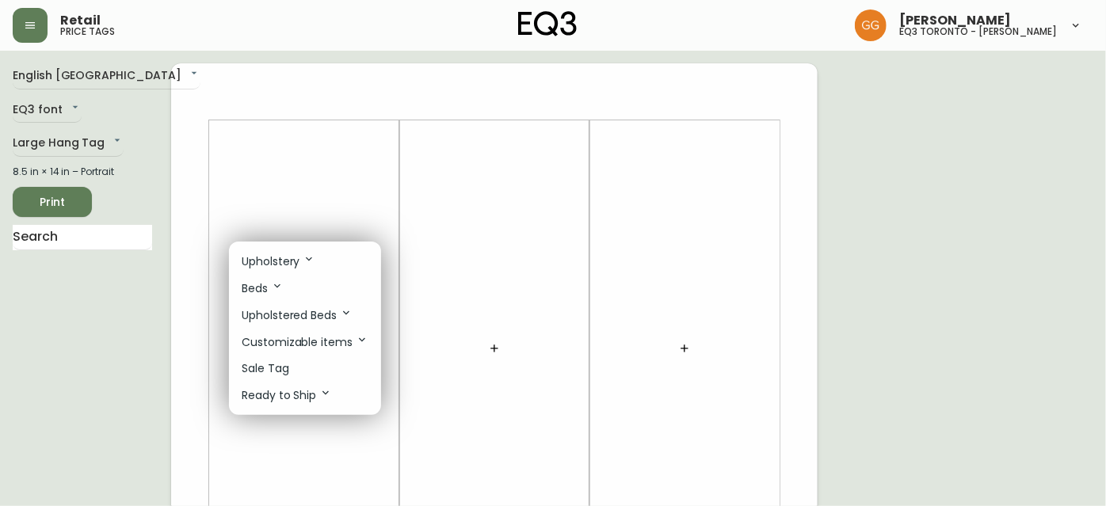
click at [315, 368] on li "Sale Tag" at bounding box center [305, 369] width 152 height 26
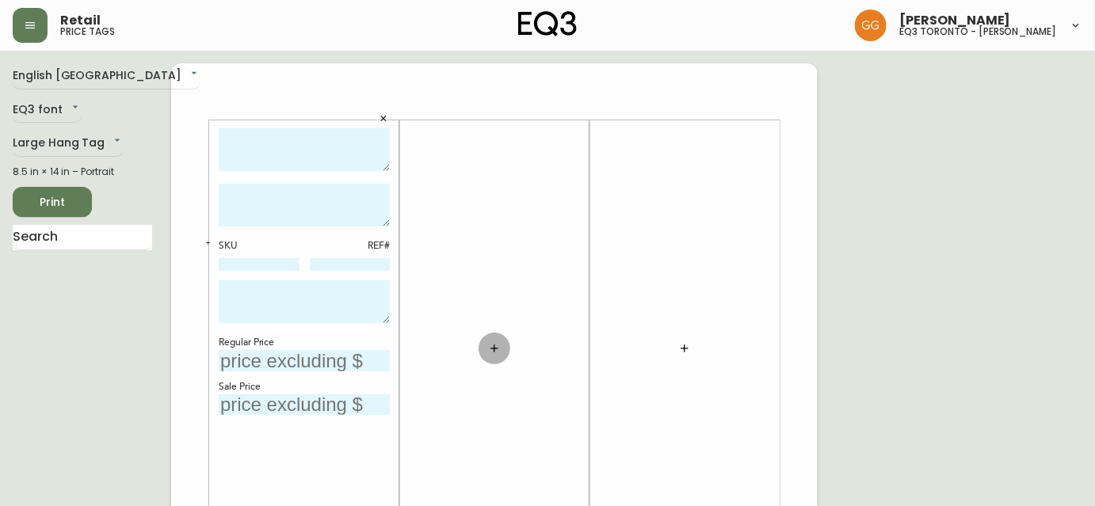
click at [488, 348] on icon "button" at bounding box center [494, 348] width 13 height 13
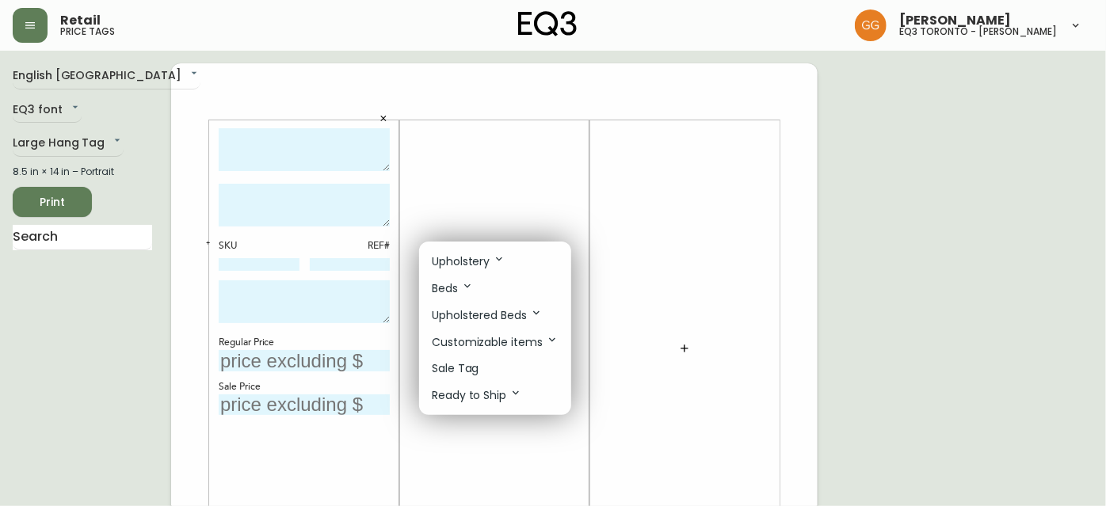
click at [486, 364] on li "Sale Tag" at bounding box center [495, 369] width 152 height 26
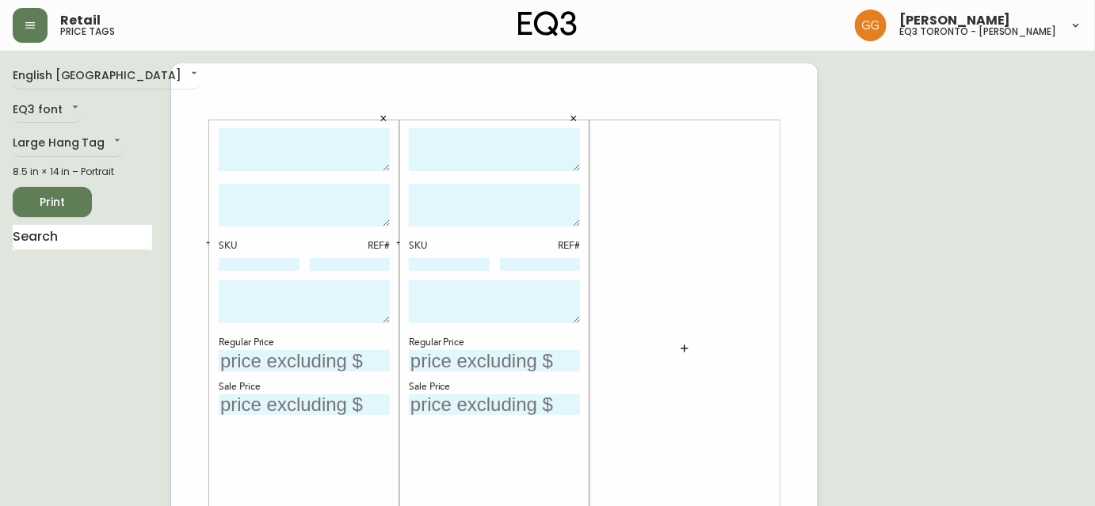
click at [704, 347] on div at bounding box center [684, 348] width 171 height 441
click at [679, 342] on icon "button" at bounding box center [684, 348] width 13 height 13
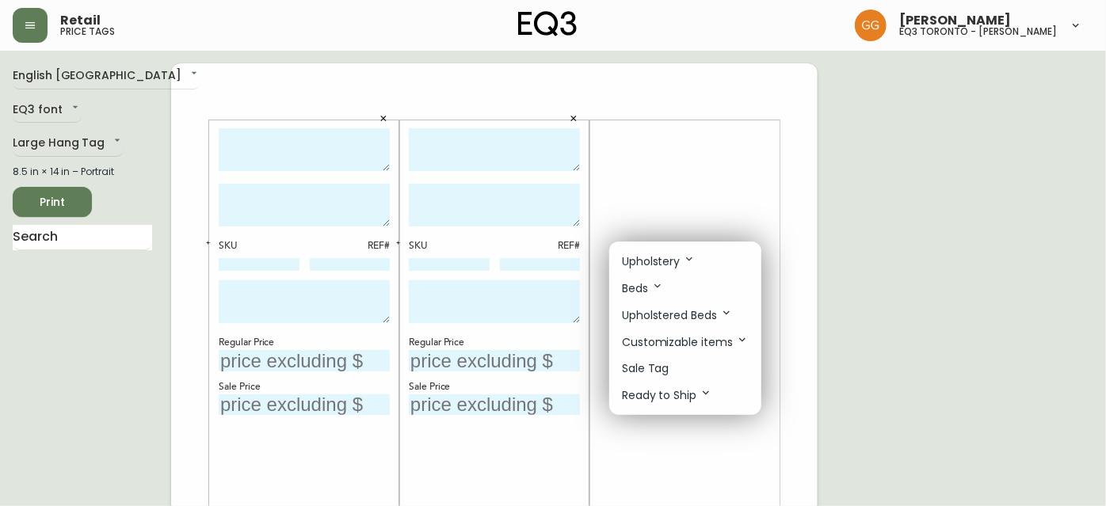
click at [659, 372] on p "Sale Tag" at bounding box center [646, 368] width 48 height 17
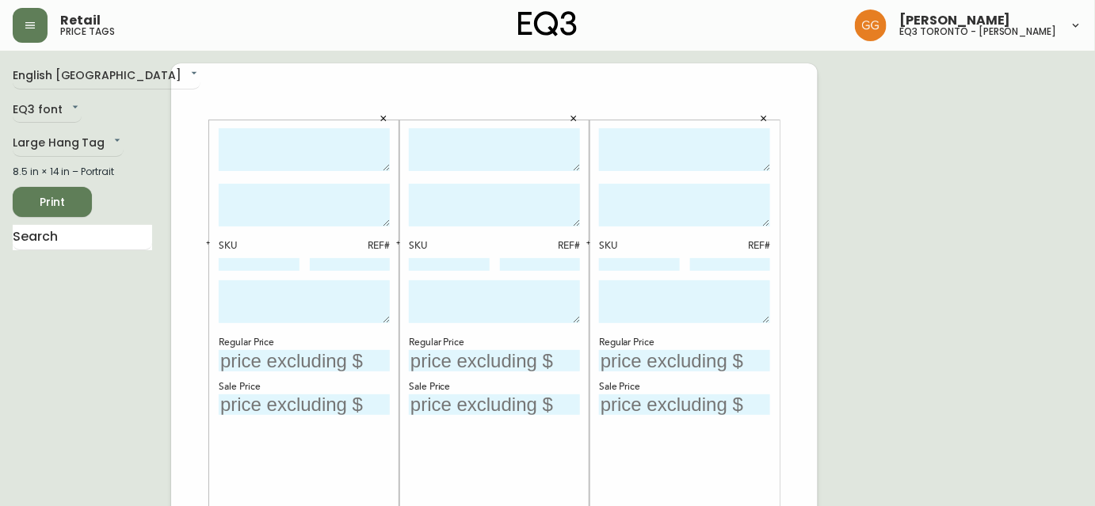
click at [291, 138] on textarea at bounding box center [304, 150] width 171 height 44
click at [222, 139] on textarea "Baltic Recliner" at bounding box center [304, 150] width 171 height 44
type textarea "Palliser Baltic Recliner"
click at [456, 136] on textarea at bounding box center [494, 150] width 171 height 44
type textarea "Palliser Jules Chair"
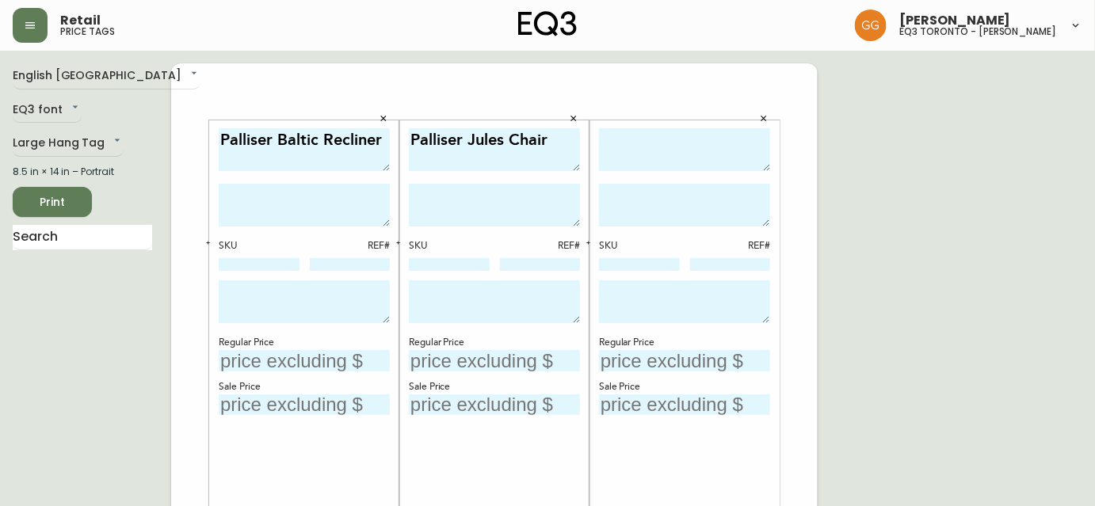
click at [559, 160] on textarea "Palliser Jules Chair" at bounding box center [494, 150] width 171 height 44
click at [539, 191] on textarea at bounding box center [494, 205] width 171 height 43
click at [551, 143] on textarea "Palliser Jules Chair" at bounding box center [494, 150] width 171 height 44
